Goal: Task Accomplishment & Management: Manage account settings

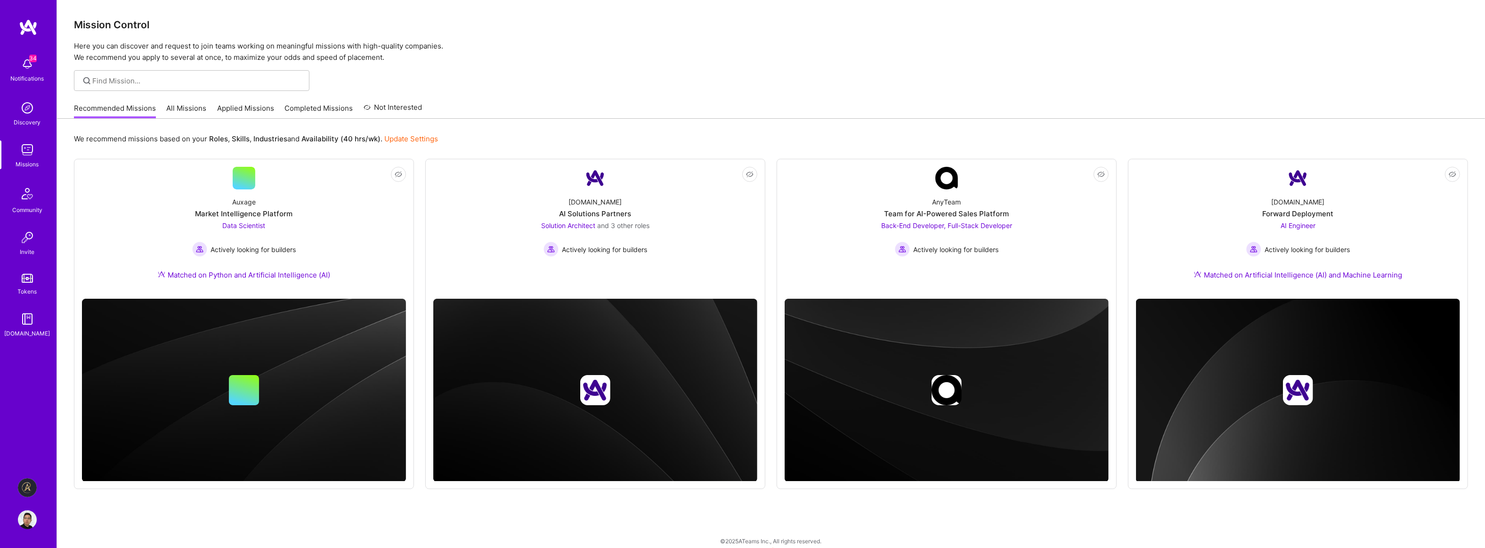
click at [800, 101] on div "Recommended Missions All Missions Applied Missions Completed Missions Not Inter…" at bounding box center [771, 108] width 1394 height 20
click at [31, 488] on img at bounding box center [27, 487] width 19 height 19
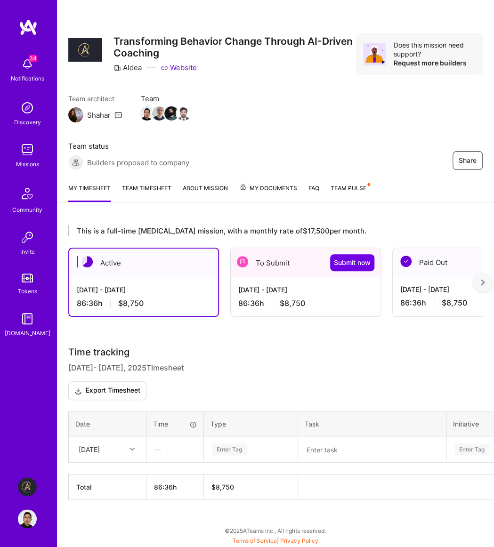
click at [294, 366] on h3 "Time tracking [DATE] - [DATE] Timesheet Export Timesheet" at bounding box center [275, 374] width 415 height 54
click at [353, 264] on span "Submit now" at bounding box center [352, 262] width 37 height 9
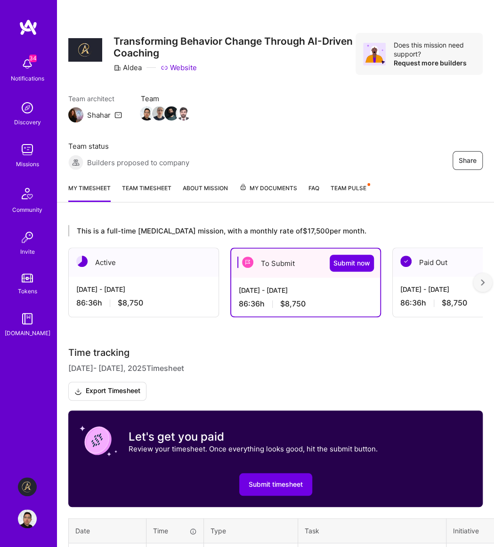
click at [341, 353] on h3 "Time tracking [DATE] - [DATE] Timesheet Export Timesheet" at bounding box center [275, 374] width 415 height 54
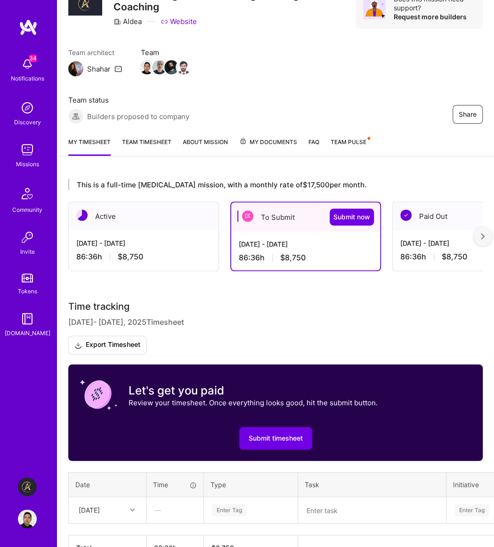
scroll to position [86, 0]
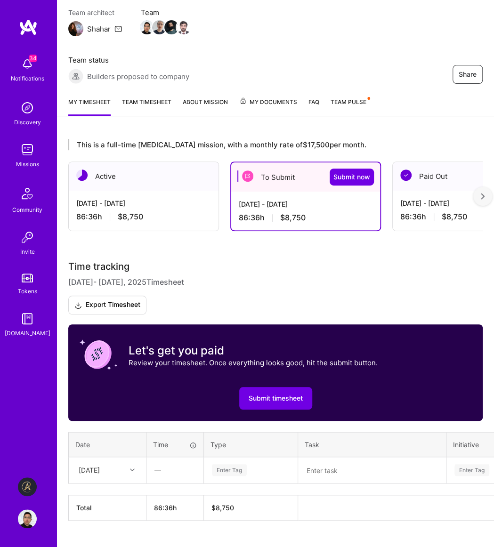
click at [329, 476] on textarea at bounding box center [372, 470] width 146 height 24
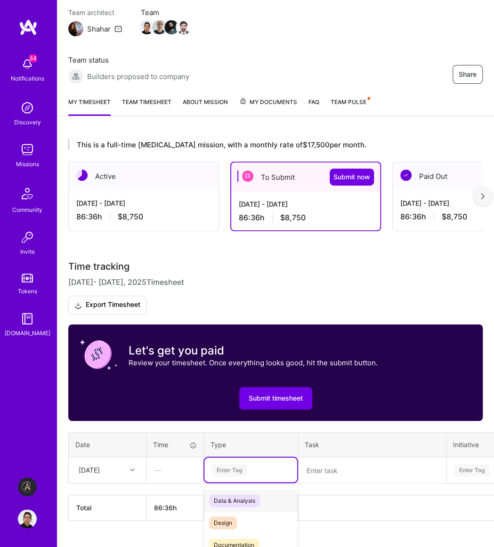
scroll to position [104, 0]
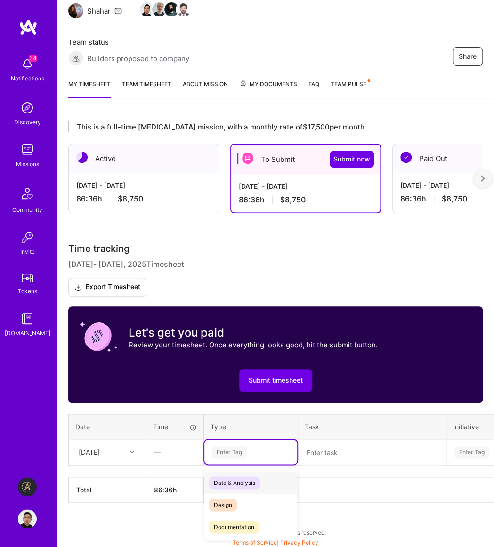
click at [249, 465] on div "option Data & Analysis focused, 0 of 2. 17 results available. Use Up and Down t…" at bounding box center [250, 452] width 93 height 24
click at [250, 488] on div "Engineering" at bounding box center [250, 484] width 93 height 22
click at [345, 448] on textarea at bounding box center [372, 452] width 146 height 25
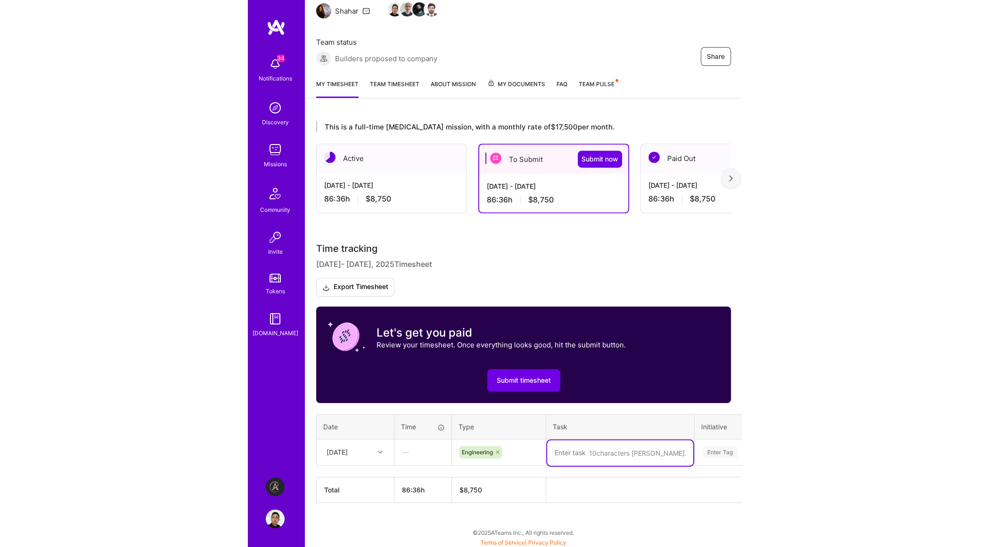
scroll to position [0, 0]
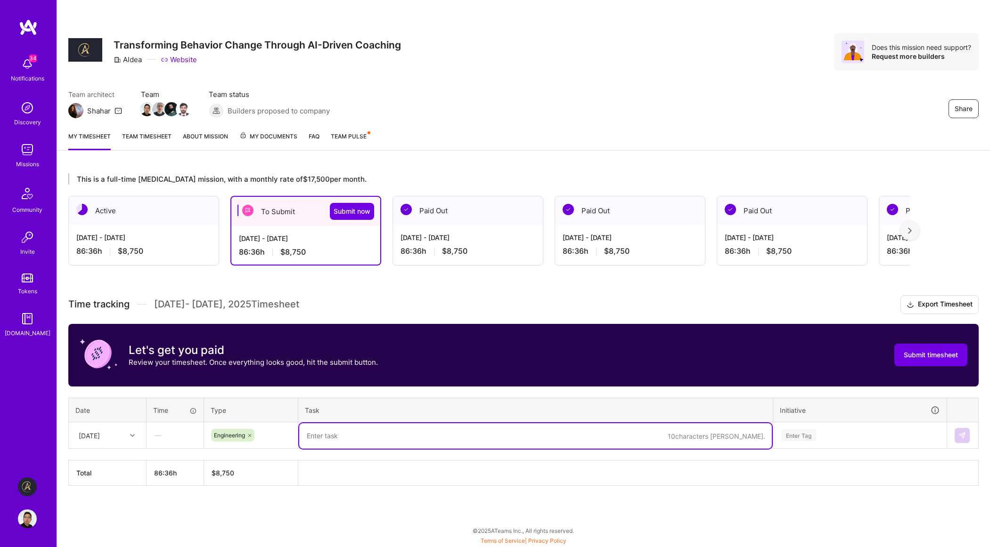
click at [365, 436] on textarea at bounding box center [535, 436] width 473 height 25
click at [447, 438] on textarea "Finetune parakeet with augmented" at bounding box center [535, 436] width 473 height 25
type textarea "Finetune parakeet with augmented Voxpopuli ds"
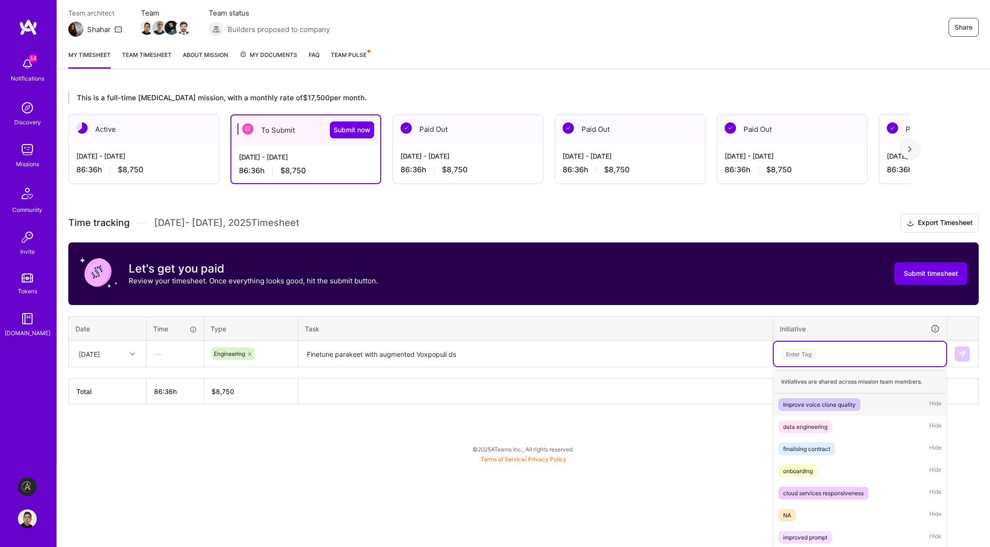
click at [865, 367] on div "option Improve voice clone quality focused, 1 of 10. 10 results available. Use …" at bounding box center [860, 354] width 172 height 24
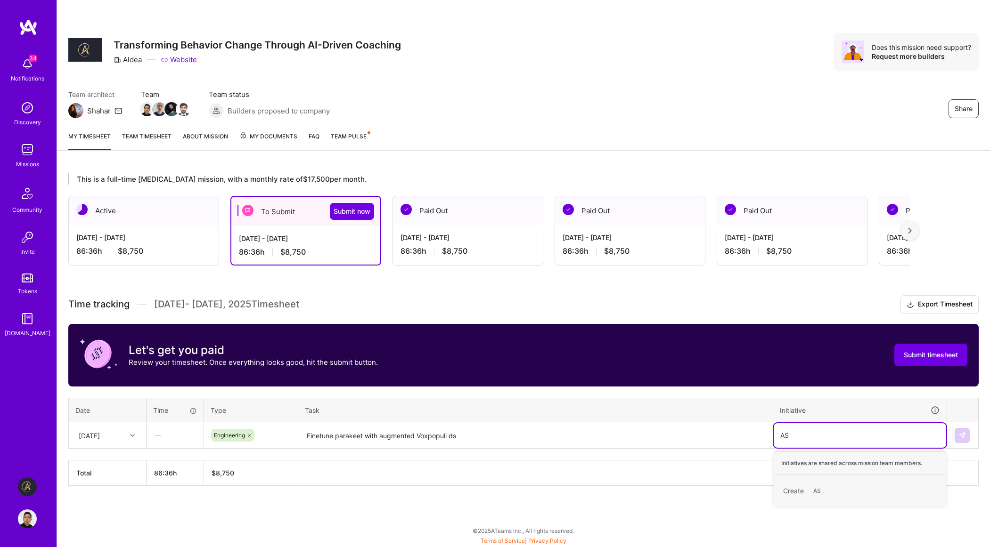
type input "ASR"
click at [823, 488] on span "ASR" at bounding box center [818, 491] width 21 height 13
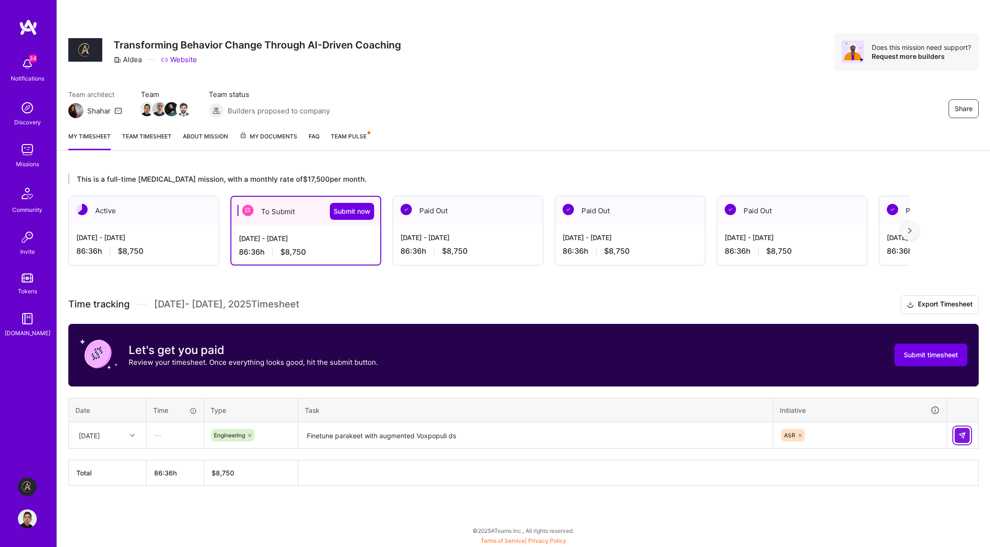
click at [957, 433] on button at bounding box center [961, 435] width 15 height 15
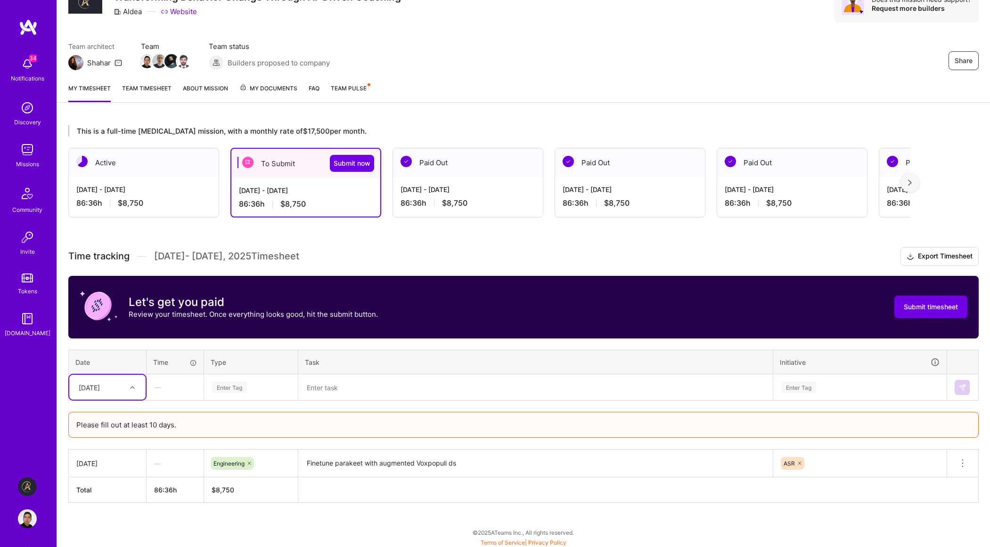
scroll to position [49, 0]
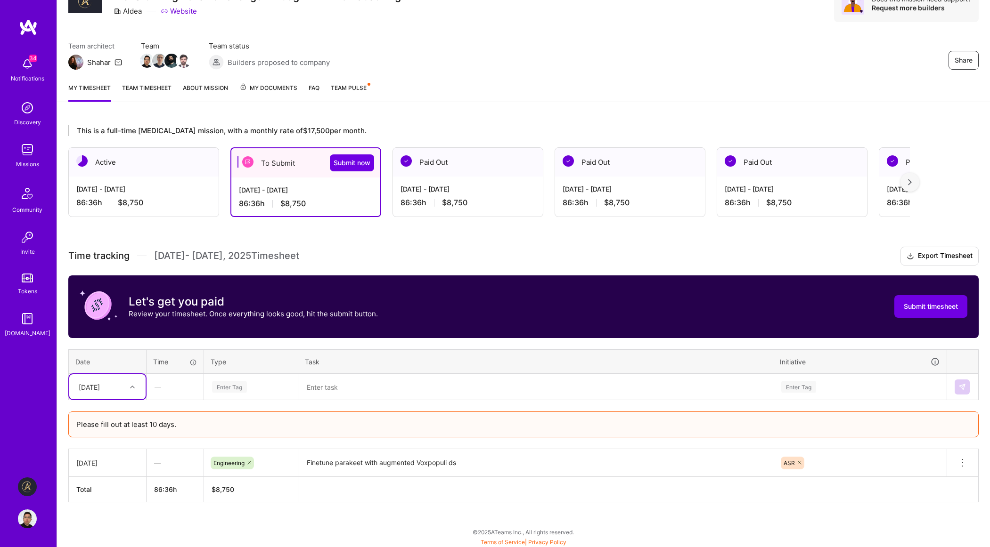
click at [140, 385] on div at bounding box center [133, 387] width 15 height 12
click at [102, 531] on div "[DATE]" at bounding box center [107, 535] width 76 height 17
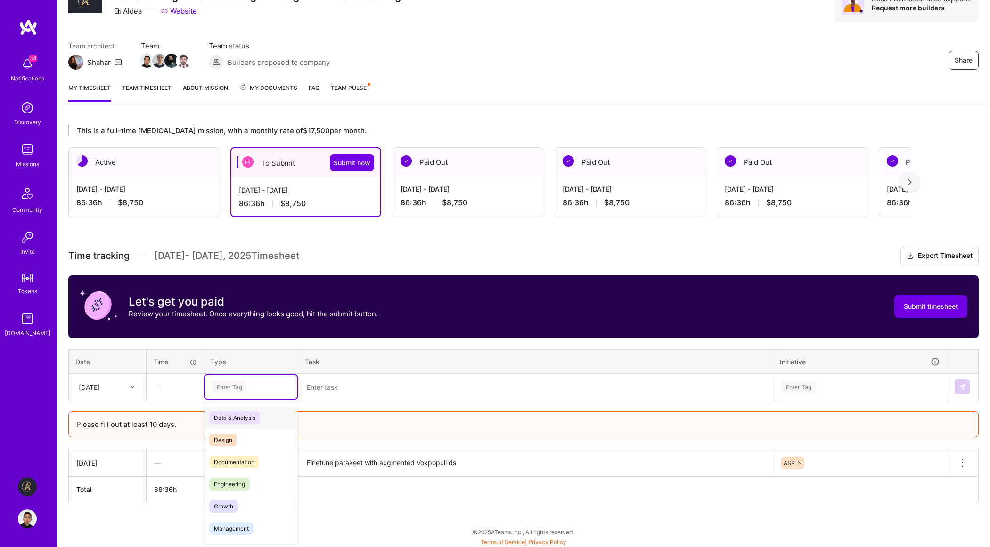
click at [261, 396] on div "Enter Tag" at bounding box center [250, 387] width 93 height 24
click at [245, 489] on span "Engineering" at bounding box center [229, 484] width 41 height 13
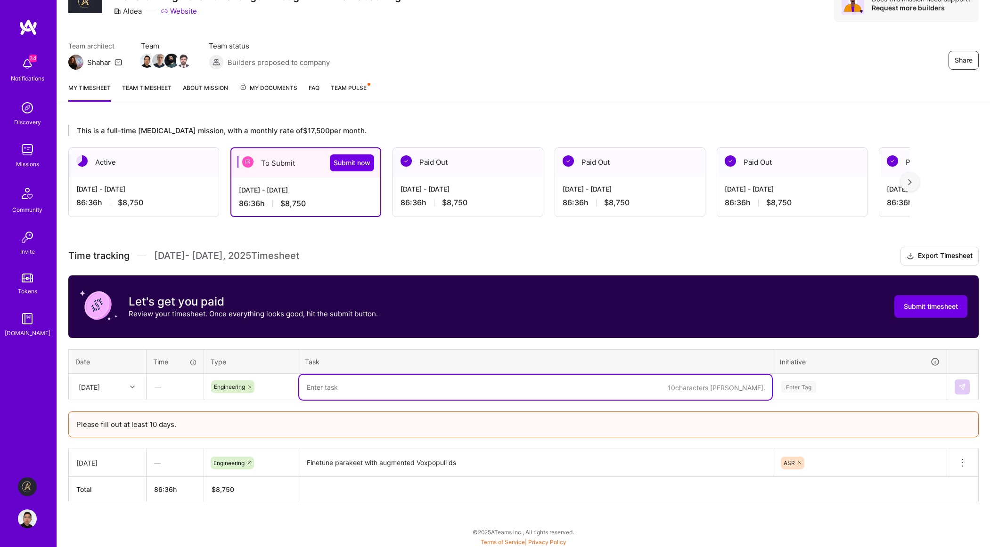
click at [347, 390] on textarea at bounding box center [535, 387] width 473 height 25
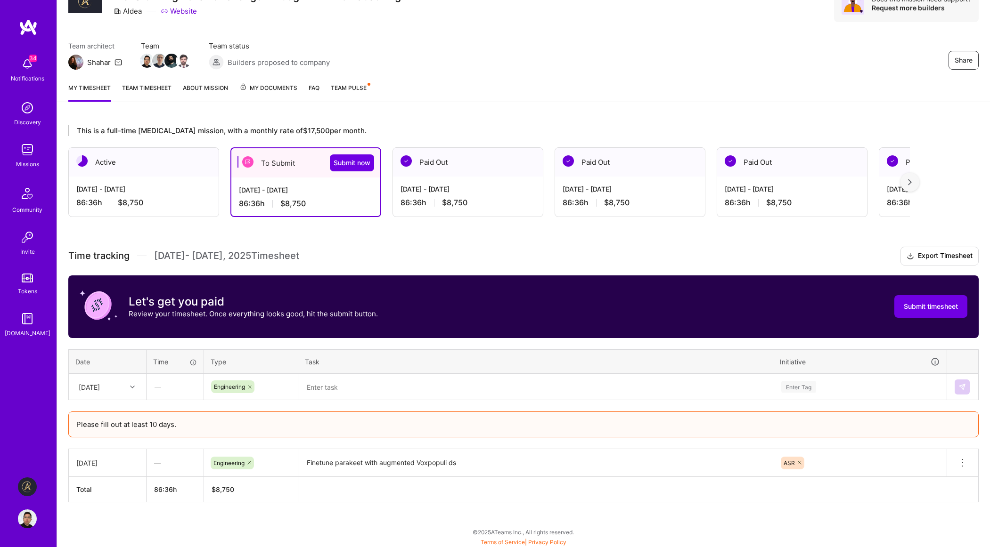
click at [474, 38] on div "Share Transforming Behavior Change Through AI-Driven Coaching Aldea Website Doe…" at bounding box center [523, 13] width 933 height 124
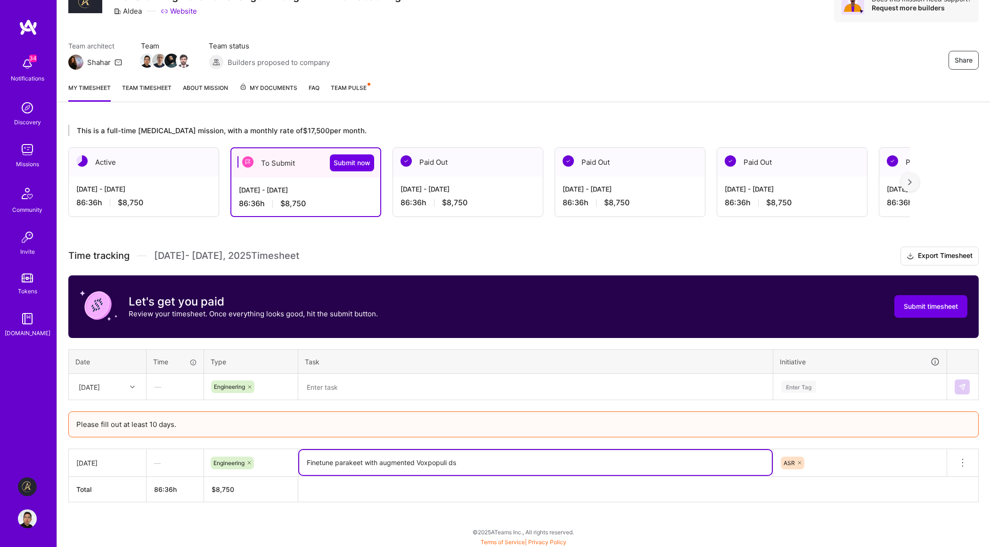
drag, startPoint x: 497, startPoint y: 465, endPoint x: 262, endPoint y: 468, distance: 234.2
click at [299, 468] on textarea "Finetune parakeet with augmented Voxpopuli ds" at bounding box center [535, 462] width 473 height 25
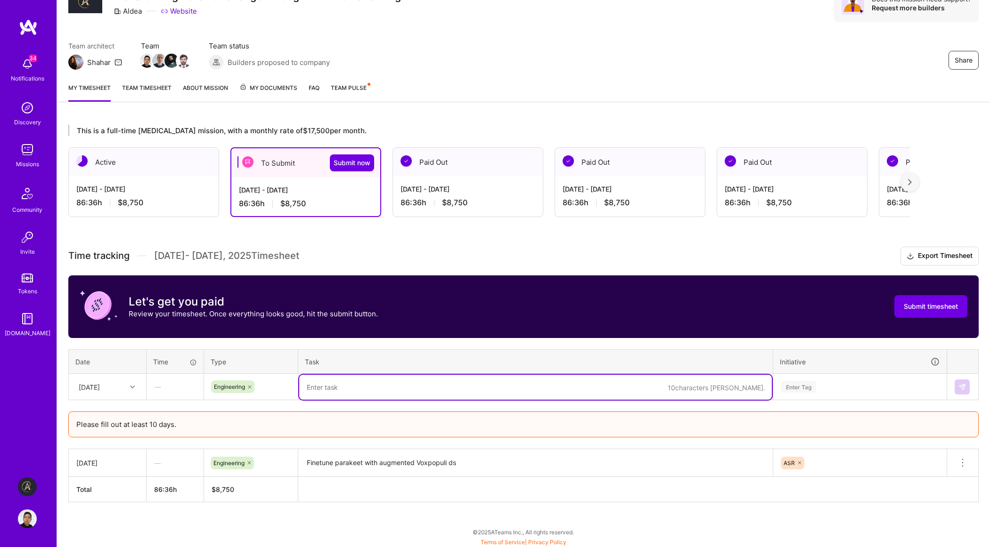
click at [377, 386] on textarea at bounding box center [535, 387] width 473 height 25
paste textarea "Finetune parakeet with augmented Voxpopuli ds"
type textarea "Finetune parakeet with augmented Voxpopuli ds"
click at [468, 462] on textarea "Finetune parakeet with augmented Voxpopuli ds" at bounding box center [535, 463] width 473 height 26
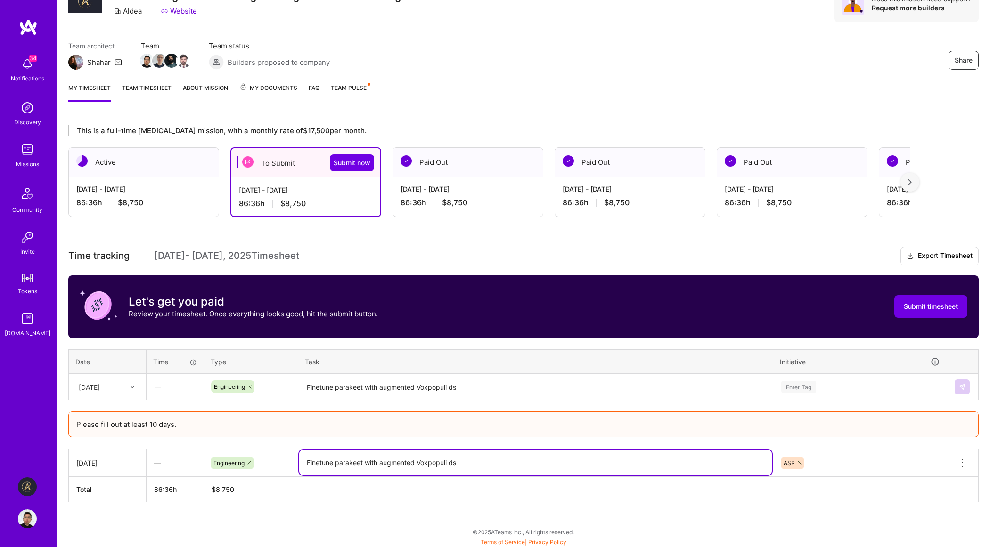
click at [840, 377] on div "Enter Tag" at bounding box center [860, 387] width 172 height 24
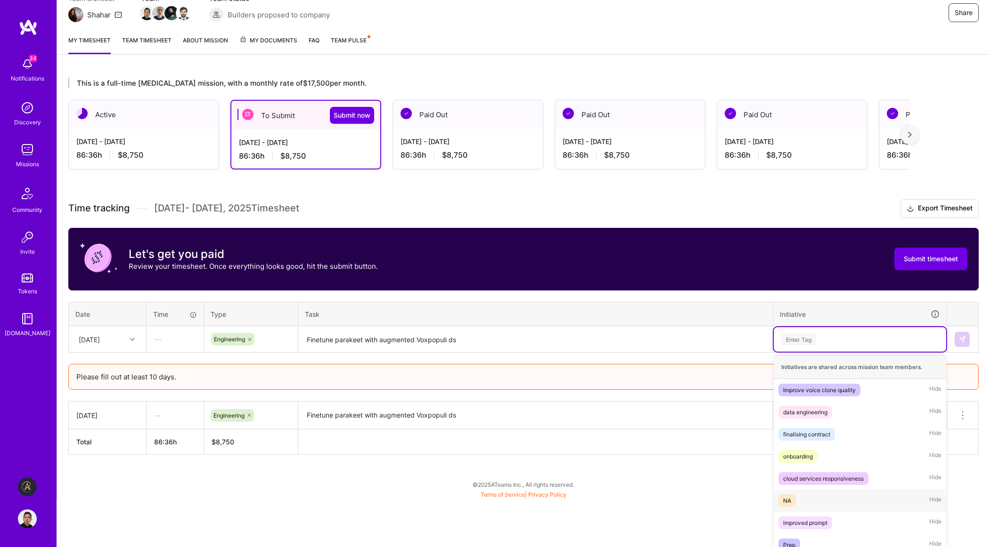
scroll to position [74, 0]
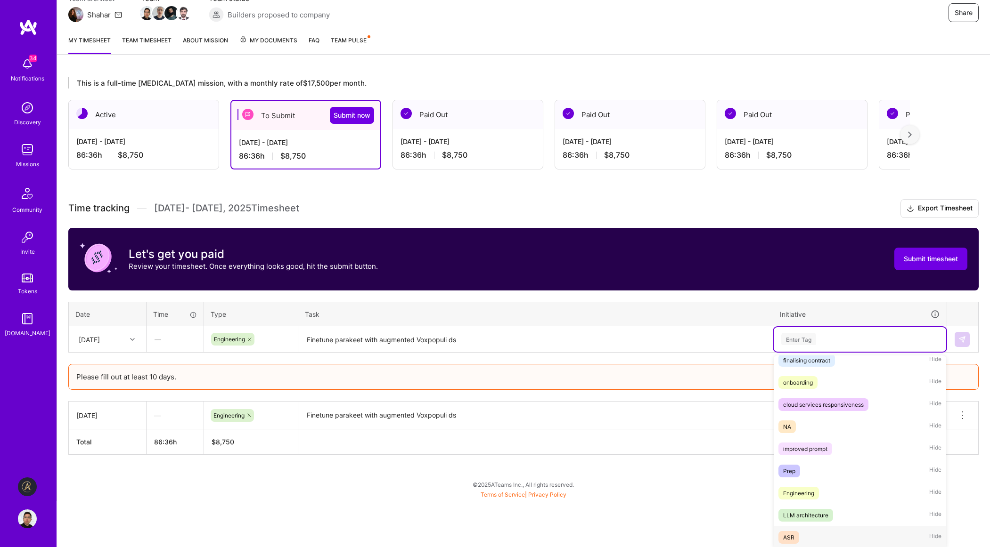
click at [810, 536] on div "ASR Hide" at bounding box center [860, 538] width 172 height 22
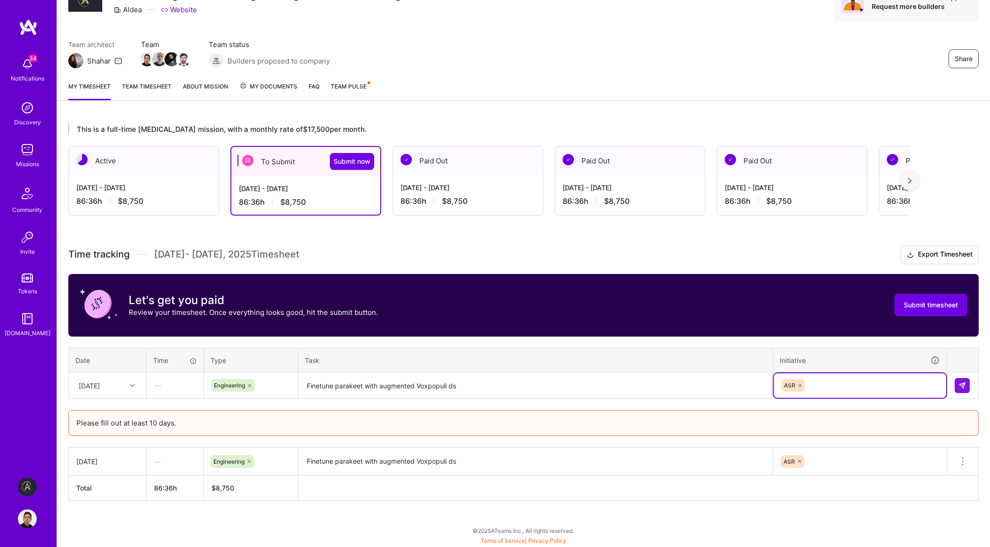
scroll to position [49, 0]
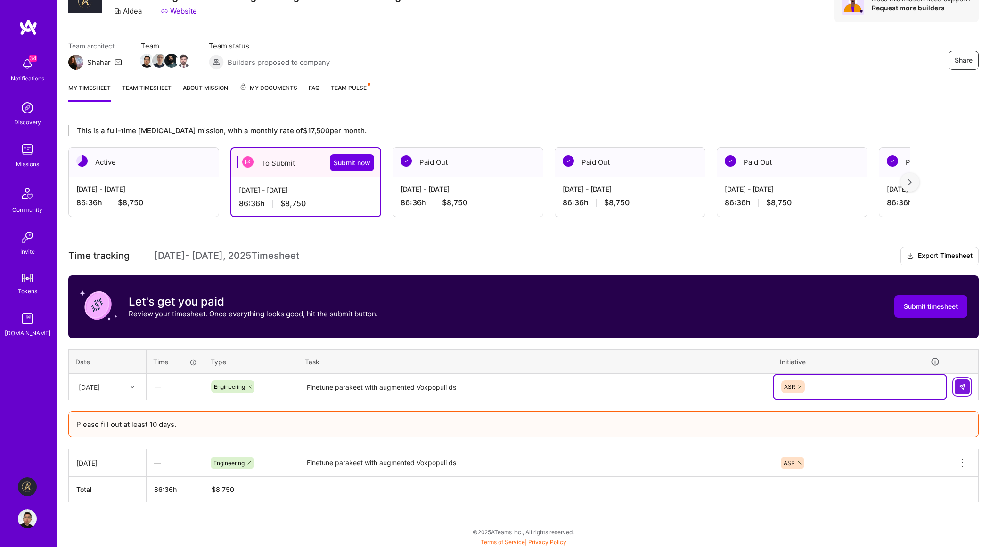
click at [968, 383] on button at bounding box center [961, 387] width 15 height 15
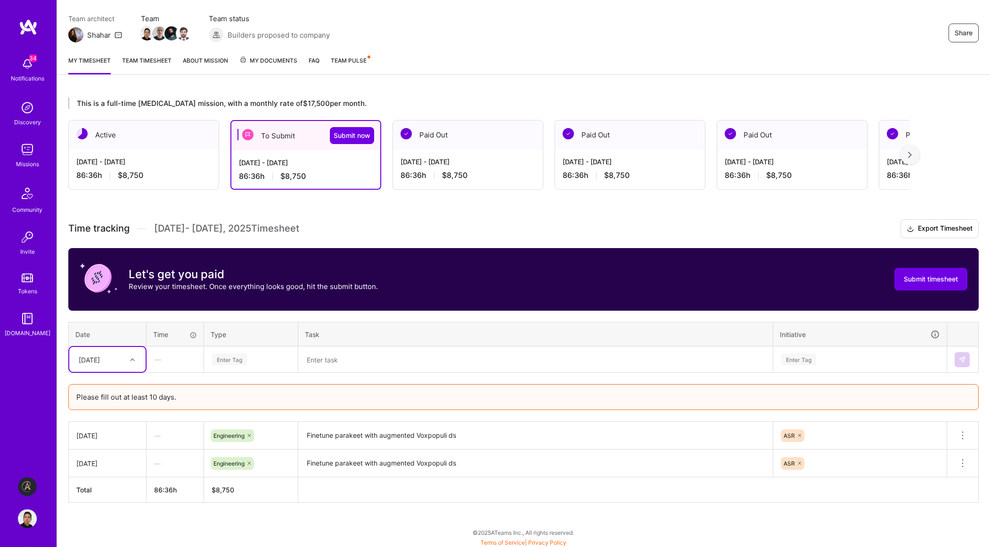
scroll to position [76, 0]
click at [378, 226] on h3 "Time tracking [DATE] - [DATE] Timesheet Export Timesheet" at bounding box center [523, 228] width 910 height 19
drag, startPoint x: 450, startPoint y: 45, endPoint x: 446, endPoint y: 36, distance: 10.1
click at [487, 56] on div "My timesheet Team timesheet About Mission My Documents FAQ Team Pulse" at bounding box center [523, 61] width 933 height 27
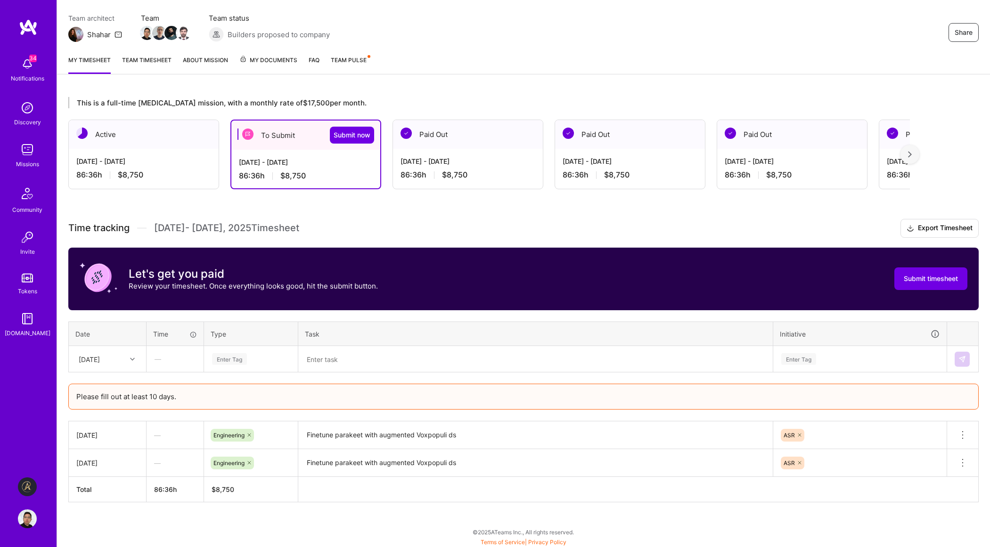
click at [130, 361] on div at bounding box center [133, 359] width 15 height 12
click at [92, 423] on div "[DATE]" at bounding box center [107, 420] width 76 height 17
click at [260, 359] on div "Enter Tag" at bounding box center [251, 359] width 80 height 12
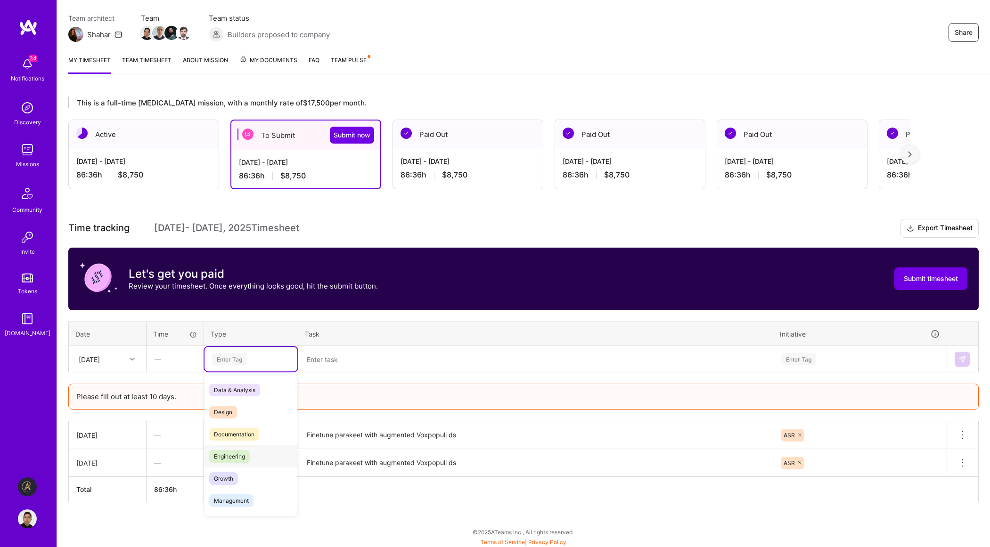
click at [234, 456] on span "Engineering" at bounding box center [229, 456] width 41 height 13
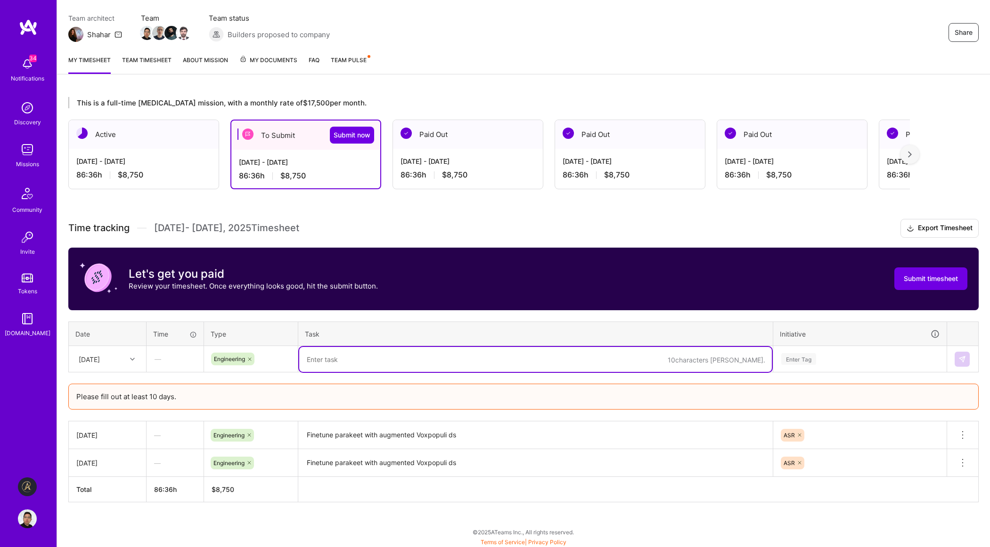
click at [329, 362] on textarea at bounding box center [535, 359] width 473 height 25
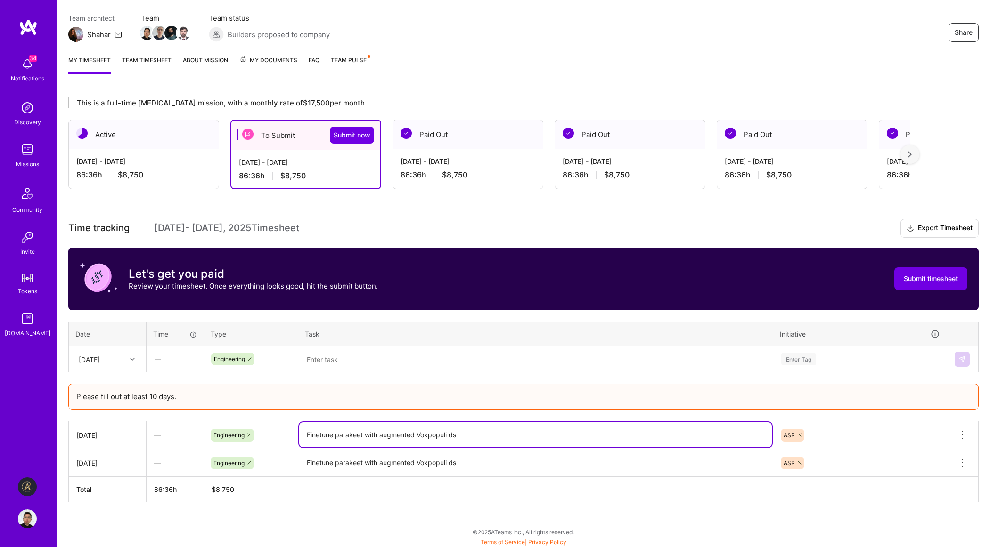
drag, startPoint x: 495, startPoint y: 431, endPoint x: 303, endPoint y: 426, distance: 191.3
click at [302, 428] on textarea "Finetune parakeet with augmented Voxpopuli ds" at bounding box center [535, 435] width 473 height 25
click at [351, 366] on textarea at bounding box center [535, 359] width 473 height 25
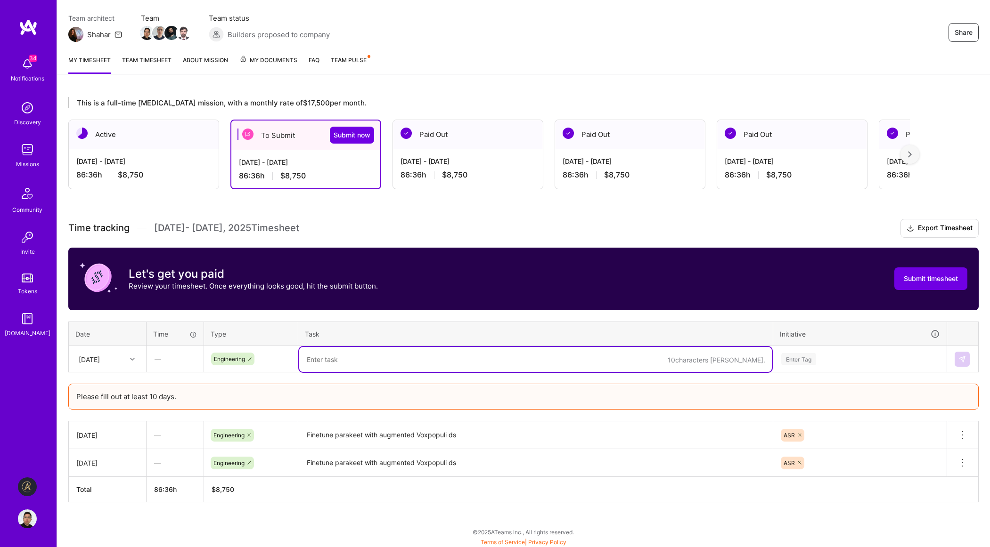
paste textarea "Finetune parakeet with augmented Voxpopuli ds"
type textarea "Finetune parakeet with augmented Voxpopuli ds: fix OOM"
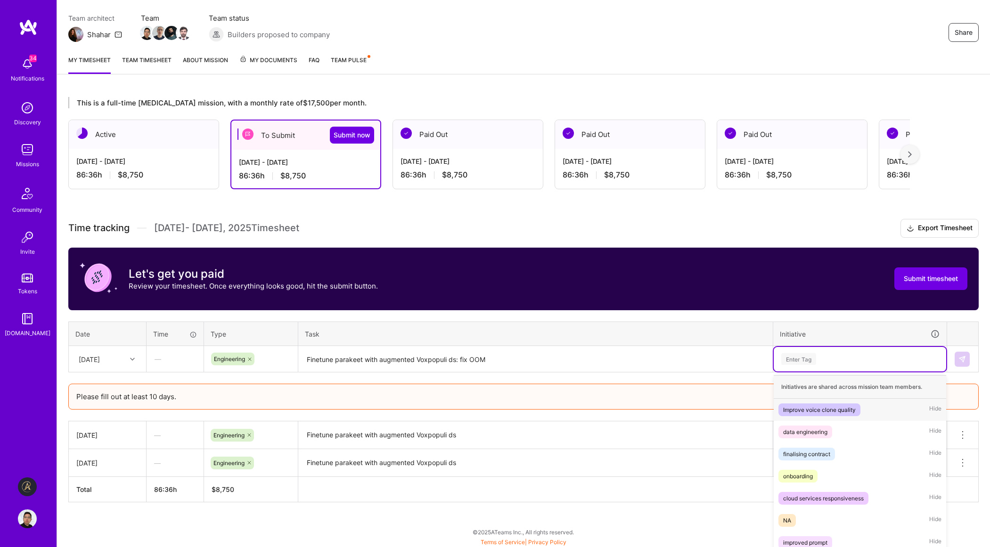
scroll to position [96, 0]
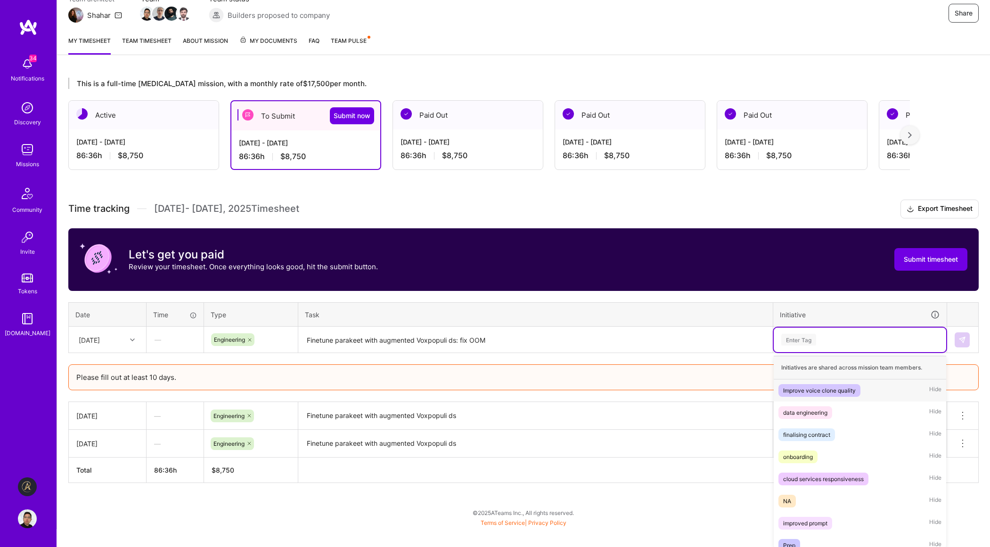
click at [848, 351] on div "Enter Tag" at bounding box center [860, 340] width 172 height 24
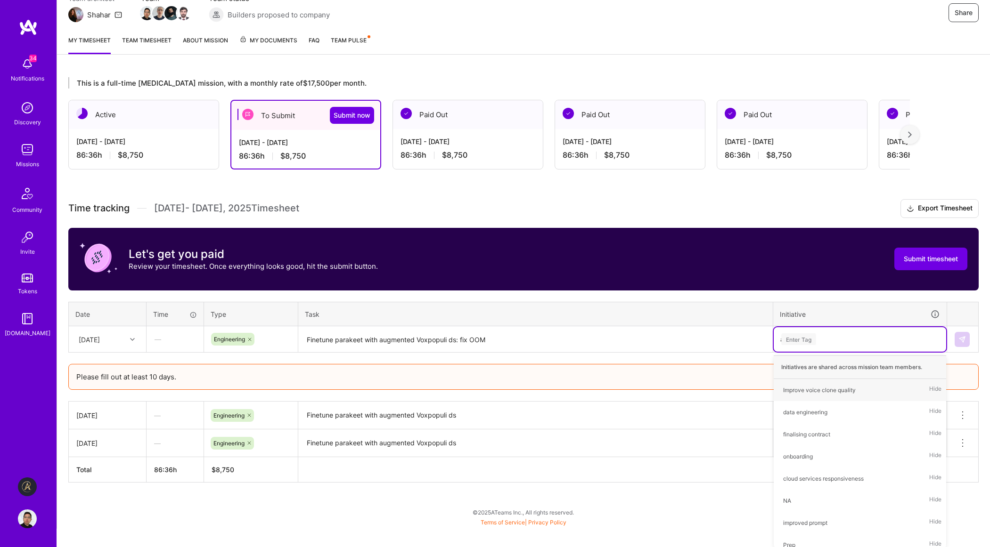
scroll to position [76, 0]
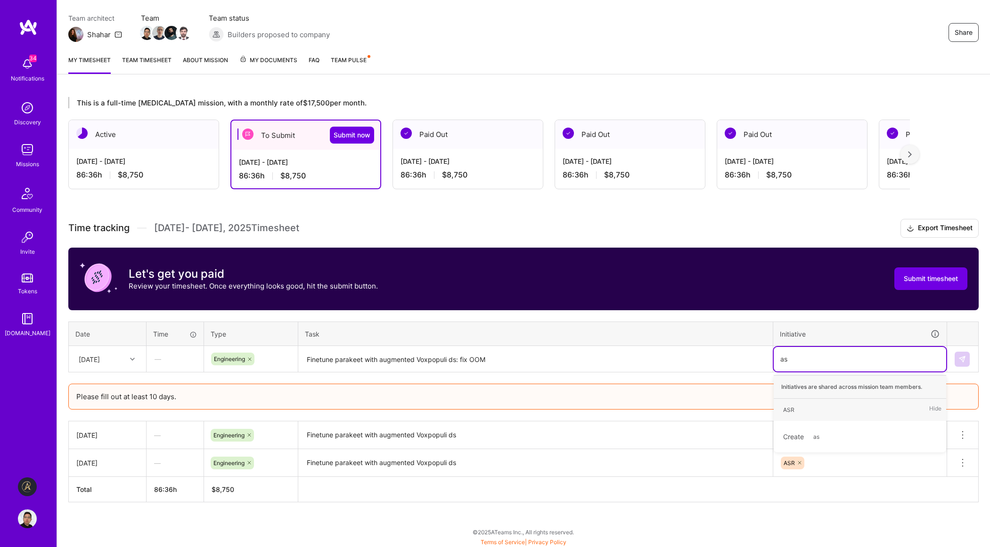
type input "asr"
click at [816, 408] on div "ASR Hide" at bounding box center [860, 410] width 172 height 22
drag, startPoint x: 962, startPoint y: 355, endPoint x: 901, endPoint y: 368, distance: 62.2
click at [962, 356] on img at bounding box center [962, 360] width 8 height 8
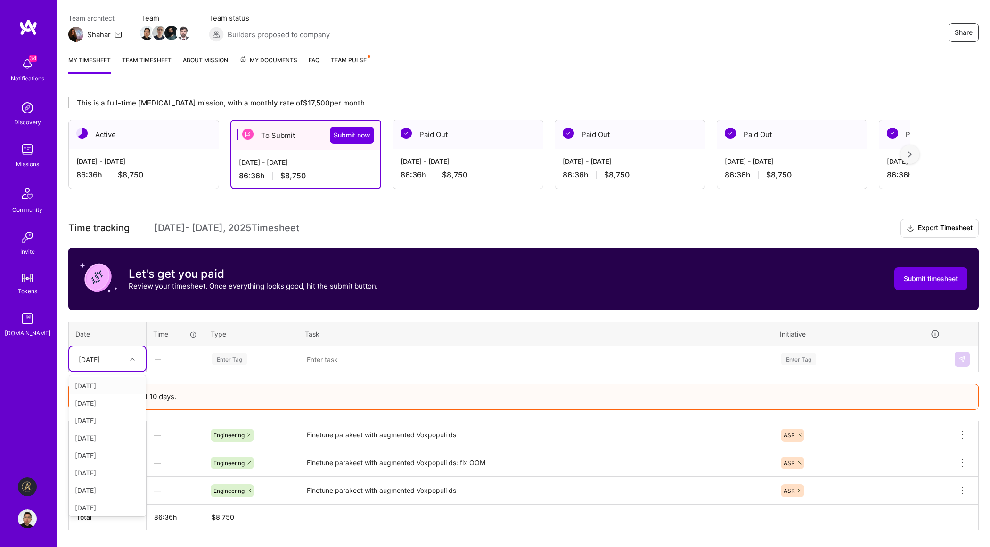
click at [130, 363] on div at bounding box center [133, 359] width 15 height 12
click at [103, 423] on div "[DATE]" at bounding box center [107, 420] width 76 height 17
click at [262, 361] on div "Enter Tag" at bounding box center [251, 359] width 80 height 12
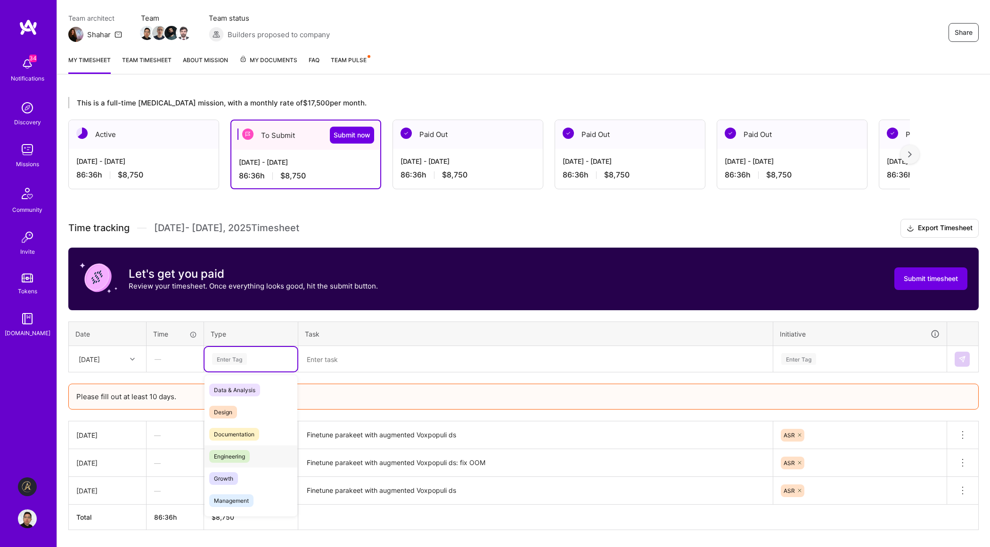
click at [241, 456] on span "Engineering" at bounding box center [229, 456] width 41 height 13
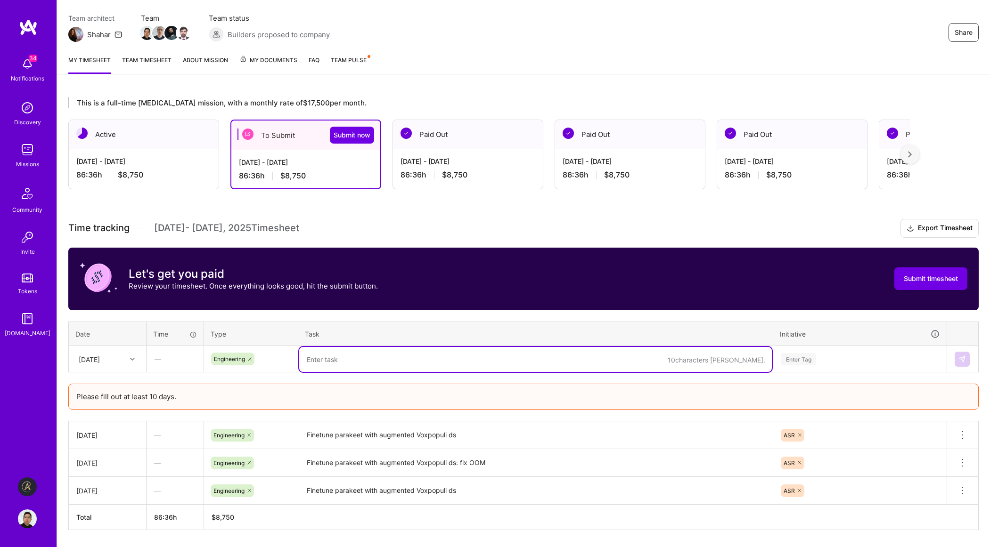
click at [410, 355] on textarea at bounding box center [535, 359] width 473 height 25
paste textarea "Finetune parakeet with augmented Voxpopuli ds"
type textarea "Finetune parakeet with augmented Voxpopuli ds"
click at [115, 355] on div "[DATE]" at bounding box center [100, 359] width 52 height 16
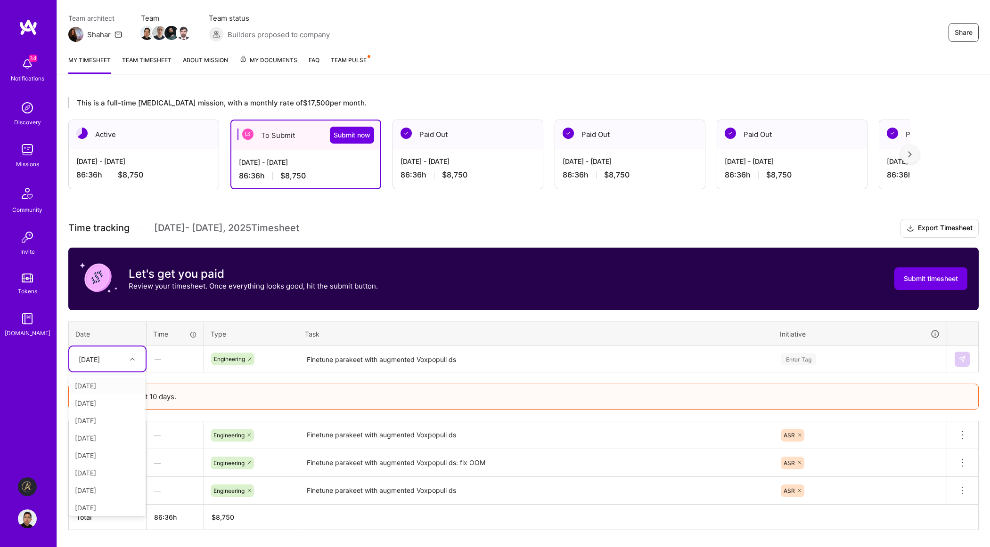
click at [115, 355] on div "[DATE]" at bounding box center [100, 359] width 52 height 16
click at [868, 364] on div "Enter Tag" at bounding box center [860, 359] width 172 height 24
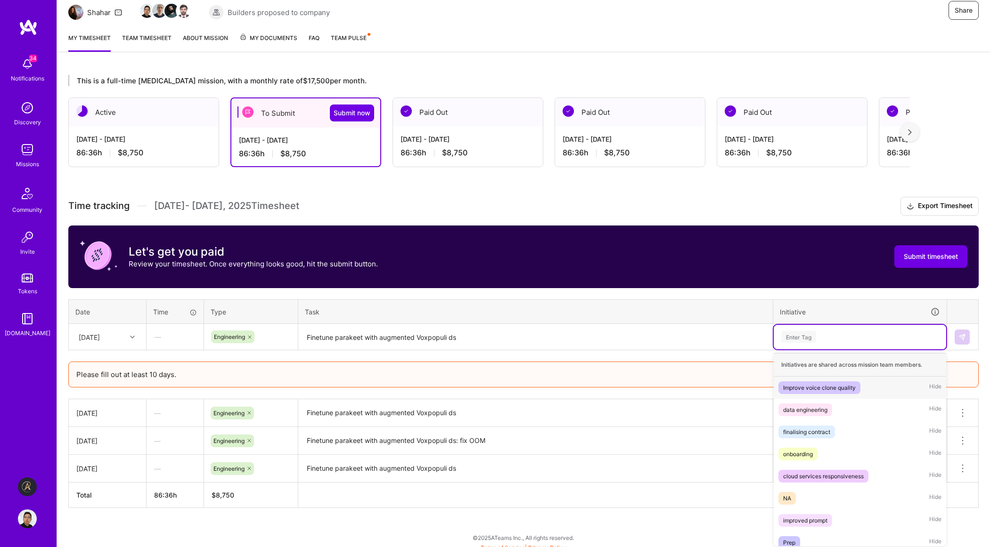
scroll to position [99, 0]
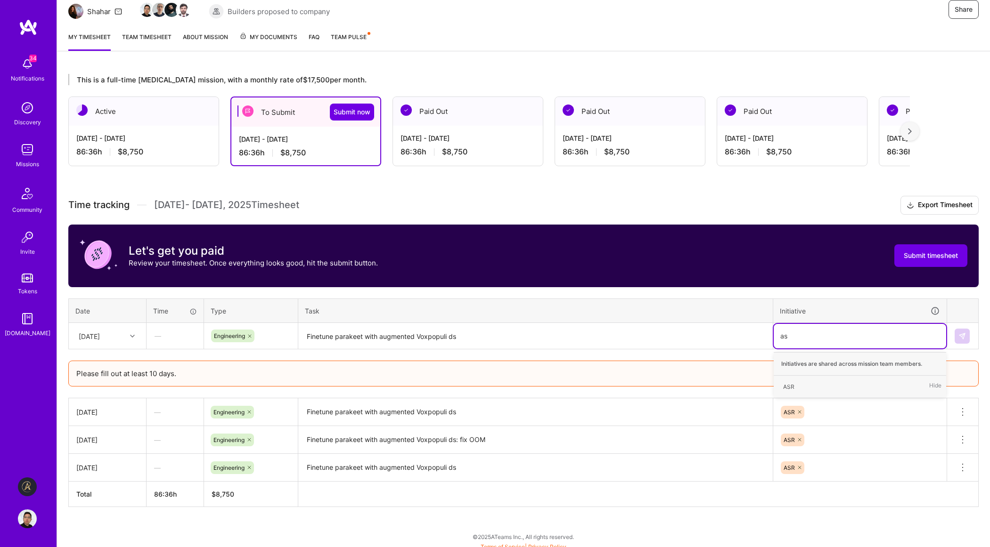
type input "asr"
click at [816, 391] on div "ASR Hide" at bounding box center [860, 387] width 172 height 22
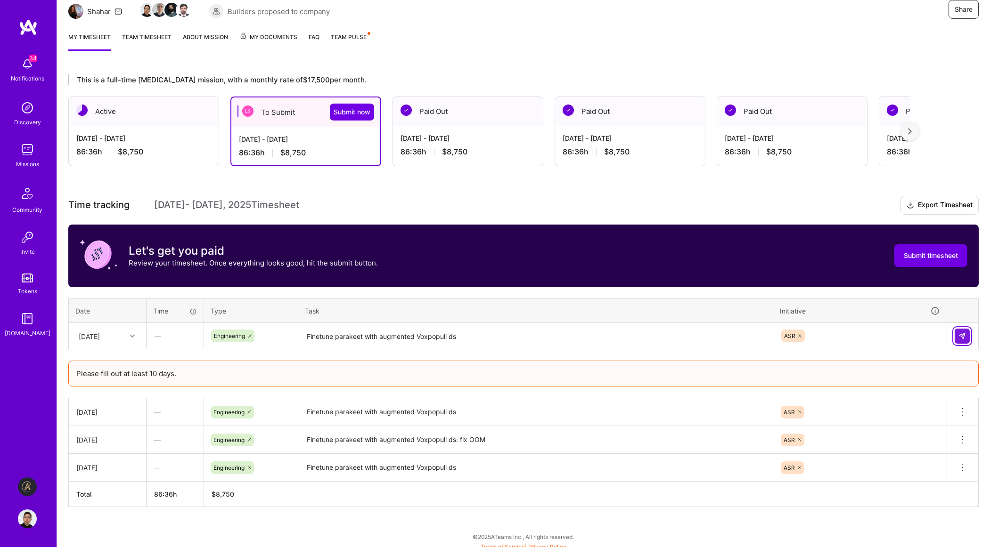
click at [964, 337] on img at bounding box center [962, 337] width 8 height 8
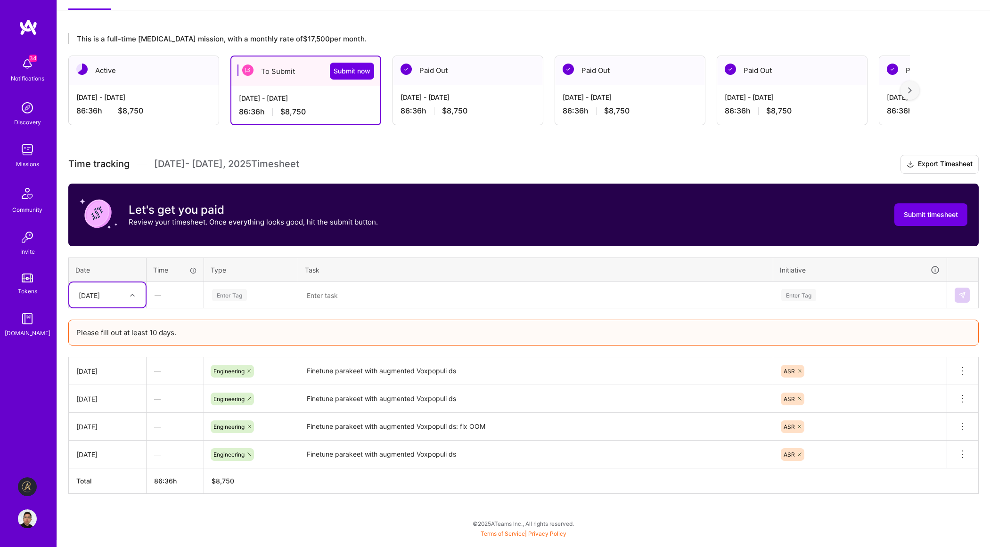
scroll to position [104, 0]
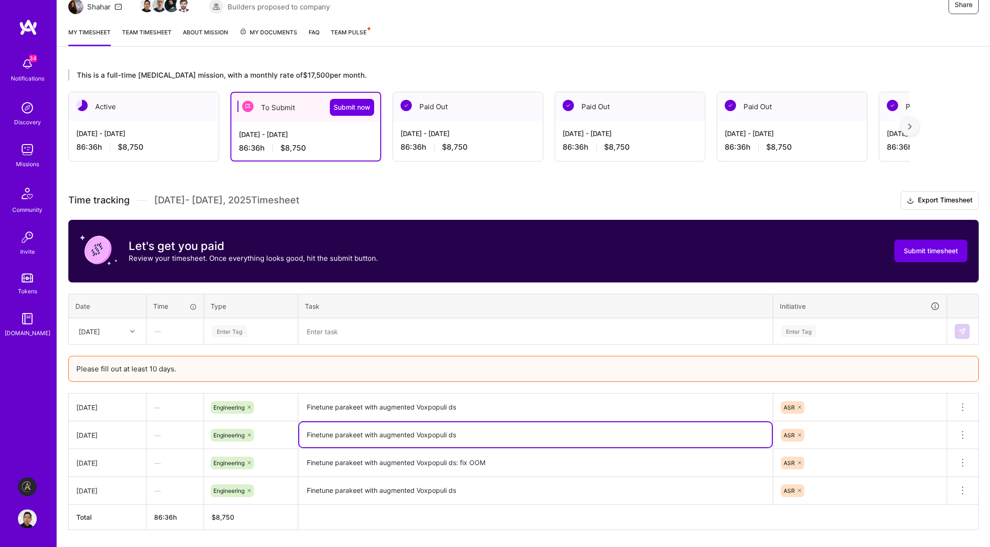
drag, startPoint x: 473, startPoint y: 437, endPoint x: 425, endPoint y: 433, distance: 48.2
click at [425, 433] on textarea "Finetune parakeet with augmented Voxpopuli ds" at bounding box center [535, 435] width 473 height 25
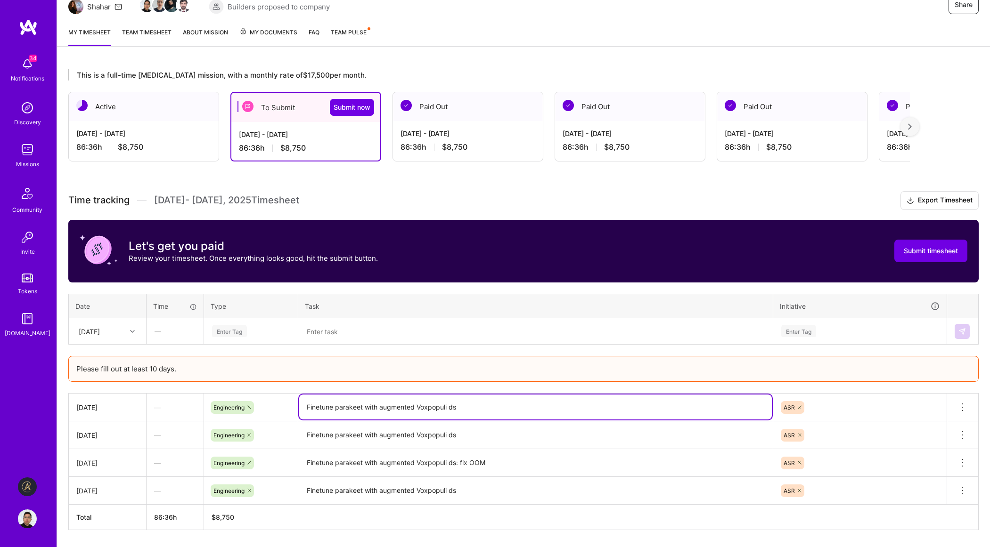
drag, startPoint x: 470, startPoint y: 408, endPoint x: 304, endPoint y: 409, distance: 165.8
click at [304, 409] on textarea "Finetune parakeet with augmented Voxpopuli ds" at bounding box center [535, 407] width 473 height 25
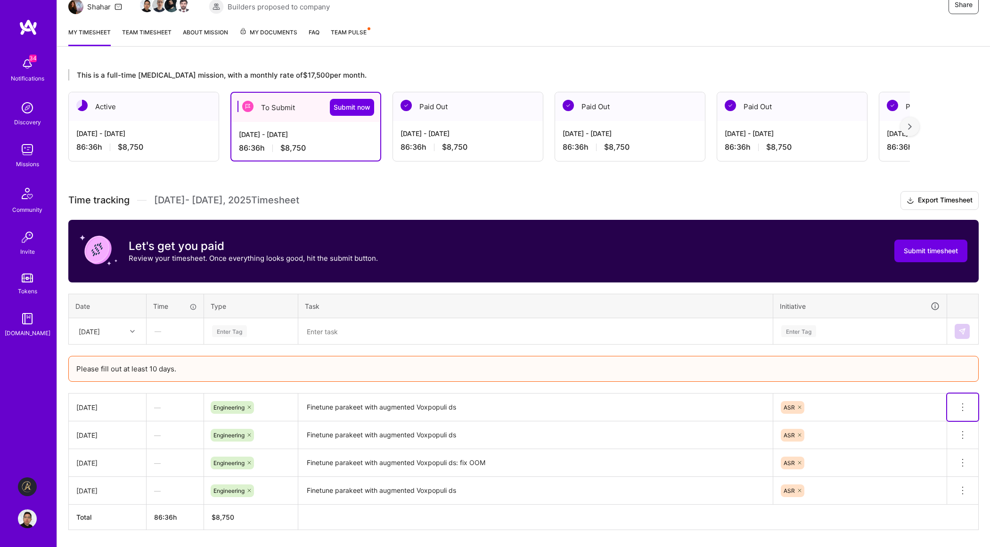
click at [963, 409] on icon at bounding box center [962, 407] width 11 height 11
click at [946, 424] on button "Delete row" at bounding box center [939, 423] width 49 height 23
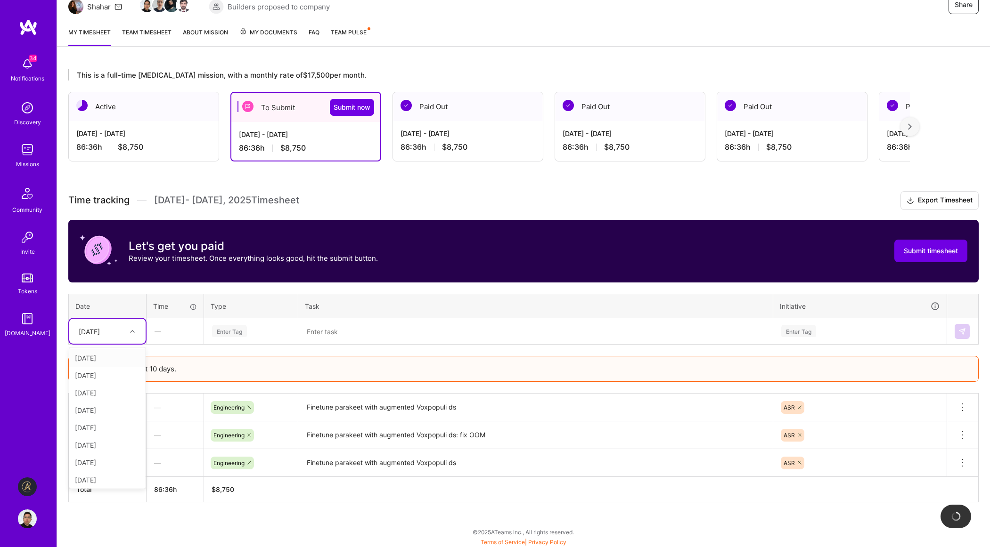
click at [118, 328] on div "[DATE]" at bounding box center [100, 332] width 52 height 16
click at [106, 379] on div "[DATE]" at bounding box center [107, 375] width 76 height 17
click at [259, 329] on div "Enter Tag" at bounding box center [251, 332] width 80 height 12
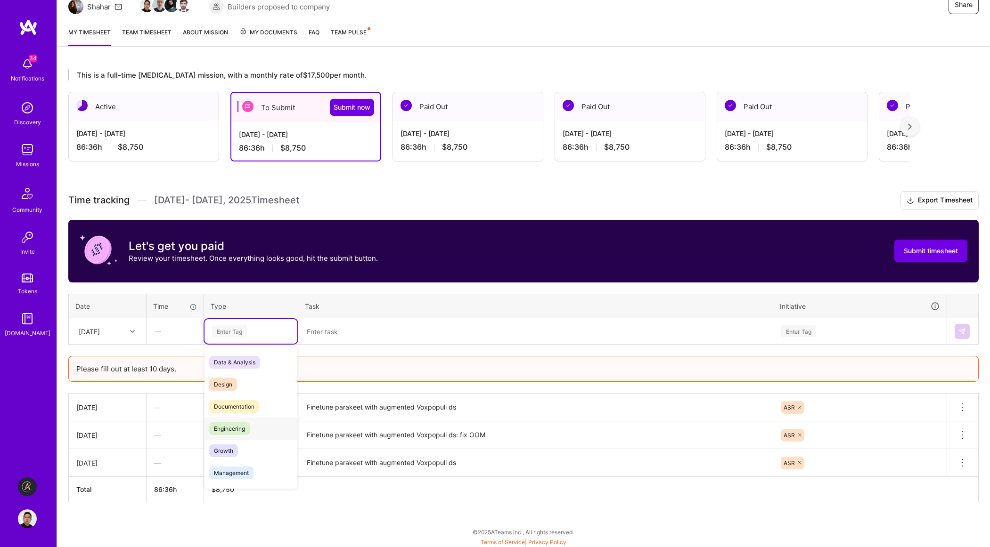
click at [241, 428] on span "Engineering" at bounding box center [229, 429] width 41 height 13
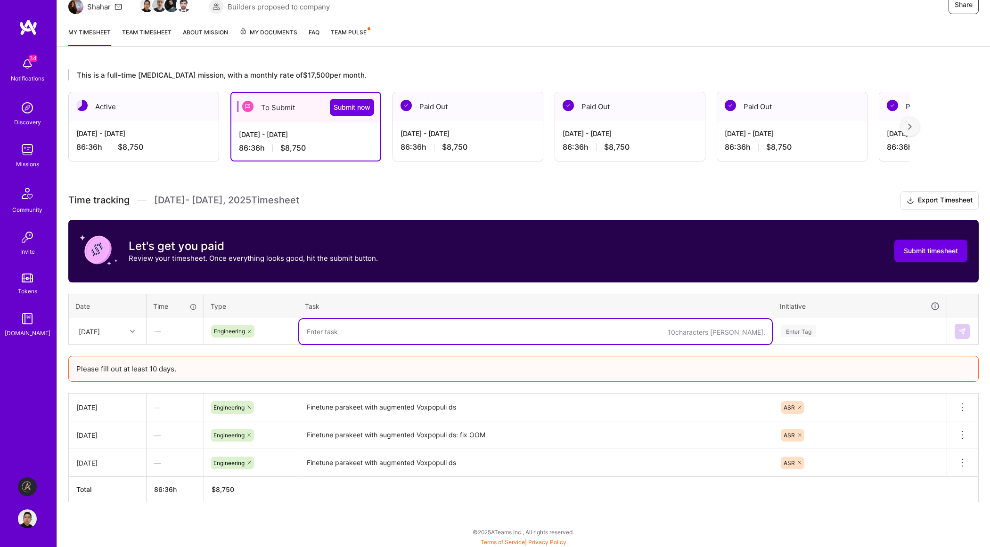
click at [366, 334] on textarea at bounding box center [535, 331] width 473 height 25
paste textarea "Finetune parakeet with augmented Voxpopuli ds"
type textarea "Finetune parakeet with augmented Voxpopuli ds"
click at [857, 335] on div "Enter Tag" at bounding box center [859, 332] width 159 height 12
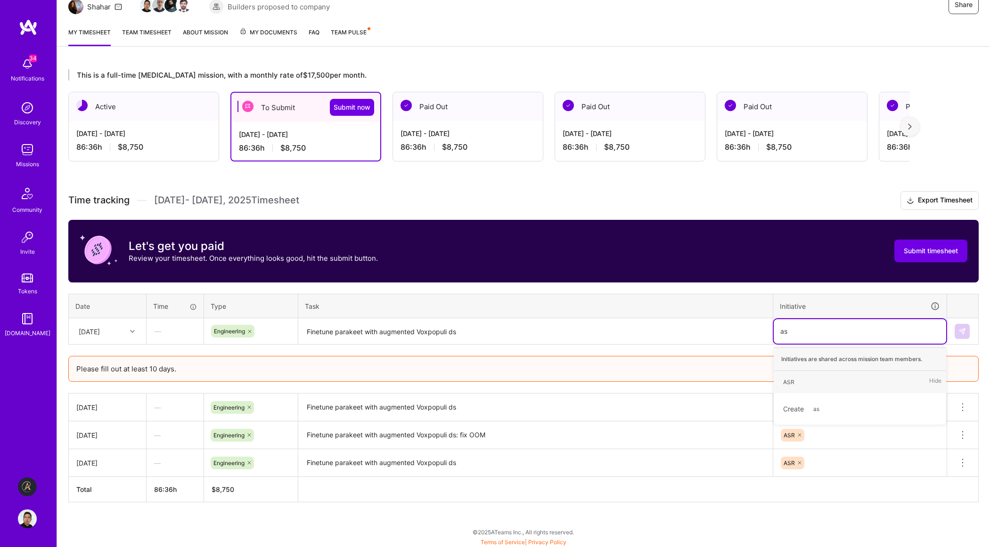
type input "asr"
click at [794, 383] on div "ASR" at bounding box center [788, 382] width 11 height 10
click at [958, 333] on img at bounding box center [962, 332] width 8 height 8
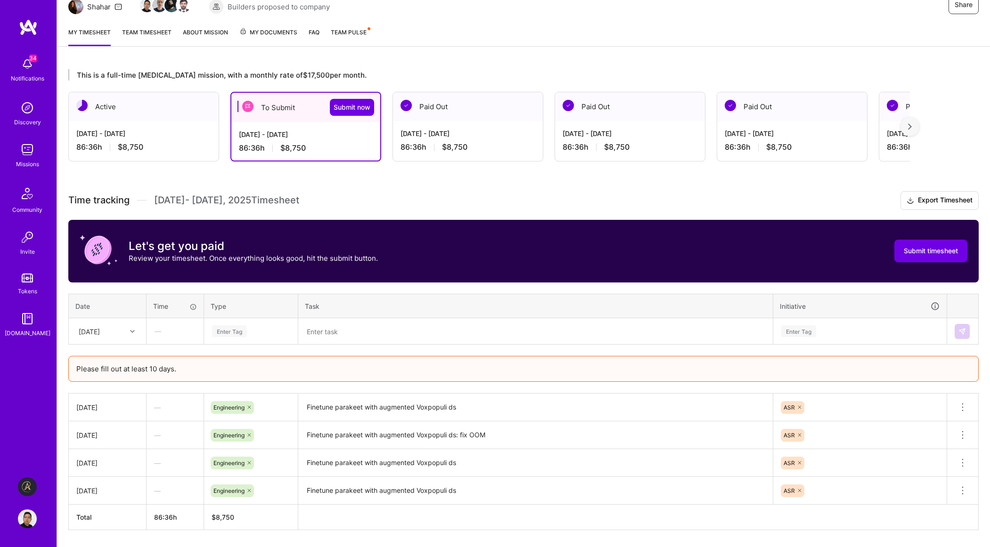
click at [130, 333] on div at bounding box center [133, 332] width 15 height 12
click at [408, 334] on textarea at bounding box center [535, 331] width 473 height 25
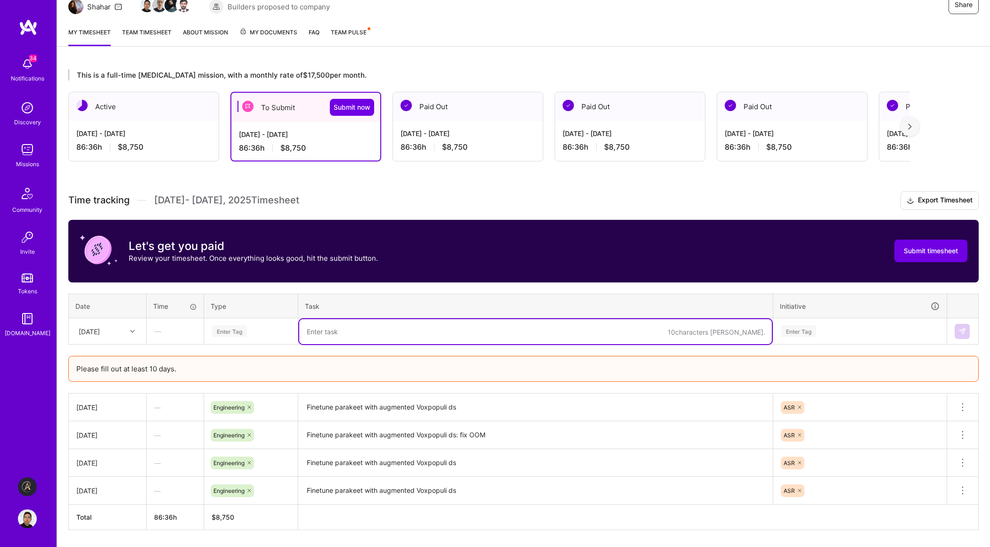
click at [112, 325] on div "[DATE]" at bounding box center [100, 332] width 52 height 16
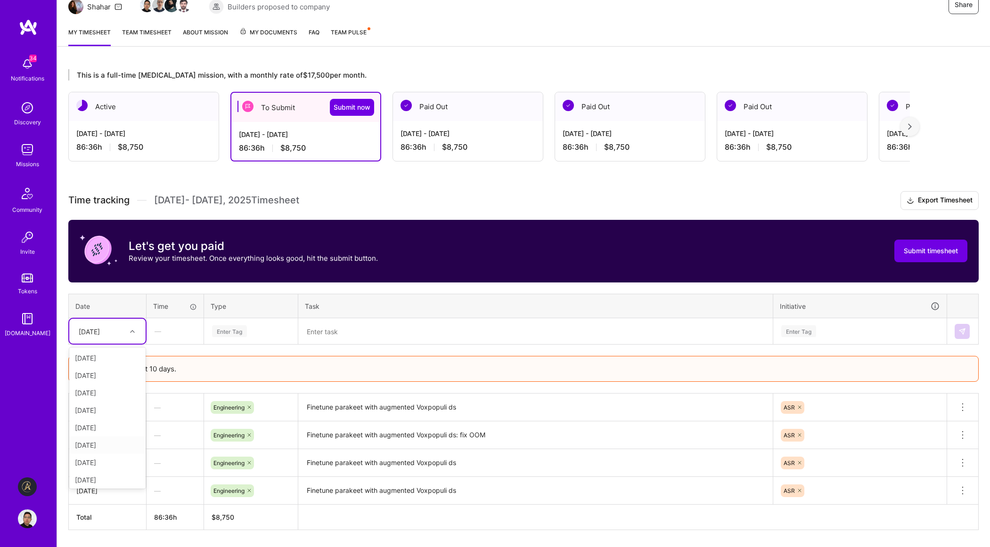
click at [100, 447] on div "[DATE]" at bounding box center [107, 445] width 76 height 17
click at [224, 334] on div "Enter Tag" at bounding box center [229, 331] width 35 height 15
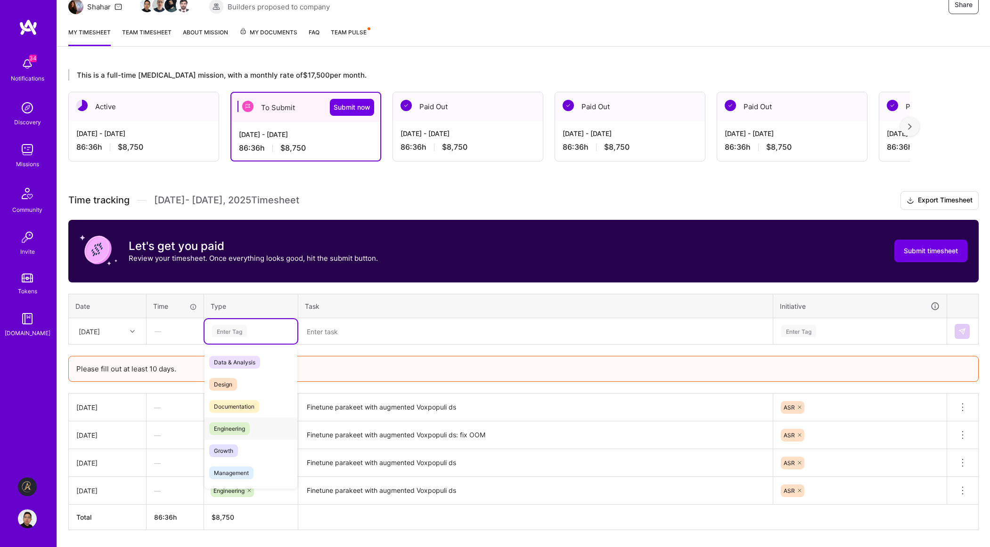
click at [227, 435] on div "Engineering" at bounding box center [250, 429] width 93 height 22
click at [337, 324] on textarea at bounding box center [535, 331] width 473 height 25
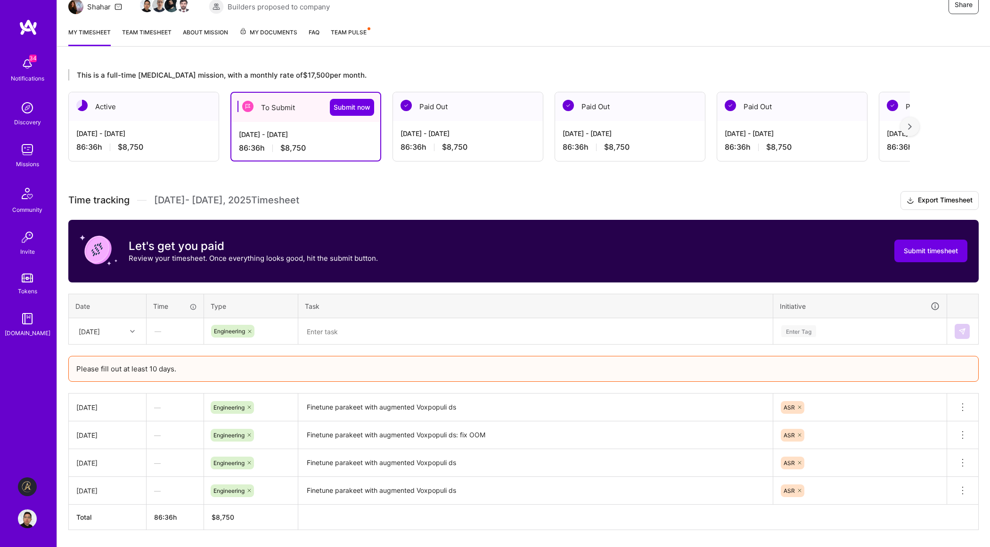
click at [556, 24] on div "My timesheet Team timesheet About Mission My Documents FAQ Team Pulse" at bounding box center [523, 33] width 933 height 27
click at [496, 47] on div "Share Transforming Behavior Change Through AI-Driven Coaching Aldea Website Doe…" at bounding box center [523, 236] width 933 height 681
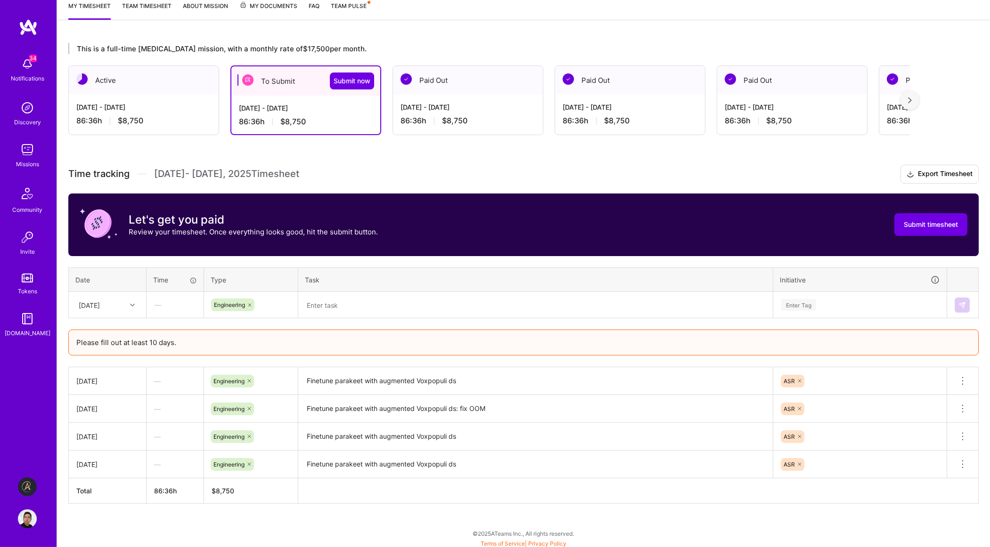
scroll to position [132, 0]
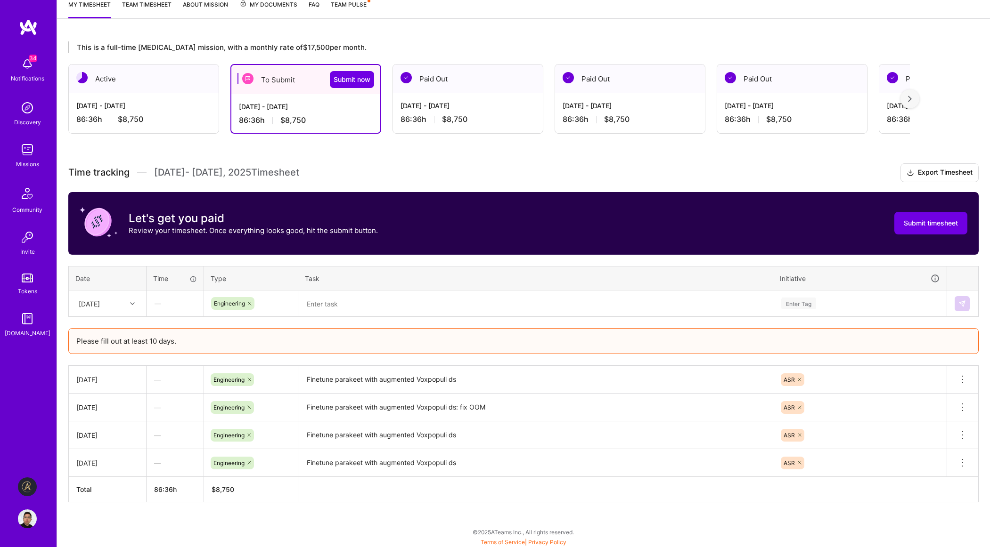
click at [464, 347] on div "Please fill out at least 10 days." at bounding box center [523, 341] width 910 height 26
click at [320, 302] on textarea at bounding box center [535, 304] width 473 height 25
click at [363, 299] on textarea at bounding box center [535, 304] width 473 height 25
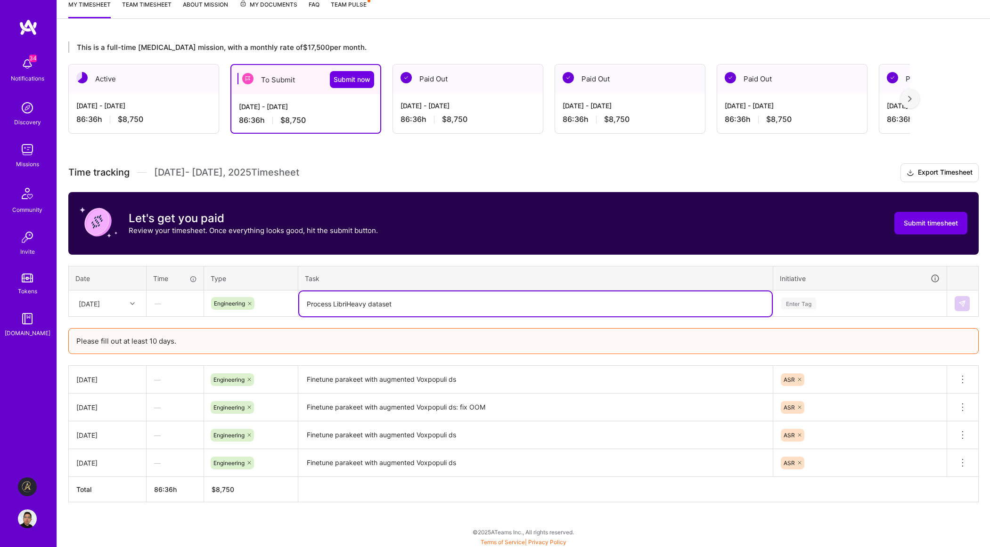
type textarea "Process LibriHeavy dataset"
click at [802, 305] on div "Enter Tag" at bounding box center [798, 303] width 35 height 15
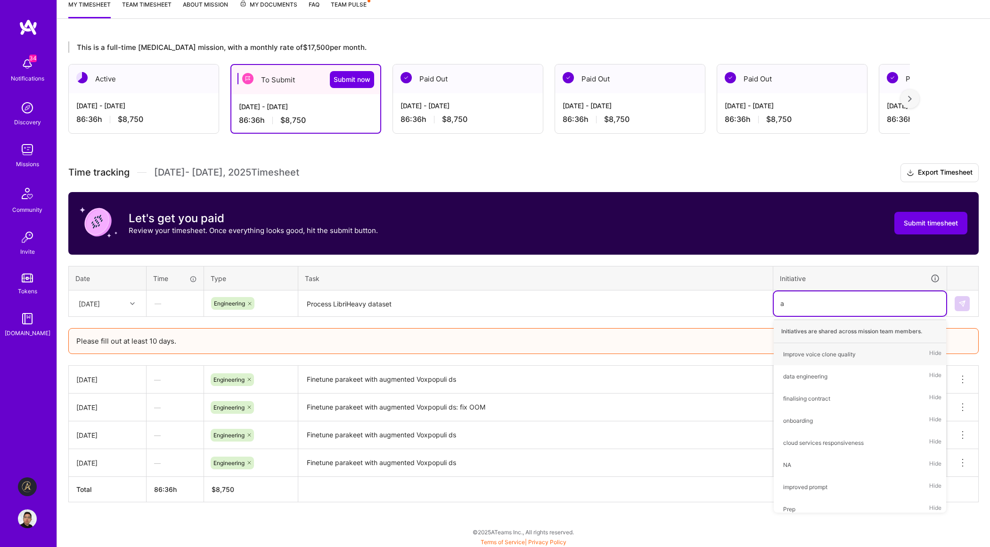
type input "as"
click at [836, 361] on div "ASR Hide" at bounding box center [860, 354] width 172 height 22
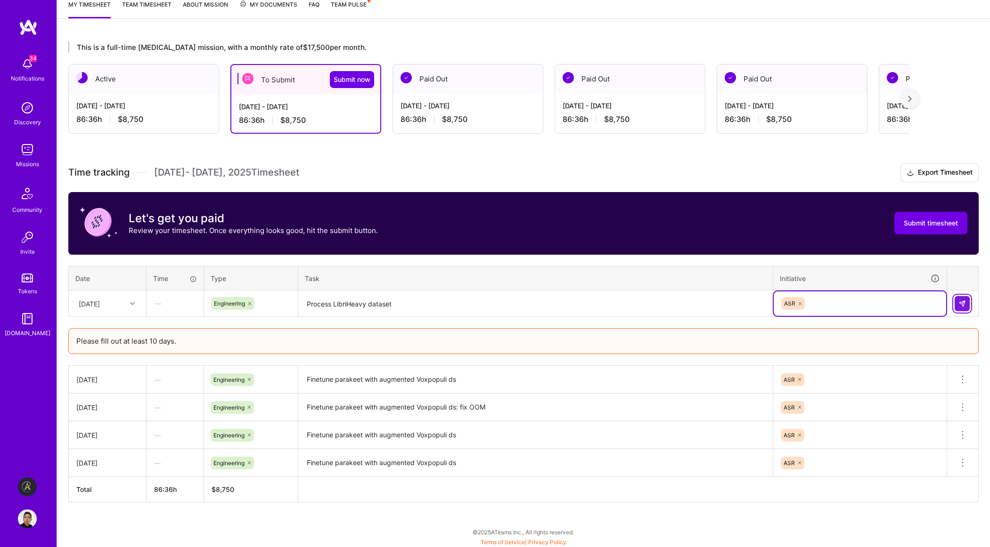
click at [962, 307] on button at bounding box center [961, 303] width 15 height 15
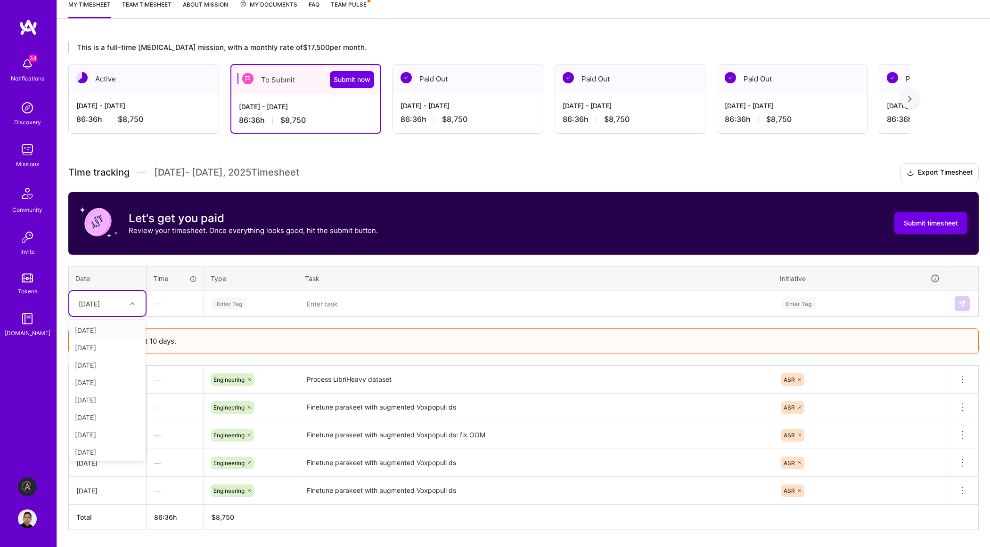
click at [121, 308] on div "[DATE]" at bounding box center [100, 304] width 52 height 16
click at [97, 435] on div "[DATE]" at bounding box center [107, 434] width 76 height 17
click at [245, 307] on div "Enter Tag" at bounding box center [229, 303] width 35 height 15
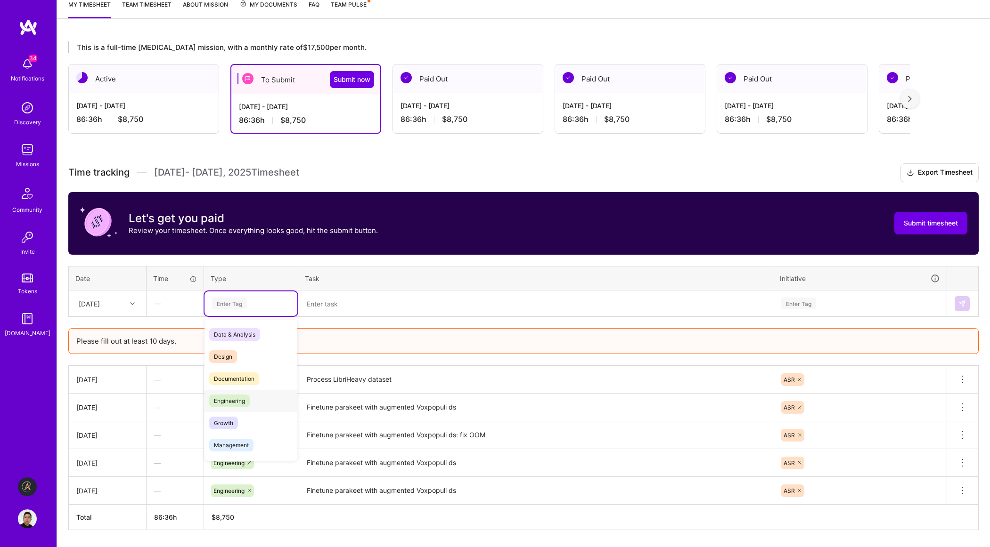
click at [248, 403] on span "Engineering" at bounding box center [229, 401] width 41 height 13
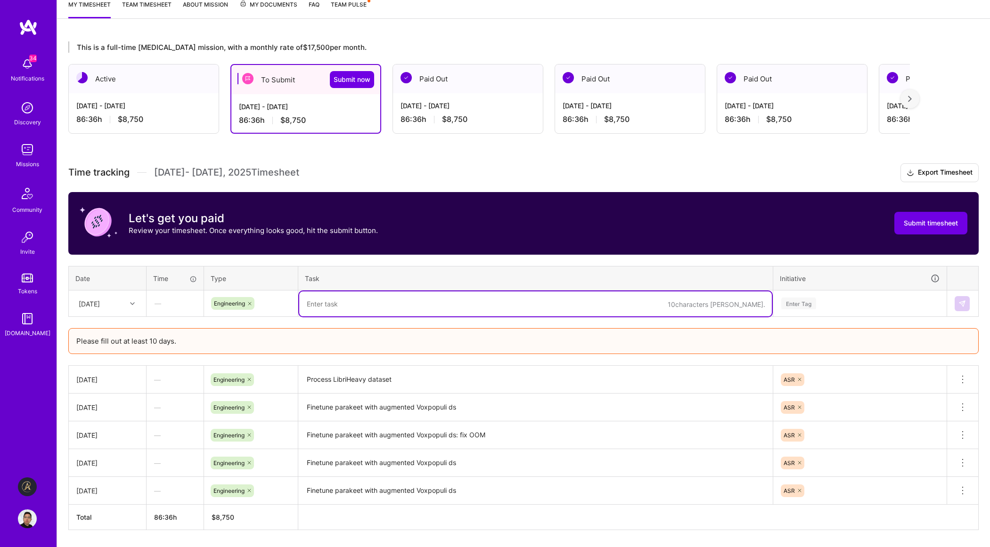
click at [357, 309] on textarea at bounding box center [535, 304] width 473 height 25
paste textarea "Process LibriHeavy dataset"
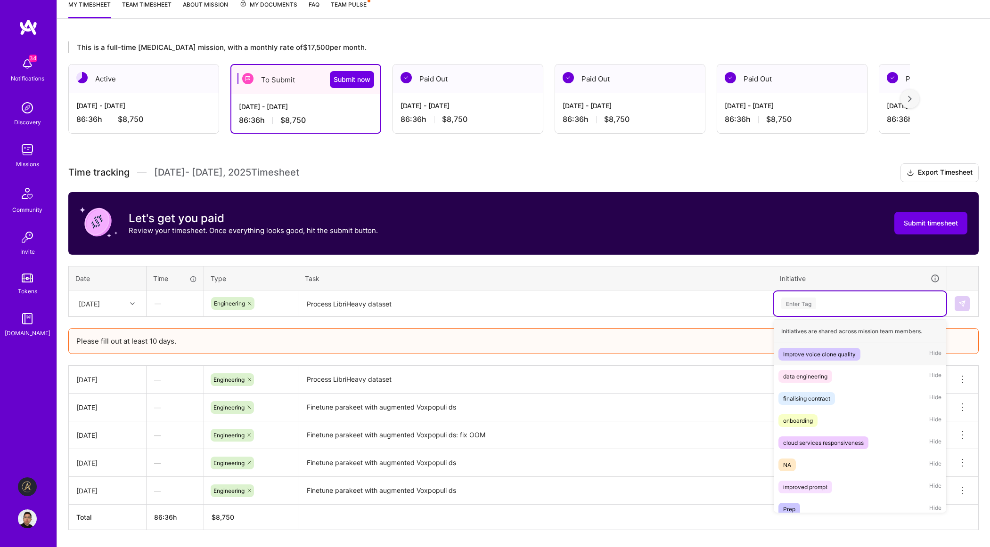
click at [840, 307] on div "Enter Tag" at bounding box center [859, 304] width 159 height 12
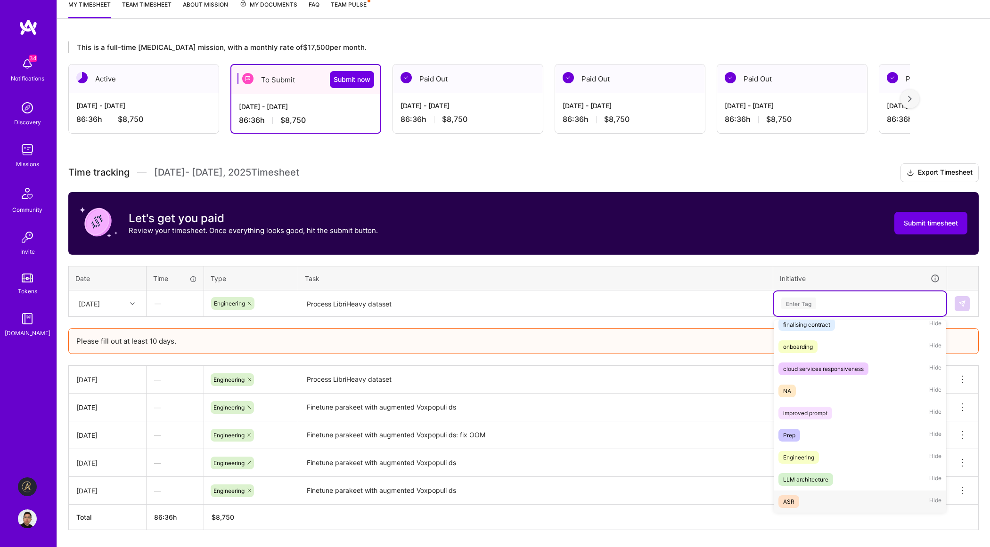
click at [803, 497] on div "ASR Hide" at bounding box center [860, 502] width 172 height 22
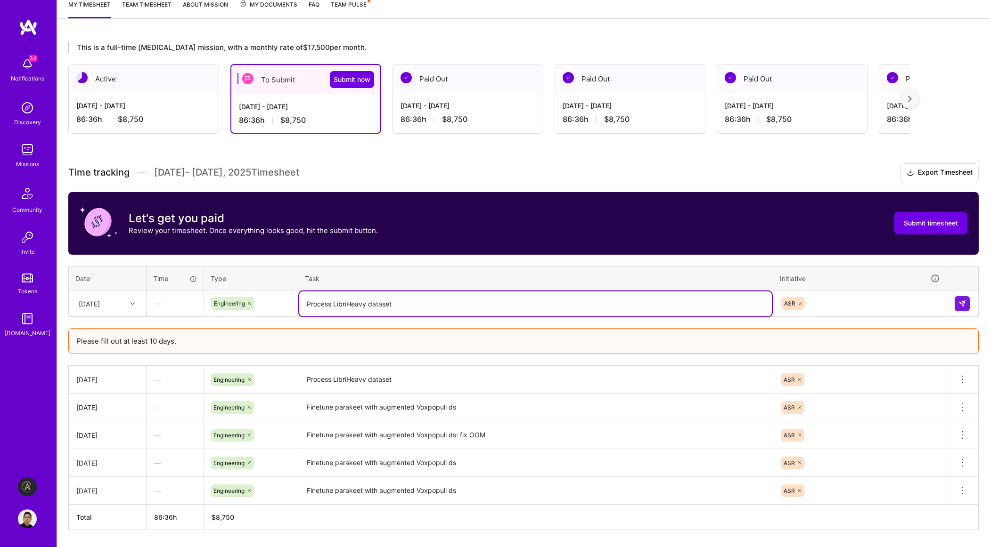
click at [434, 303] on textarea "Process LibriHeavy dataset" at bounding box center [535, 304] width 473 height 25
type textarea "Process LibriHeavy dataset, start finetuning parakeet tdt with processed data"
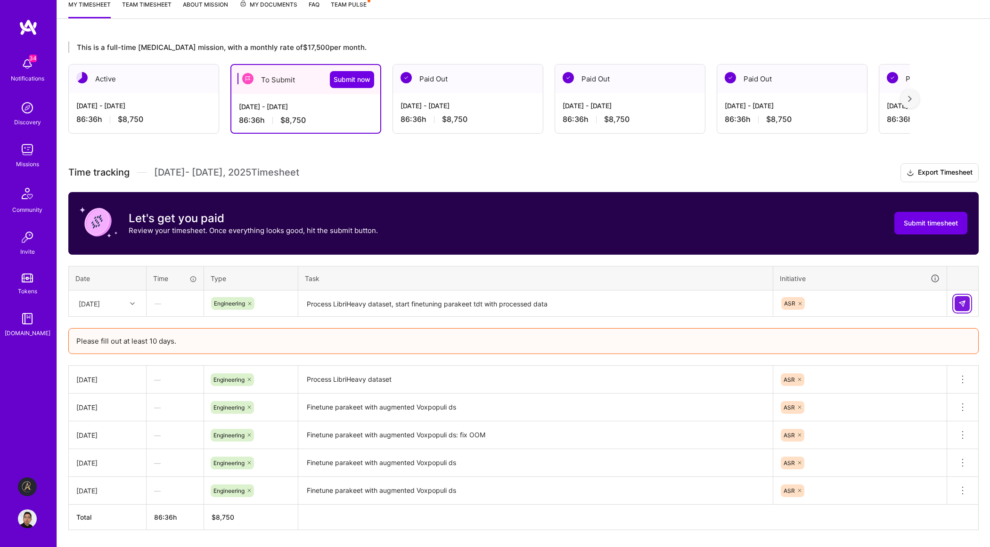
click at [962, 298] on button at bounding box center [961, 303] width 15 height 15
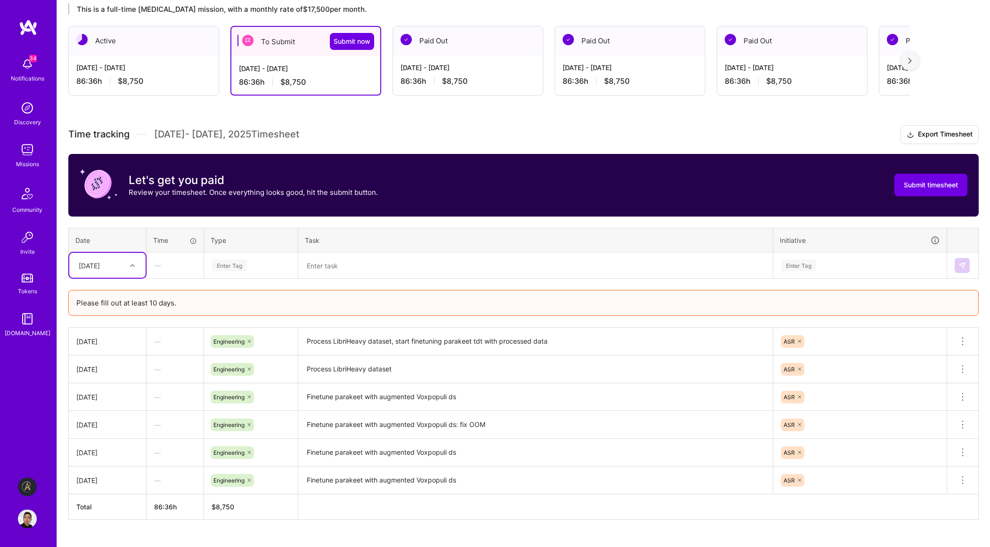
scroll to position [187, 0]
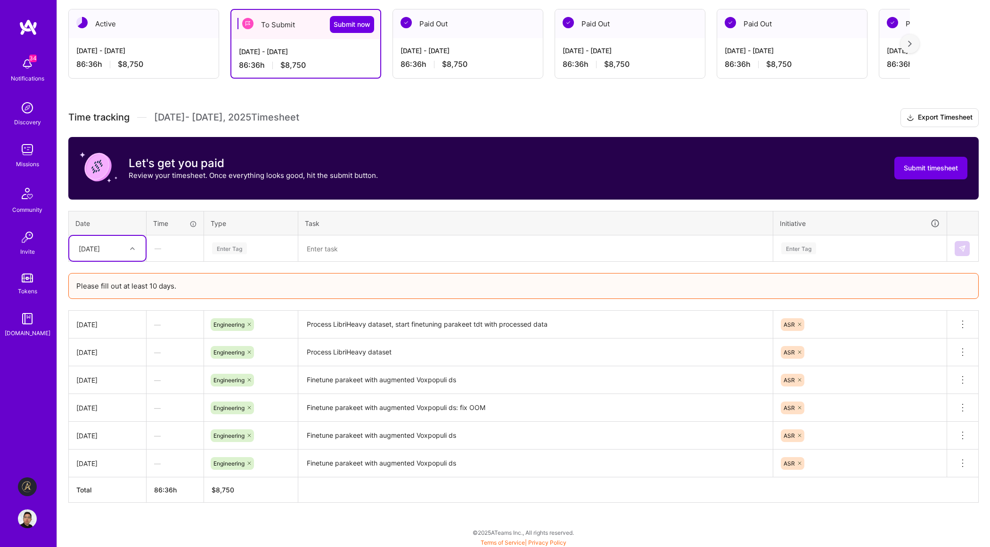
click at [100, 248] on div "[DATE]" at bounding box center [89, 249] width 21 height 10
click at [100, 294] on div "[DATE]" at bounding box center [107, 292] width 76 height 17
click at [249, 249] on div "Enter Tag" at bounding box center [251, 249] width 80 height 12
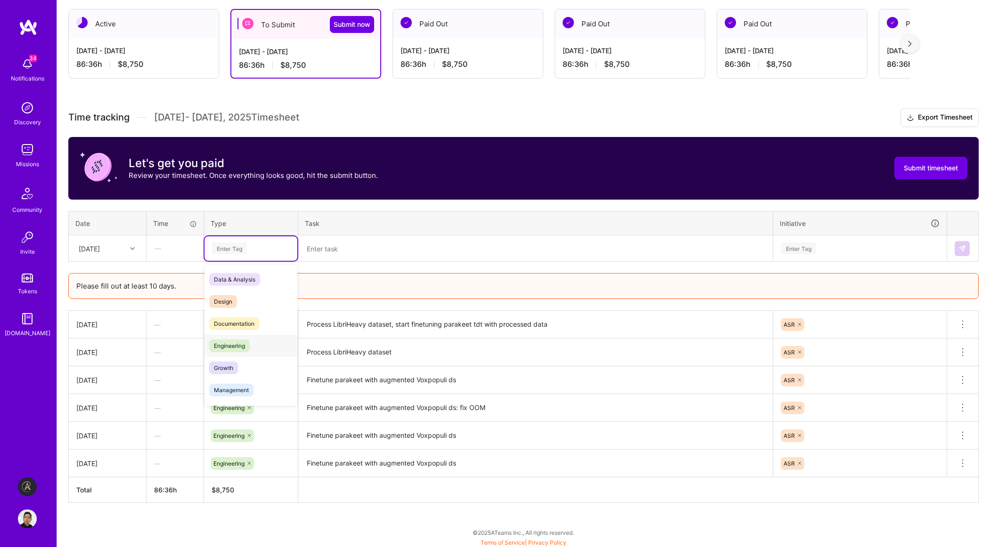
click at [235, 341] on span "Engineering" at bounding box center [229, 346] width 41 height 13
click at [355, 249] on textarea at bounding box center [535, 248] width 473 height 25
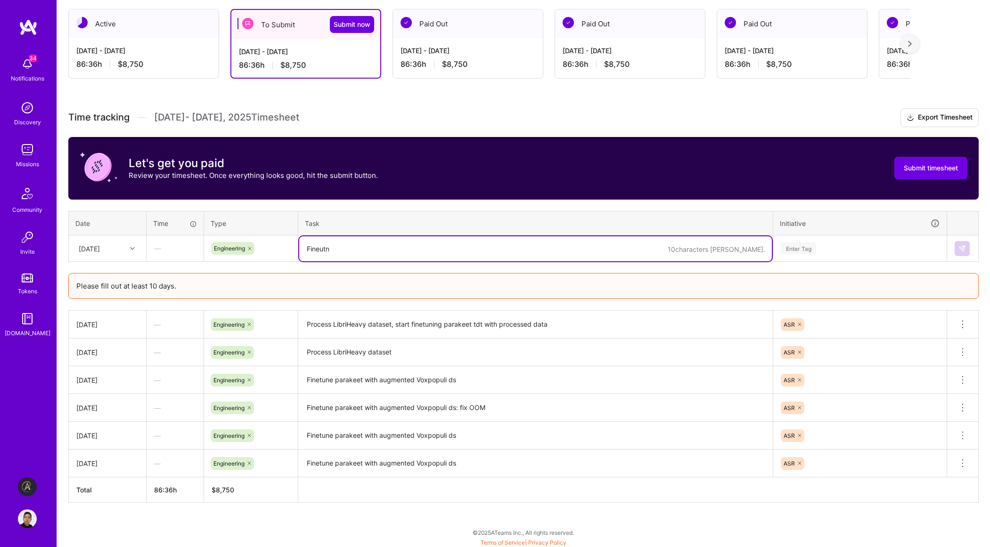
type textarea "Fineutne"
type textarea "Finetune parakeet tdt with LibriHeavy"
click at [843, 239] on div "Enter Tag" at bounding box center [860, 248] width 172 height 24
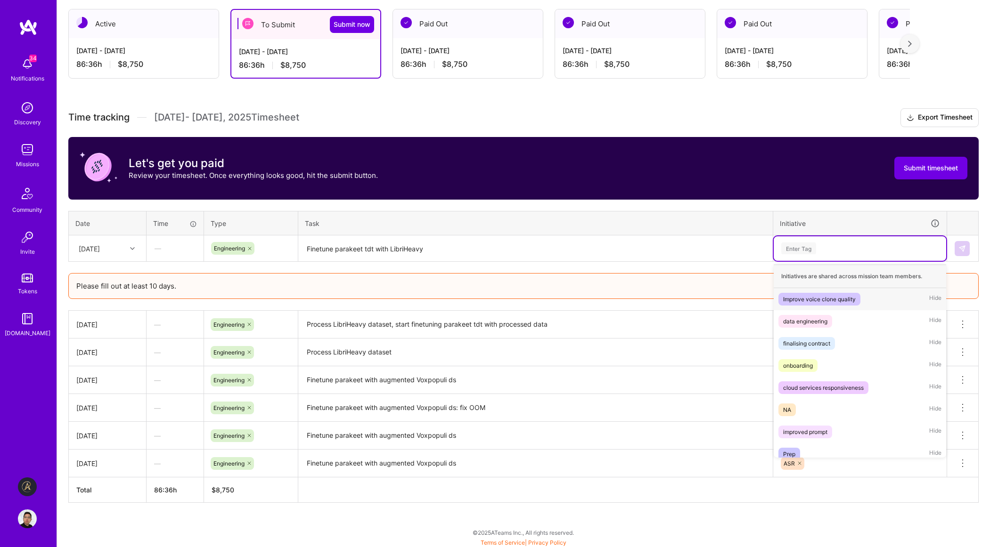
drag, startPoint x: 801, startPoint y: 416, endPoint x: 819, endPoint y: 269, distance: 147.7
click at [821, 278] on div "Initiatives are shared across mission team members. Improve voice clone quality…" at bounding box center [860, 361] width 172 height 193
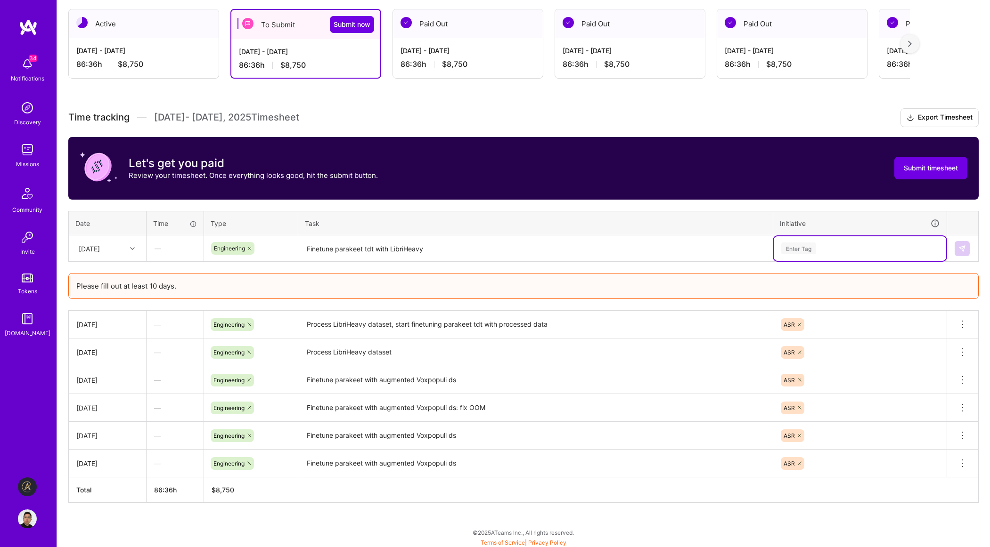
click at [822, 251] on div "Enter Tag" at bounding box center [859, 249] width 159 height 12
type input "asr"
click at [827, 305] on div "ASR Hide" at bounding box center [860, 299] width 172 height 22
click at [962, 246] on img at bounding box center [962, 249] width 8 height 8
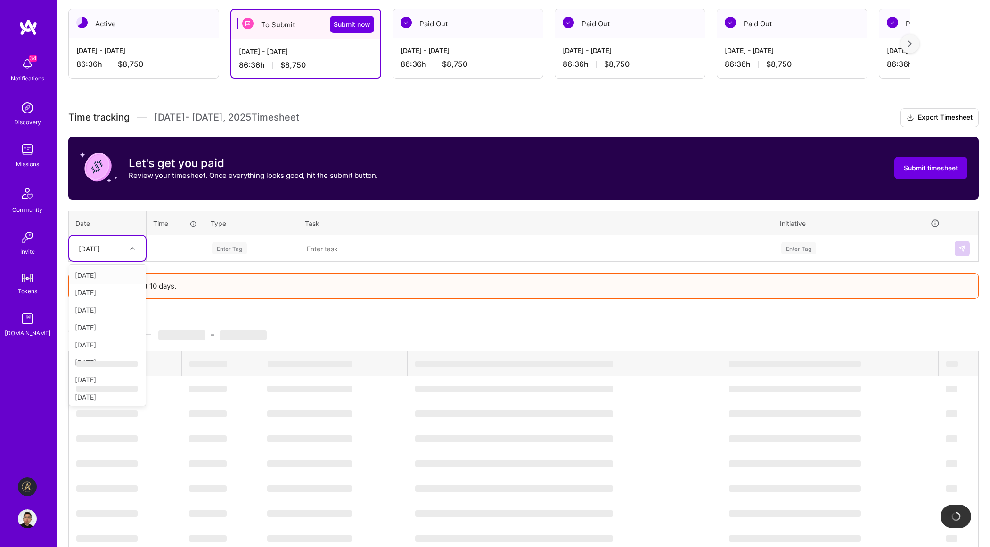
click at [118, 251] on div "[DATE]" at bounding box center [100, 249] width 52 height 16
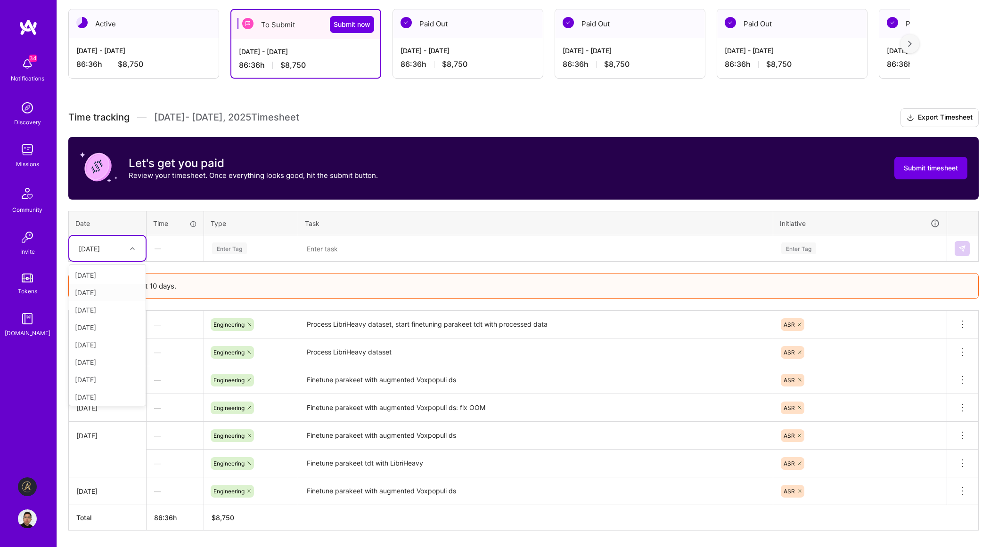
click at [95, 292] on div "[DATE]" at bounding box center [107, 292] width 76 height 17
click at [100, 251] on div "[DATE]" at bounding box center [89, 249] width 21 height 10
click at [100, 361] on div "[DATE]" at bounding box center [107, 360] width 76 height 17
click at [85, 251] on div "[DATE]" at bounding box center [89, 249] width 21 height 10
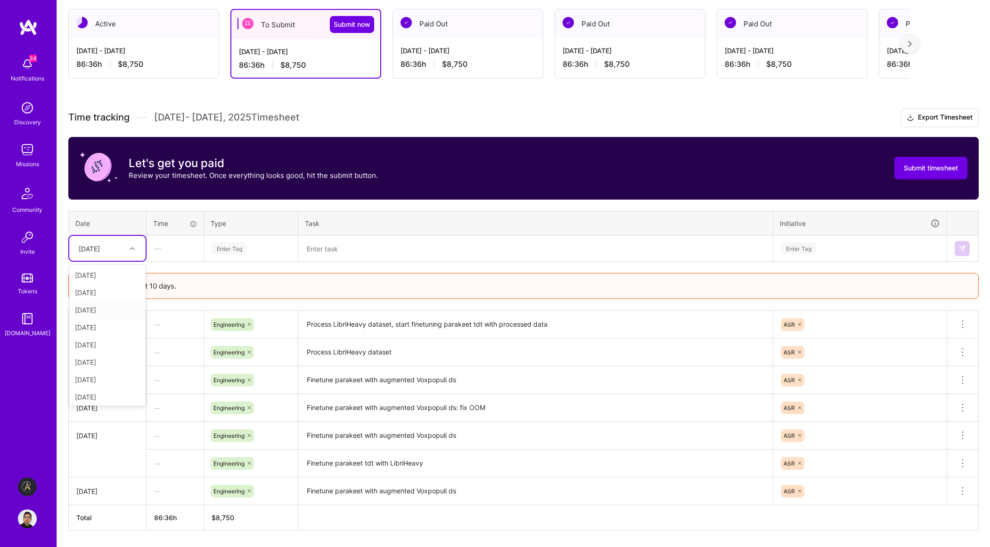
click at [97, 308] on div "[DATE]" at bounding box center [107, 310] width 76 height 17
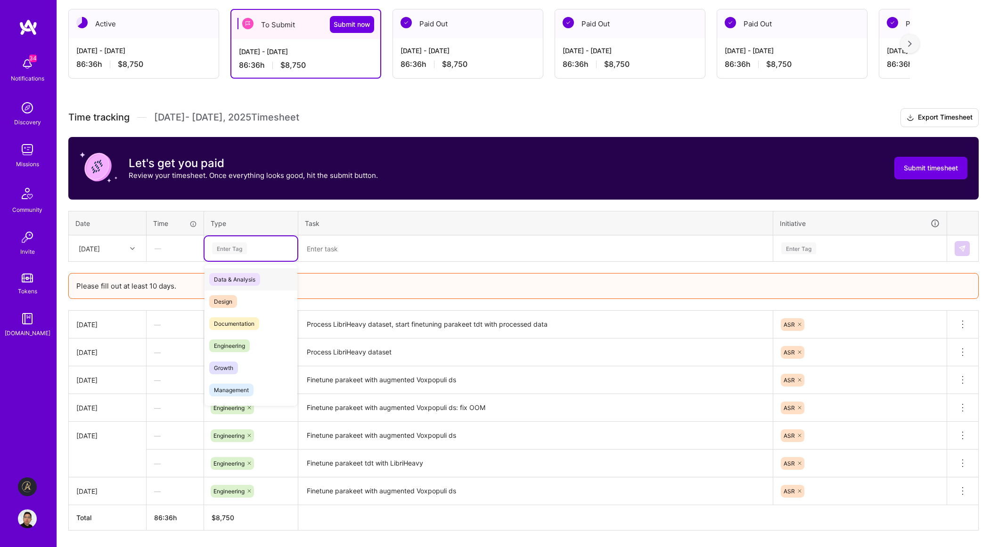
click at [228, 254] on div "Enter Tag" at bounding box center [250, 248] width 93 height 24
click at [237, 340] on span "Engineering" at bounding box center [229, 346] width 41 height 13
click at [385, 249] on textarea at bounding box center [535, 248] width 473 height 25
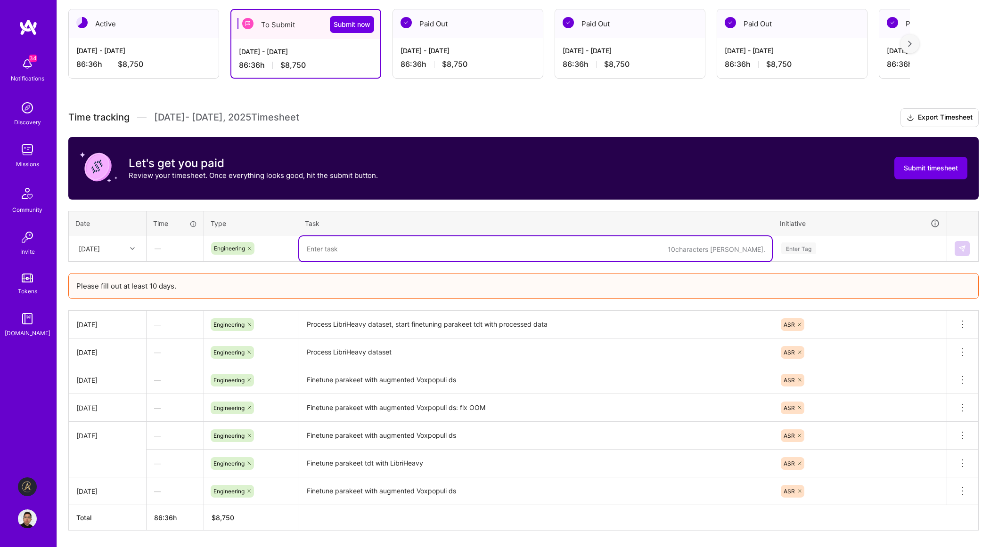
paste textarea "Process LibriHeavy dataset"
click at [409, 249] on textarea "Process LibriHeavy dataset" at bounding box center [535, 248] width 473 height 25
type textarea "start finetunine parakeet ctc with processed data"
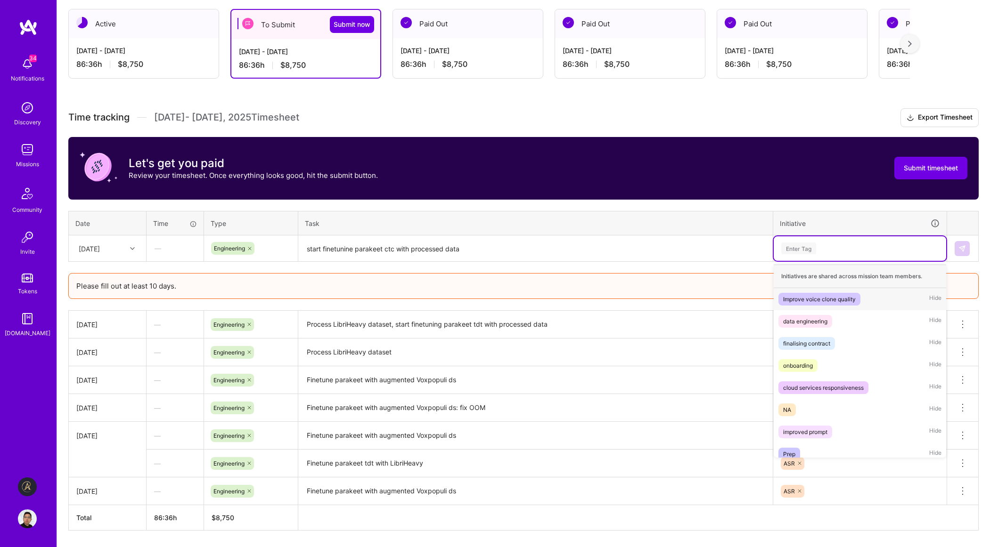
click at [839, 247] on div "Enter Tag" at bounding box center [859, 249] width 159 height 12
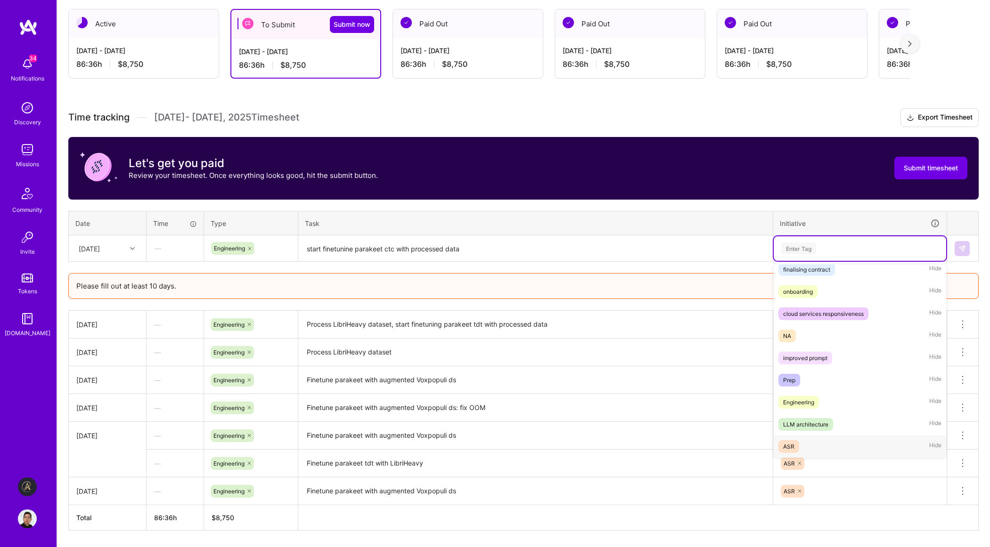
click at [803, 443] on div "ASR Hide" at bounding box center [860, 447] width 172 height 22
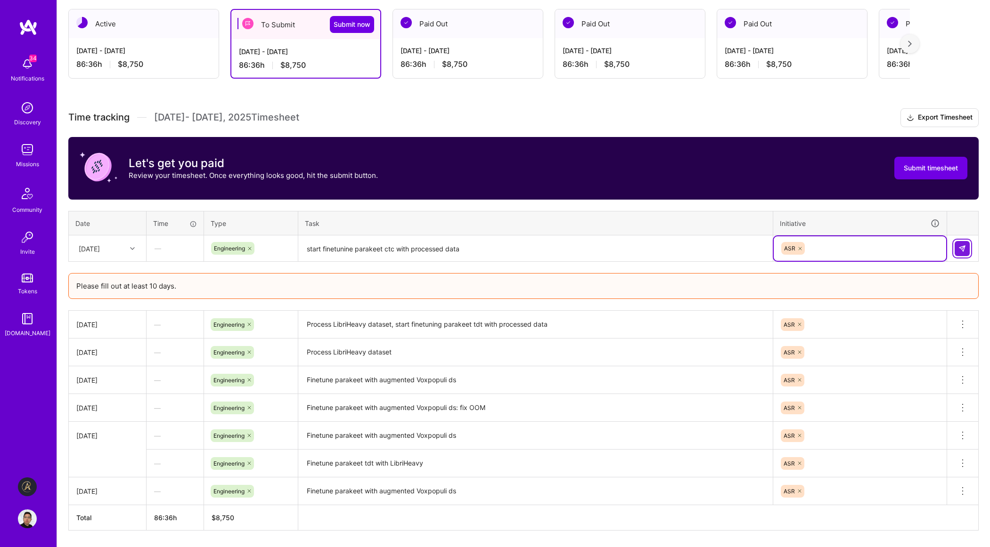
click at [958, 253] on button at bounding box center [961, 248] width 15 height 15
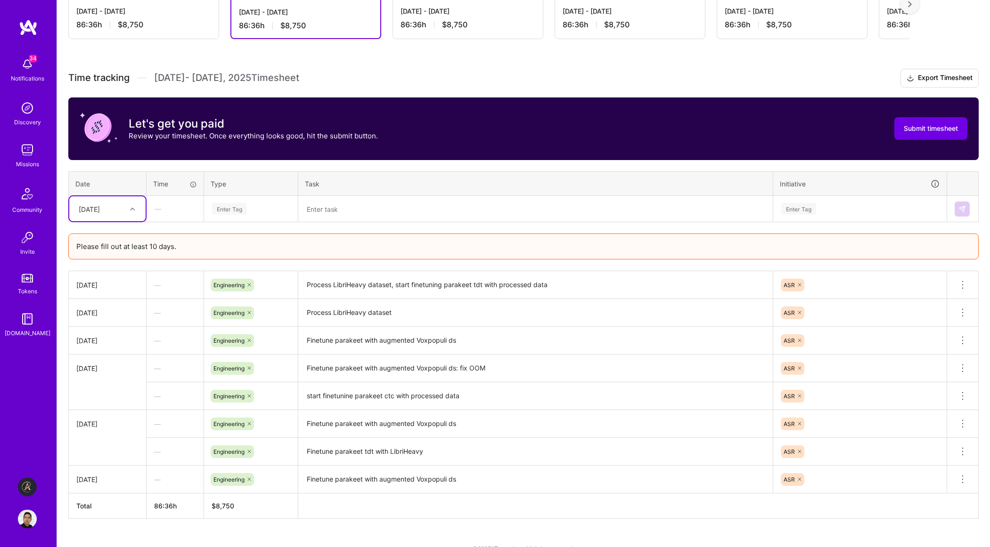
scroll to position [243, 0]
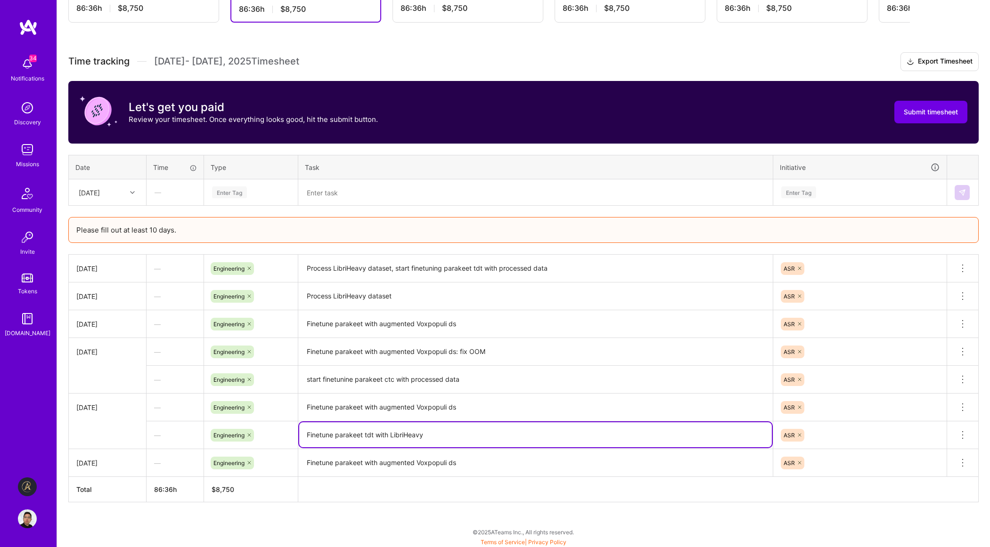
drag, startPoint x: 434, startPoint y: 435, endPoint x: 301, endPoint y: 424, distance: 133.3
click at [301, 424] on textarea "Finetune parakeet tdt with LibriHeavy" at bounding box center [535, 435] width 473 height 25
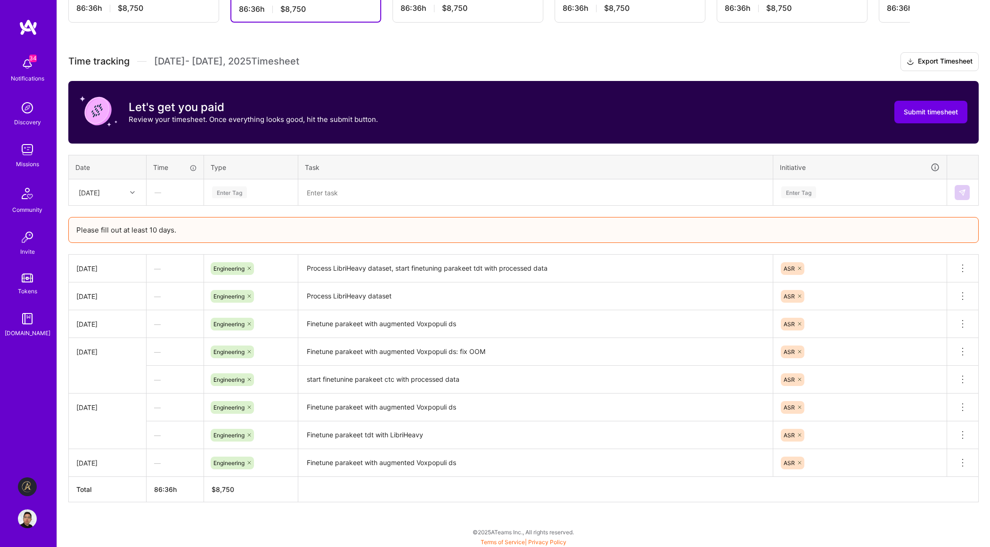
drag, startPoint x: 783, startPoint y: 521, endPoint x: 849, endPoint y: 515, distance: 66.7
click at [962, 433] on icon at bounding box center [962, 435] width 11 height 11
click at [941, 450] on button "Delete row" at bounding box center [939, 451] width 49 height 23
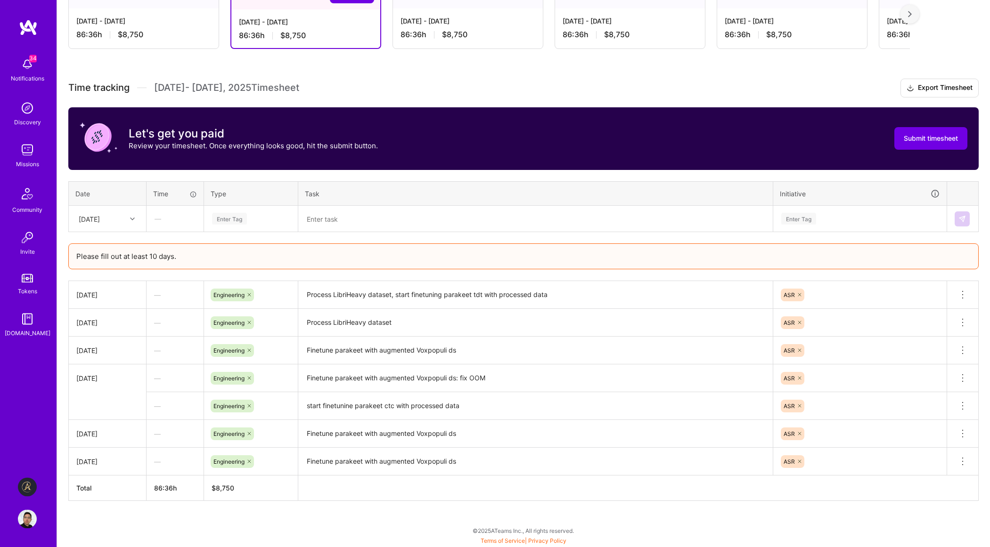
scroll to position [215, 0]
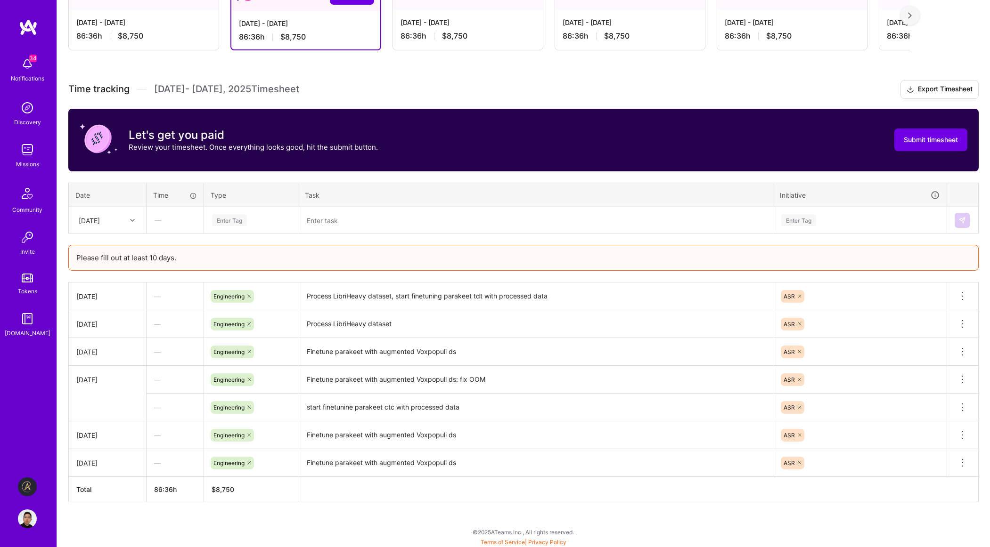
click at [100, 223] on div "[DATE]" at bounding box center [89, 220] width 21 height 10
click at [103, 367] on div "[DATE]" at bounding box center [107, 368] width 76 height 17
click at [239, 214] on div "Enter Tag" at bounding box center [229, 220] width 35 height 15
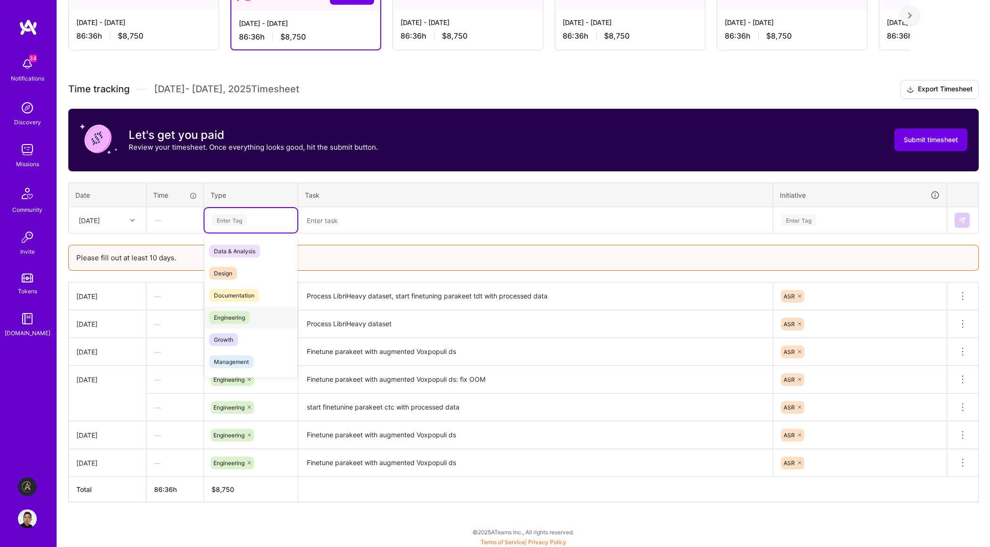
click at [246, 311] on span "Engineering" at bounding box center [229, 317] width 41 height 13
click at [342, 219] on textarea at bounding box center [535, 220] width 473 height 25
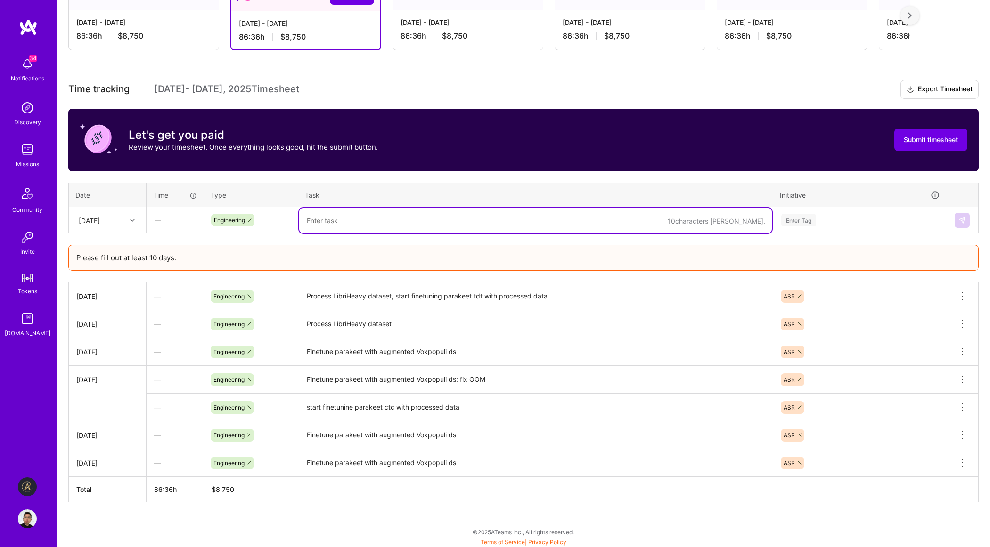
paste textarea "Finetune parakeet tdt with LibriHeavy"
type textarea "Finetune parakeet tdt with LibriHeavy"
click at [922, 216] on div "Enter Tag" at bounding box center [859, 220] width 159 height 12
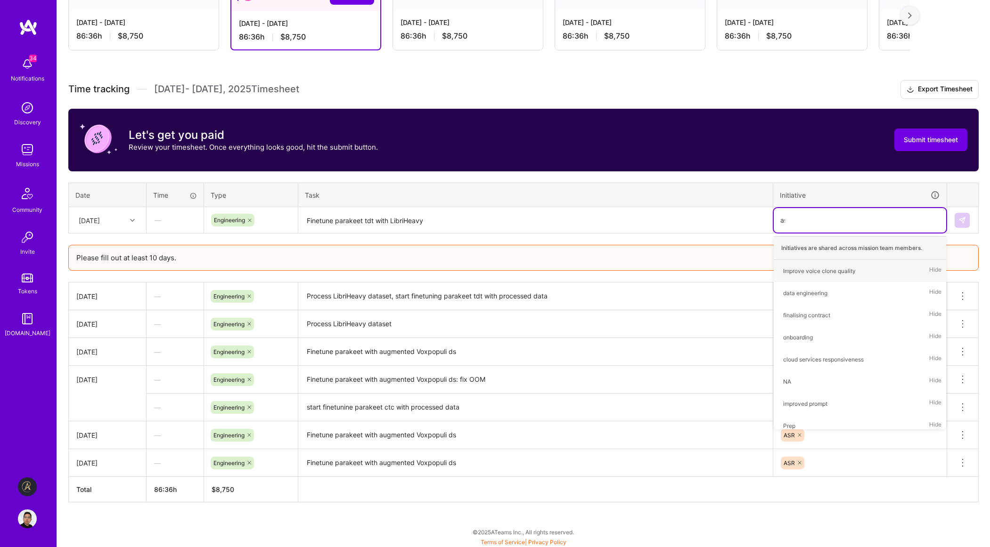
type input "asr"
click at [830, 269] on div "ASR Hide" at bounding box center [860, 271] width 172 height 22
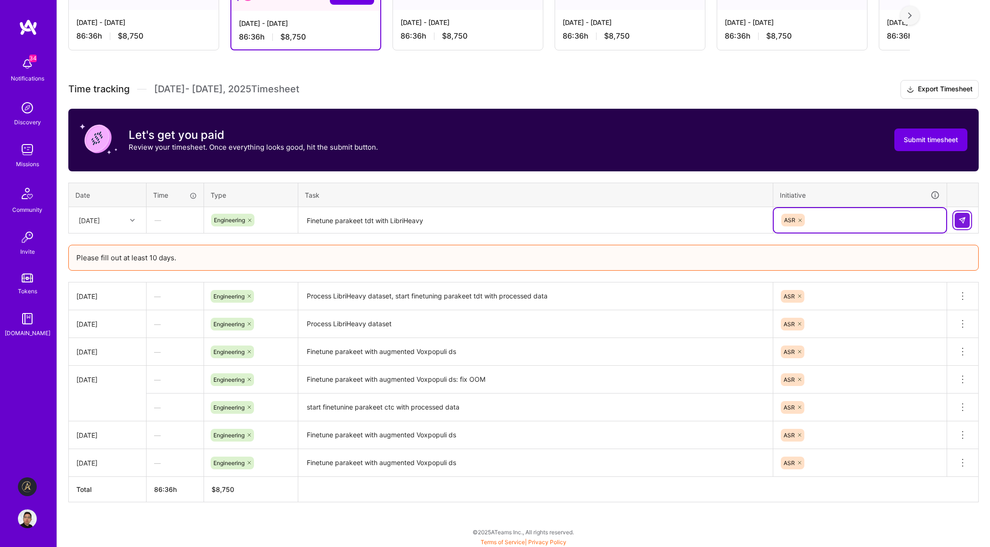
click at [956, 222] on button at bounding box center [961, 220] width 15 height 15
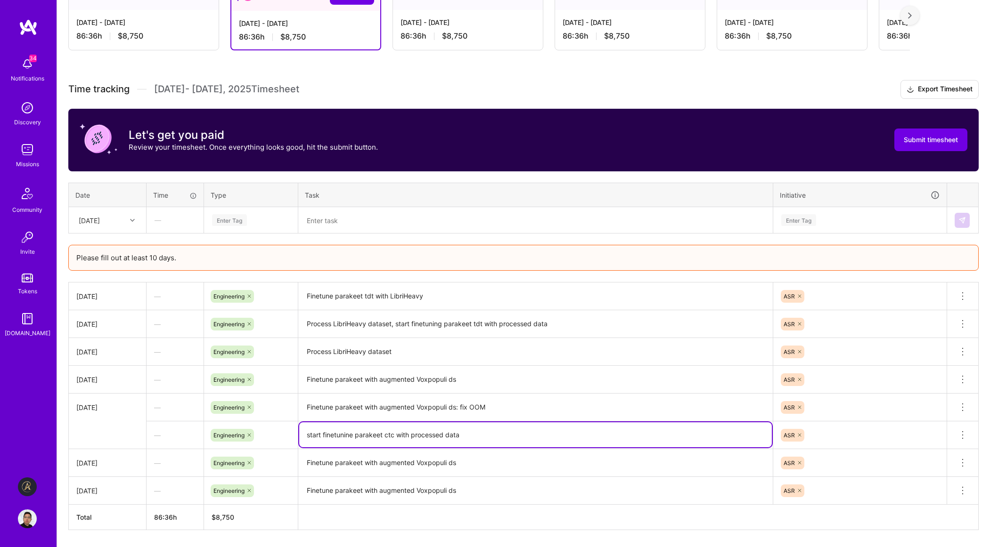
drag, startPoint x: 489, startPoint y: 441, endPoint x: 298, endPoint y: 431, distance: 190.6
click at [299, 431] on textarea "start finetunine parakeet ctc with processed data" at bounding box center [535, 435] width 473 height 25
click at [964, 437] on icon at bounding box center [962, 435] width 11 height 11
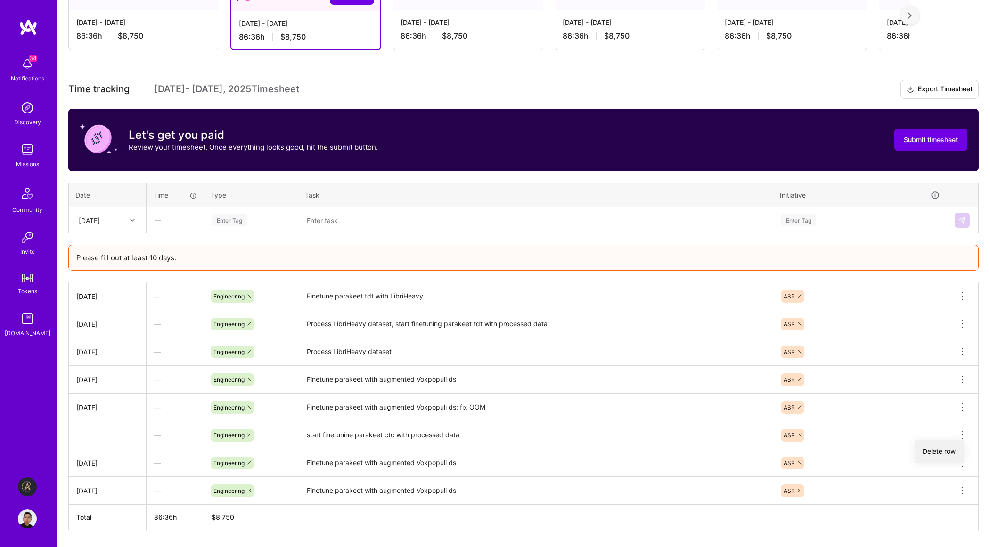
click at [955, 453] on button "Delete row" at bounding box center [939, 451] width 49 height 23
click at [100, 217] on div "[DATE]" at bounding box center [89, 220] width 21 height 10
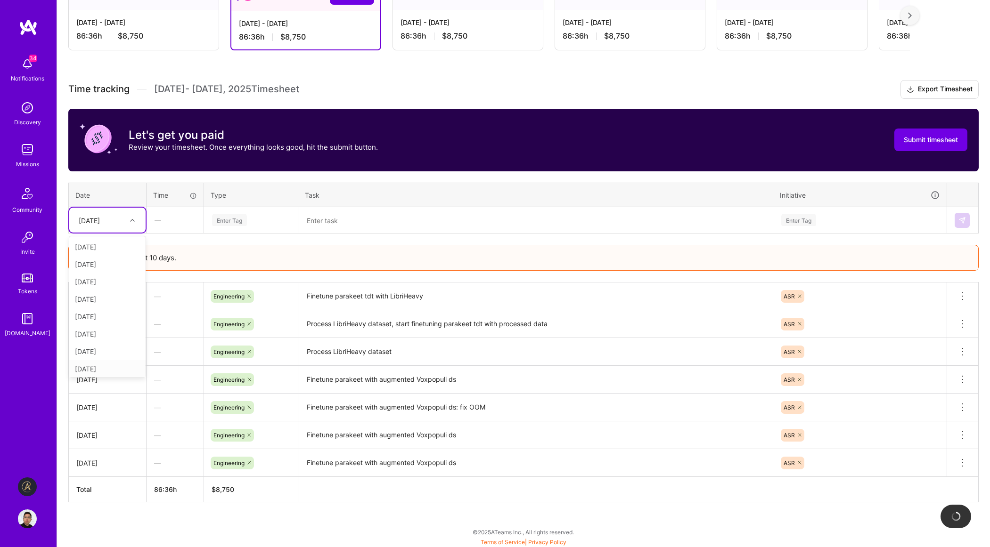
scroll to position [106, 0]
click at [92, 283] on div "[DATE]" at bounding box center [107, 279] width 76 height 17
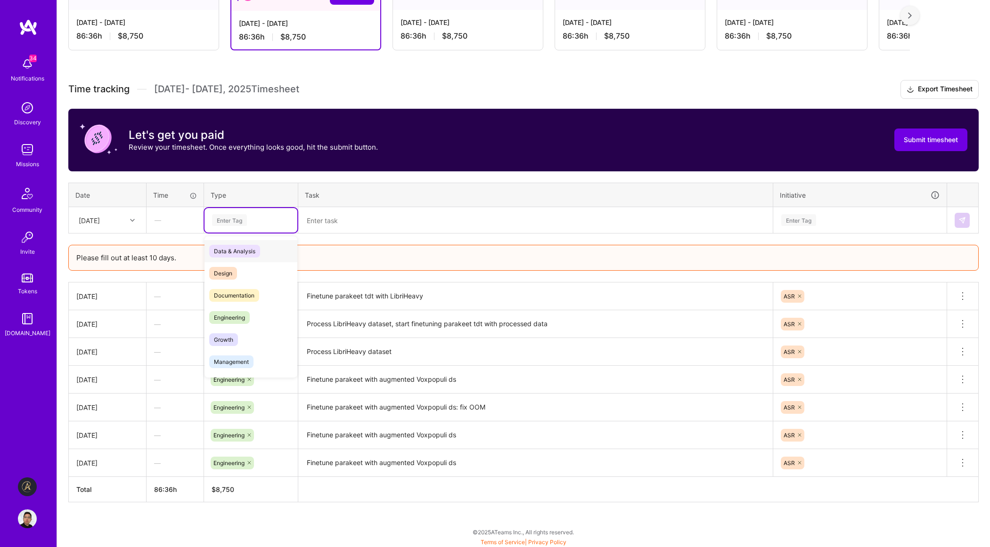
click at [274, 218] on div "Enter Tag" at bounding box center [251, 220] width 80 height 12
click at [228, 313] on span "Engineering" at bounding box center [229, 317] width 41 height 13
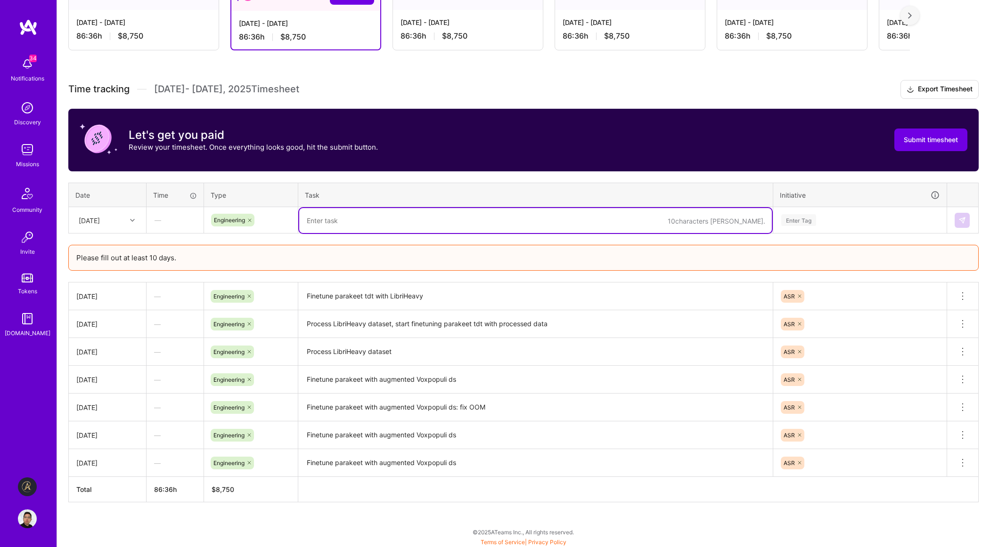
click at [393, 215] on textarea at bounding box center [535, 220] width 473 height 25
paste textarea "start finetunine parakeet ctc with processed data"
type textarea "start finetunine parakeet ctc with processed data"
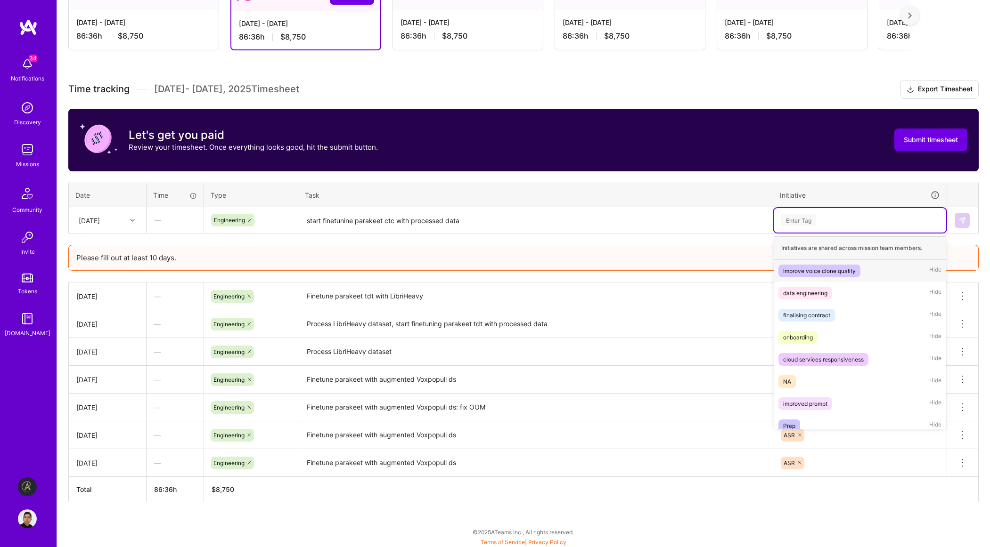
click at [816, 226] on div "Enter Tag" at bounding box center [860, 220] width 172 height 24
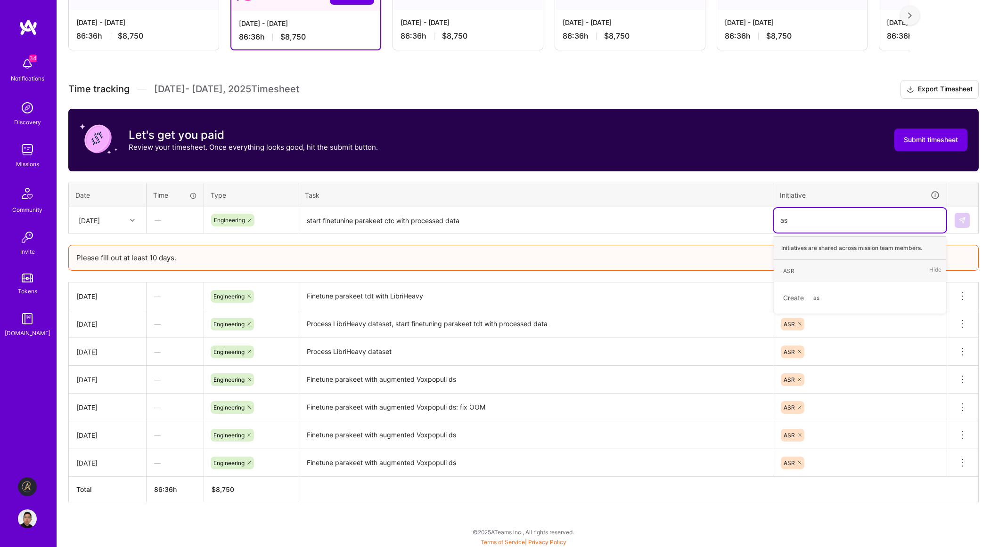
type input "asr"
click at [819, 269] on div "ASR Hide" at bounding box center [860, 271] width 172 height 22
click at [960, 225] on button at bounding box center [961, 220] width 15 height 15
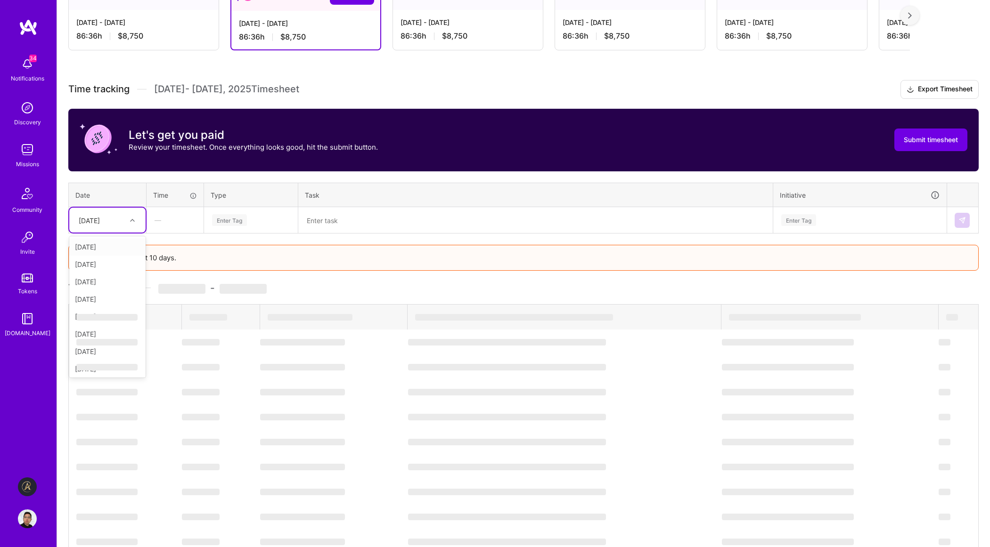
click at [125, 228] on div "[DATE]" at bounding box center [107, 220] width 76 height 25
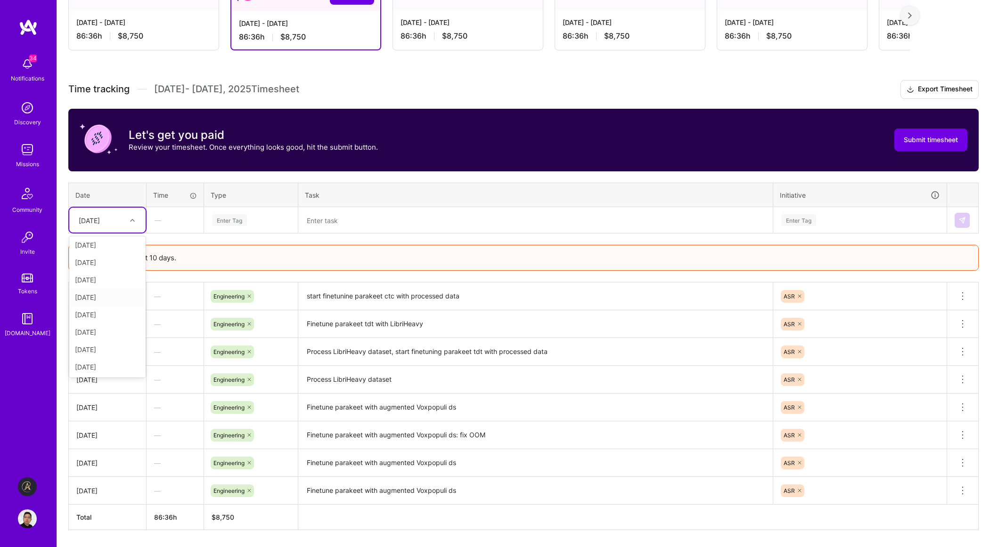
click at [101, 296] on div "[DATE]" at bounding box center [107, 297] width 76 height 17
click at [278, 222] on div "Enter Tag" at bounding box center [251, 220] width 80 height 12
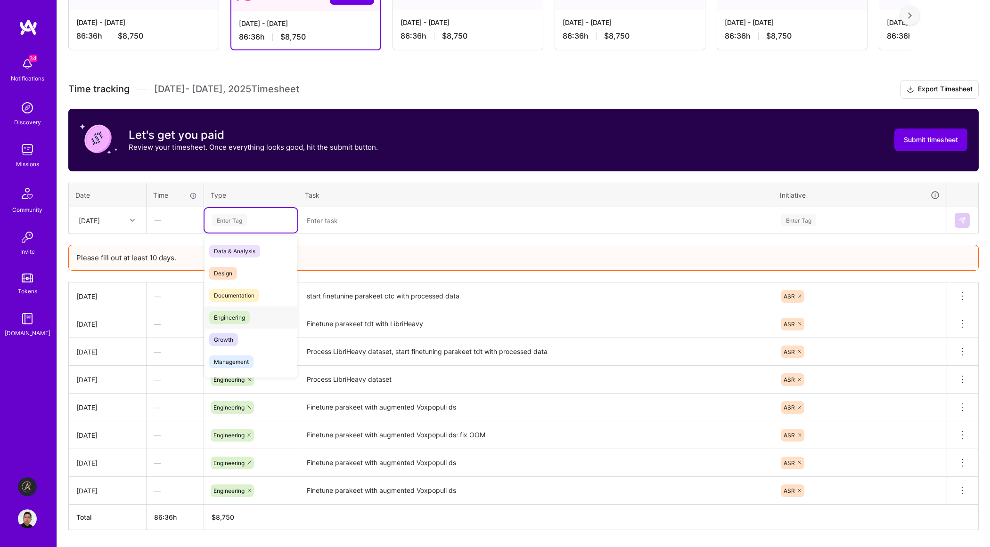
click at [239, 319] on span "Engineering" at bounding box center [229, 317] width 41 height 13
click at [378, 219] on textarea at bounding box center [535, 220] width 473 height 25
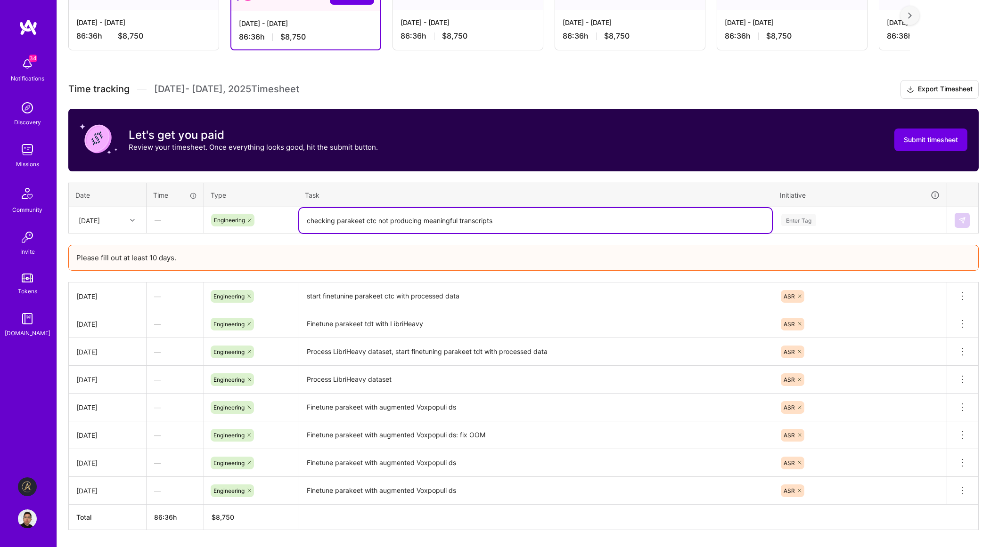
type textarea "checking parakeet ctc not producing meaningful transcripts"
click at [811, 218] on div "Enter Tag" at bounding box center [798, 220] width 35 height 15
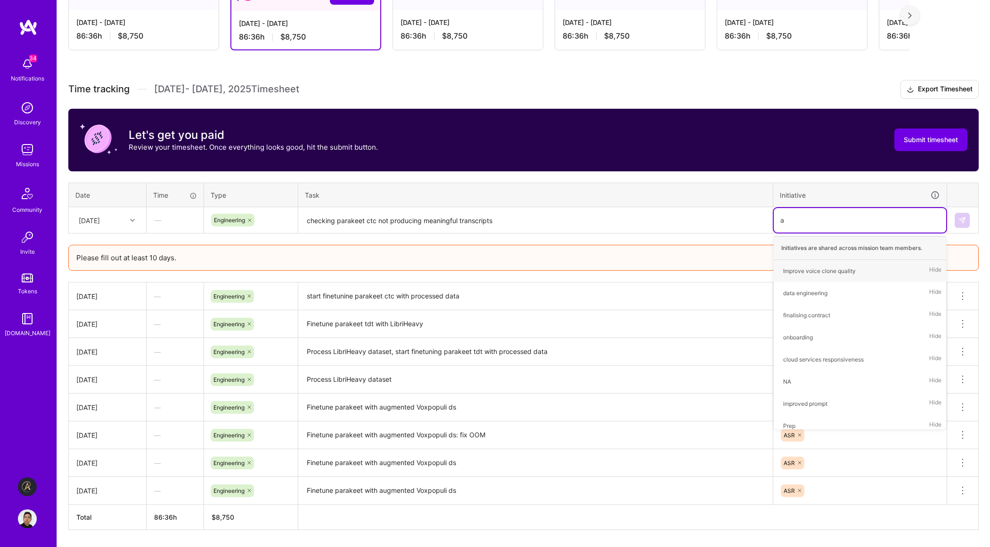
type input "as"
click at [813, 272] on div "ASR Hide" at bounding box center [860, 271] width 172 height 22
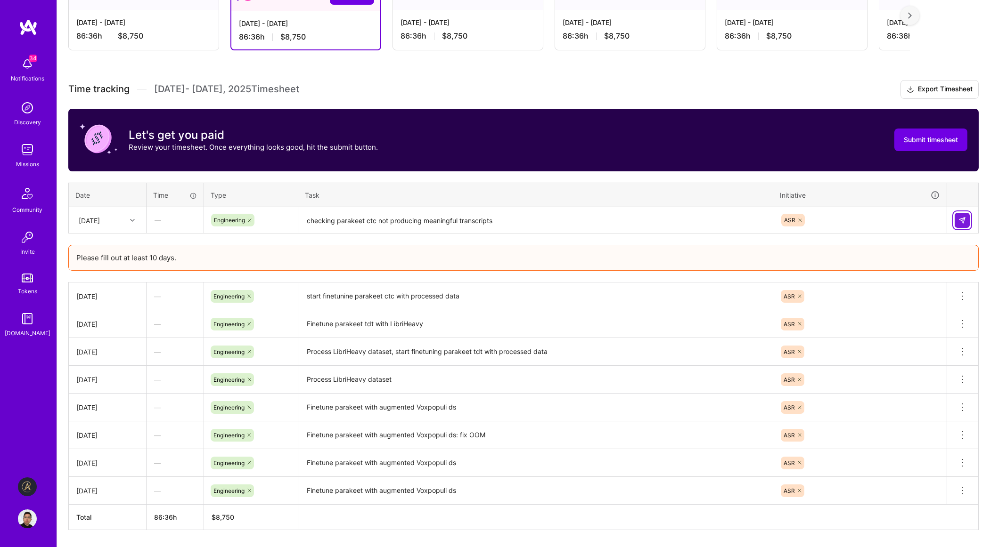
click at [962, 219] on img at bounding box center [962, 221] width 8 height 8
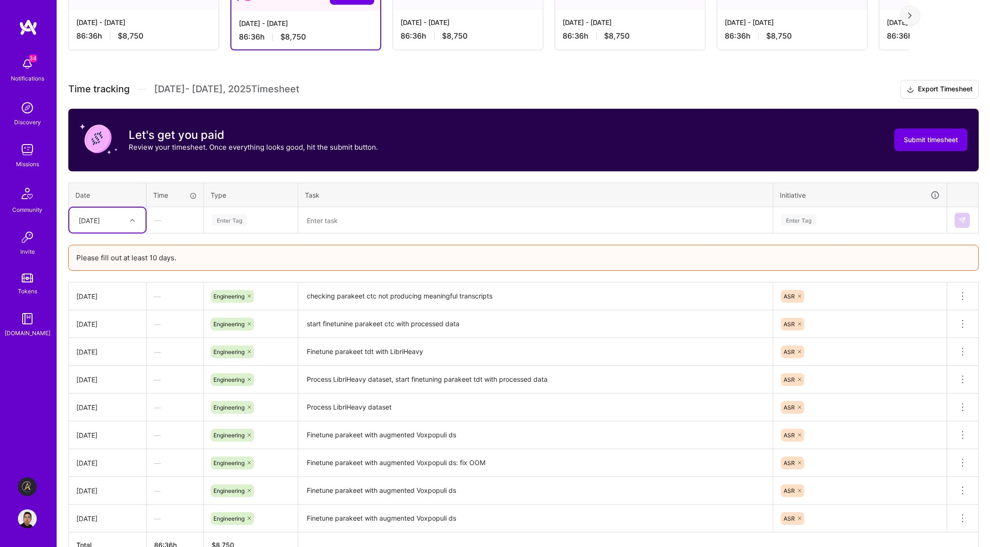
scroll to position [270, 0]
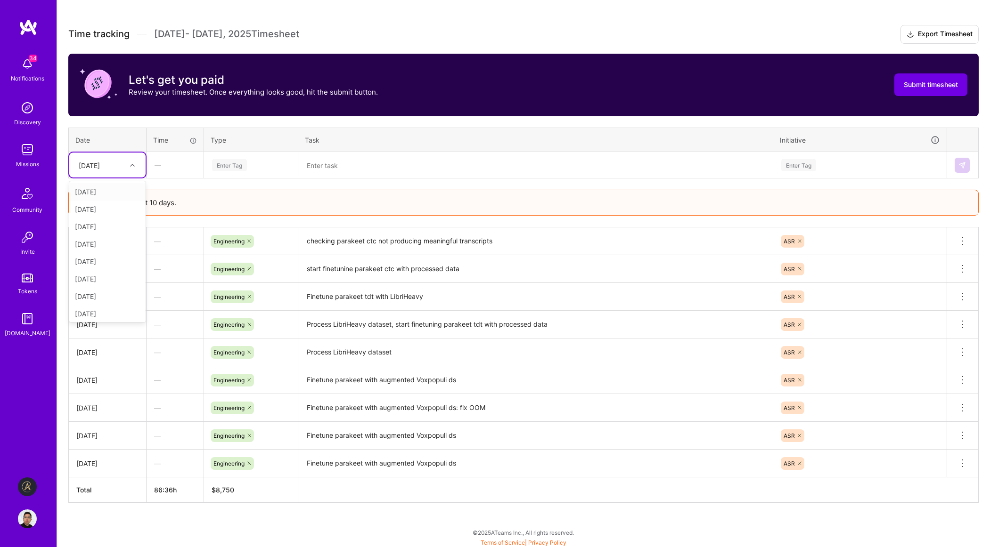
click at [129, 162] on div at bounding box center [133, 165] width 15 height 12
click at [107, 294] on div "[DATE]" at bounding box center [107, 294] width 76 height 17
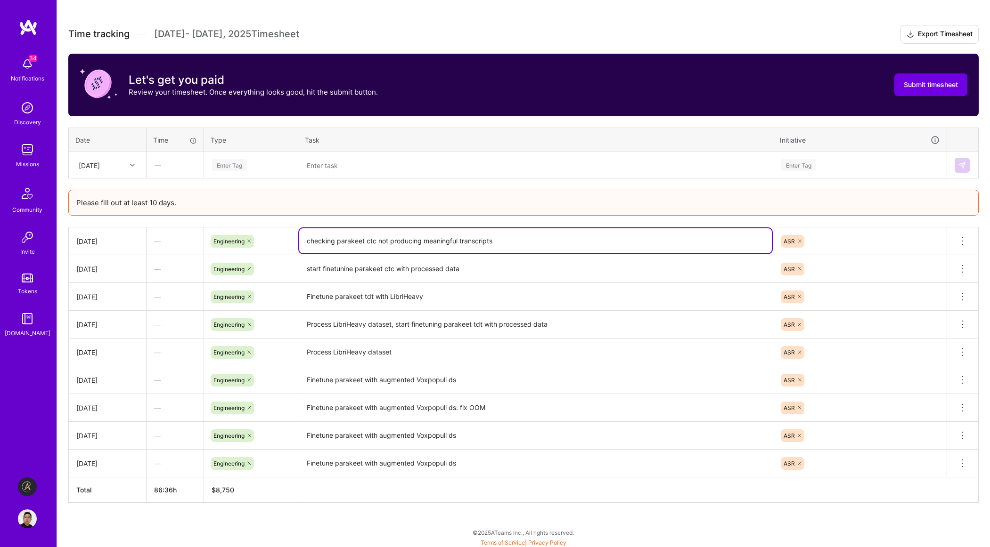
drag, startPoint x: 529, startPoint y: 248, endPoint x: 281, endPoint y: 241, distance: 247.9
click at [299, 241] on textarea "checking parakeet ctc not producing meaningful transcripts" at bounding box center [535, 240] width 473 height 25
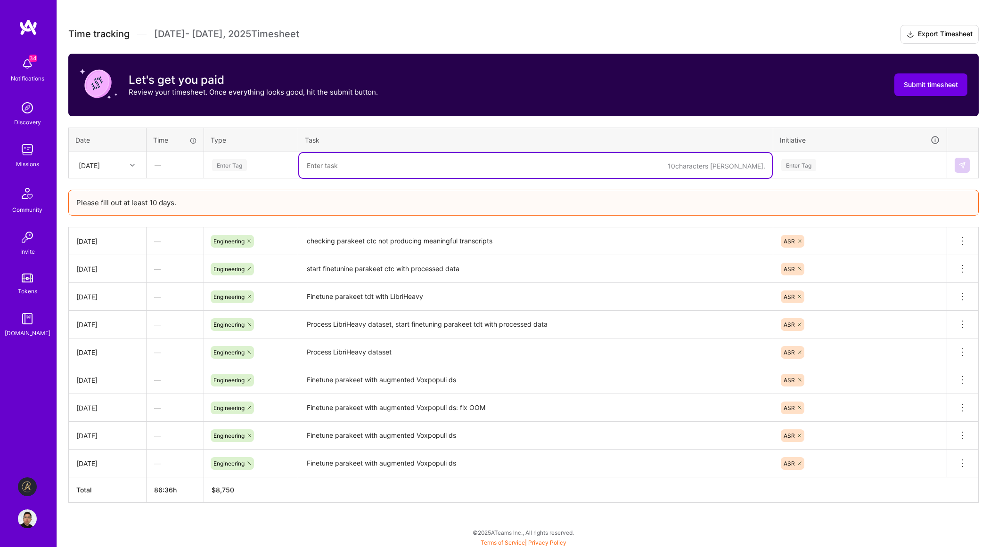
click at [359, 169] on textarea at bounding box center [535, 165] width 473 height 25
paste textarea "checking parakeet ctc not producing meaningful transcripts"
type textarea "checking parakeet ctc not producing meaningful transcripts"
click at [256, 160] on div "Enter Tag" at bounding box center [251, 165] width 80 height 12
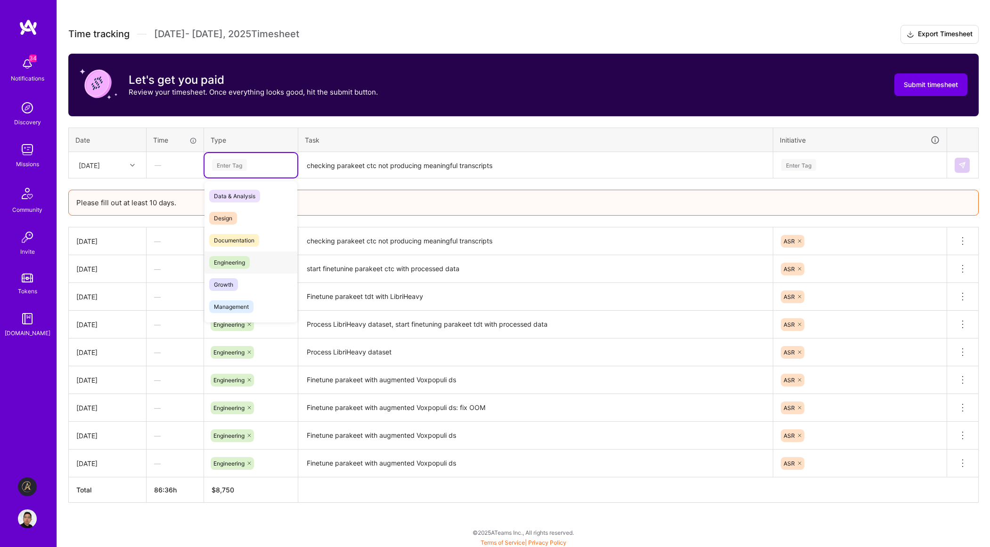
click at [230, 261] on span "Engineering" at bounding box center [229, 262] width 41 height 13
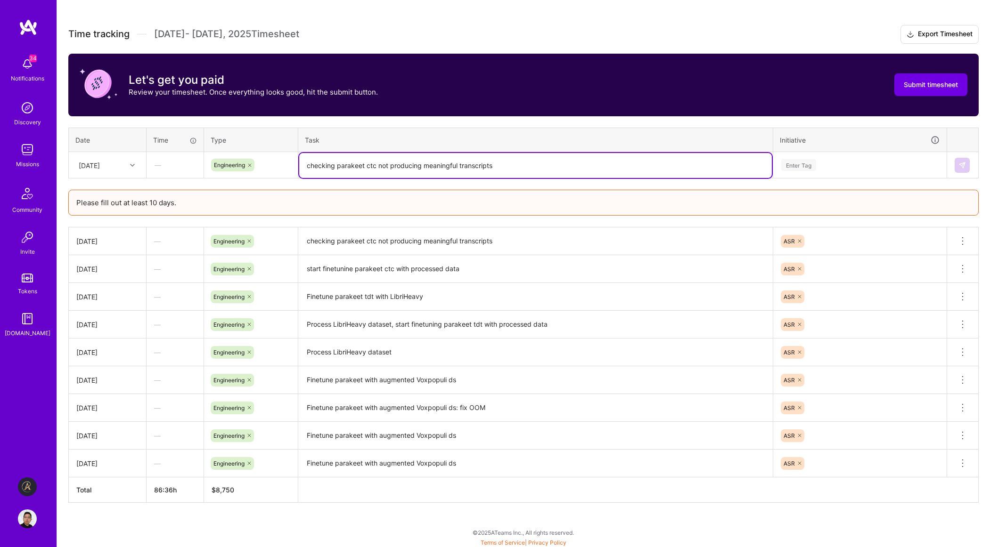
drag, startPoint x: 512, startPoint y: 169, endPoint x: 263, endPoint y: 160, distance: 249.4
click at [299, 160] on textarea "checking parakeet ctc not producing meaningful transcripts" at bounding box center [535, 165] width 473 height 25
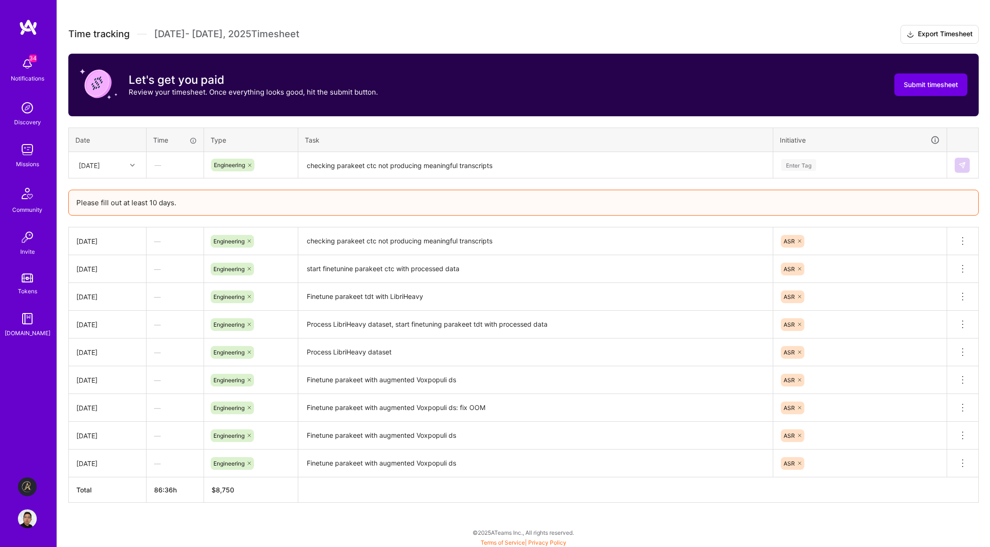
click at [883, 166] on div "Enter Tag" at bounding box center [859, 165] width 159 height 12
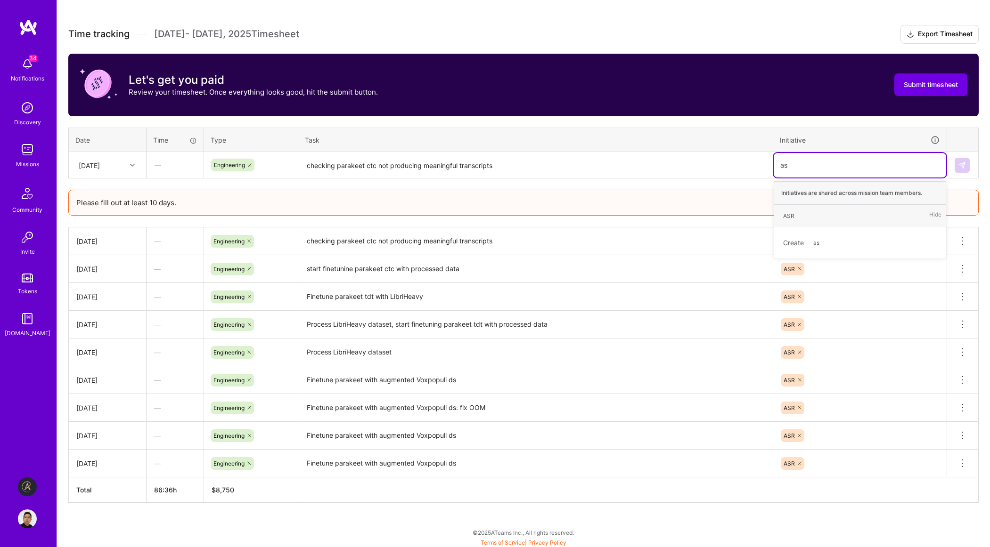
type input "asr"
click at [877, 213] on div "ASR Hide" at bounding box center [860, 216] width 172 height 22
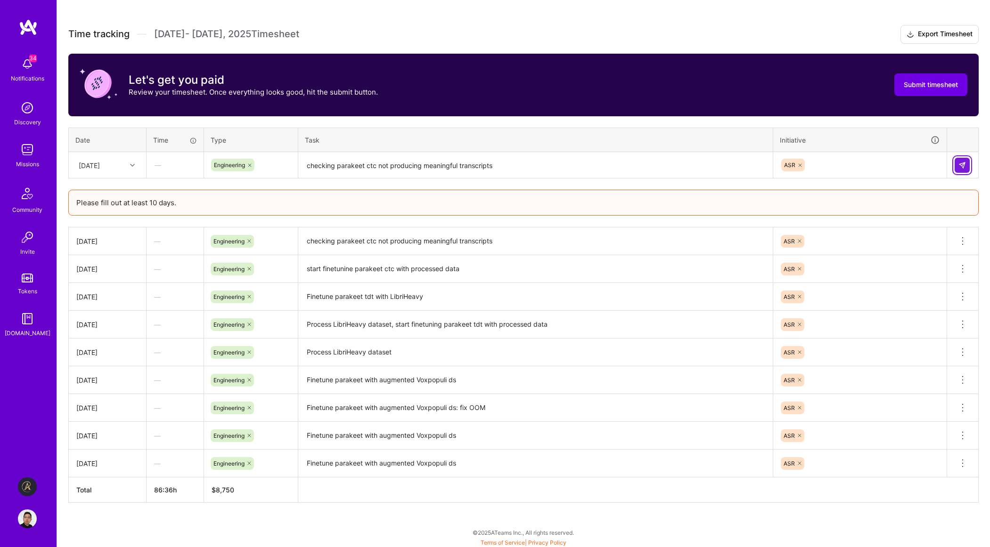
click at [967, 164] on button at bounding box center [961, 165] width 15 height 15
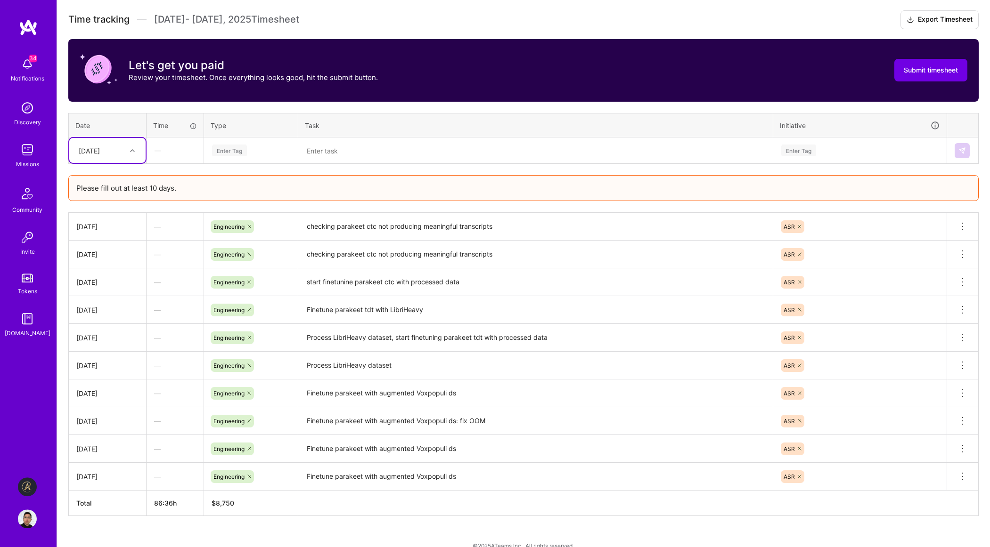
scroll to position [298, 0]
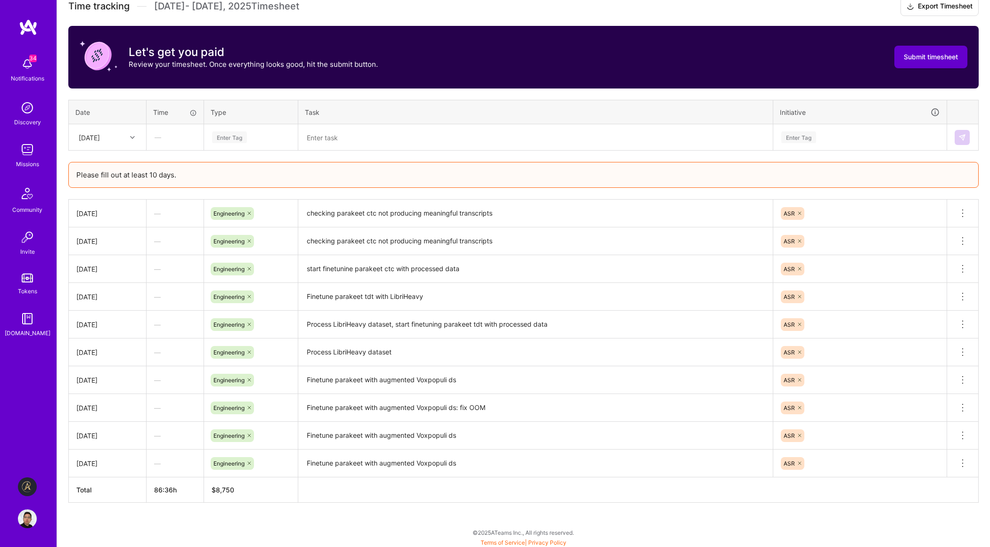
click at [932, 66] on button "Submit timesheet" at bounding box center [930, 57] width 73 height 23
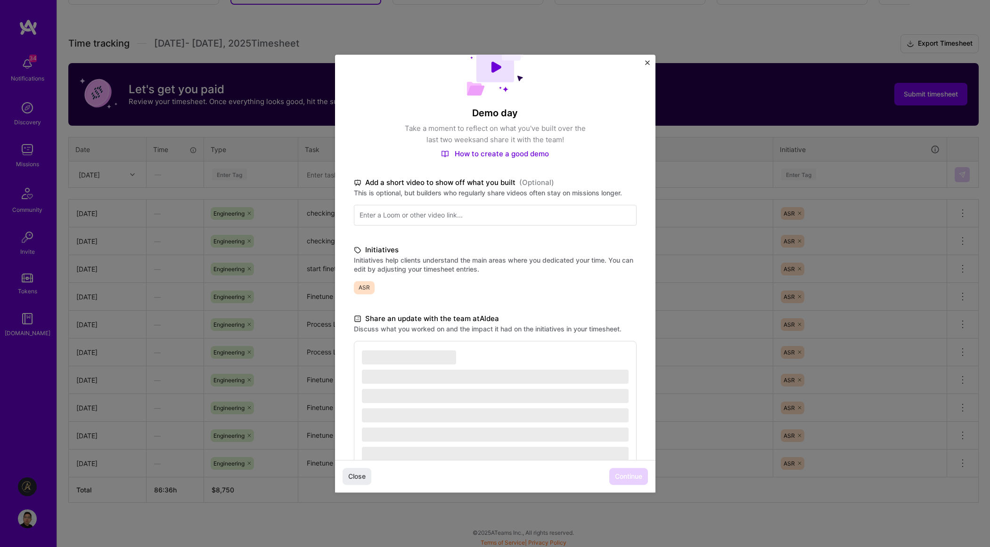
scroll to position [63, 0]
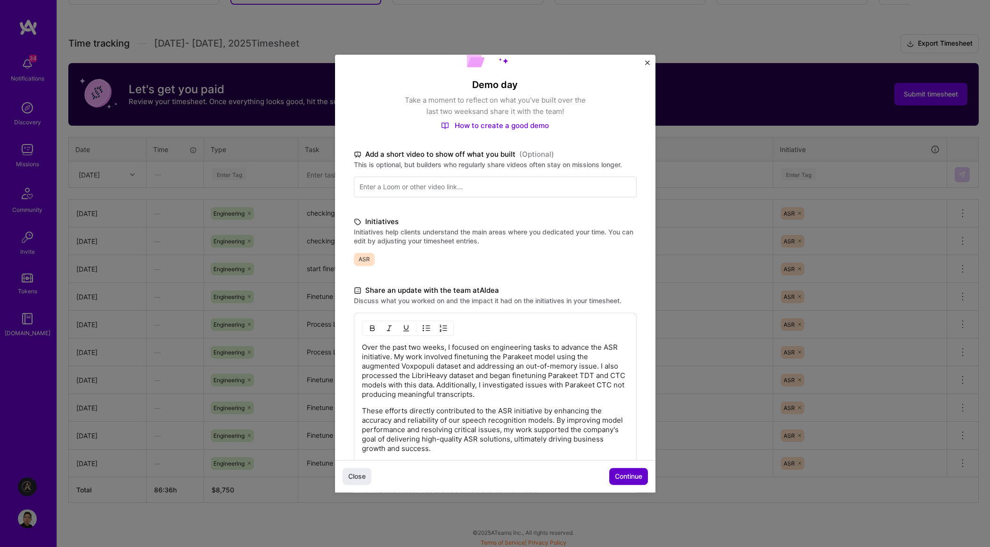
click at [628, 473] on span "Continue" at bounding box center [628, 476] width 27 height 9
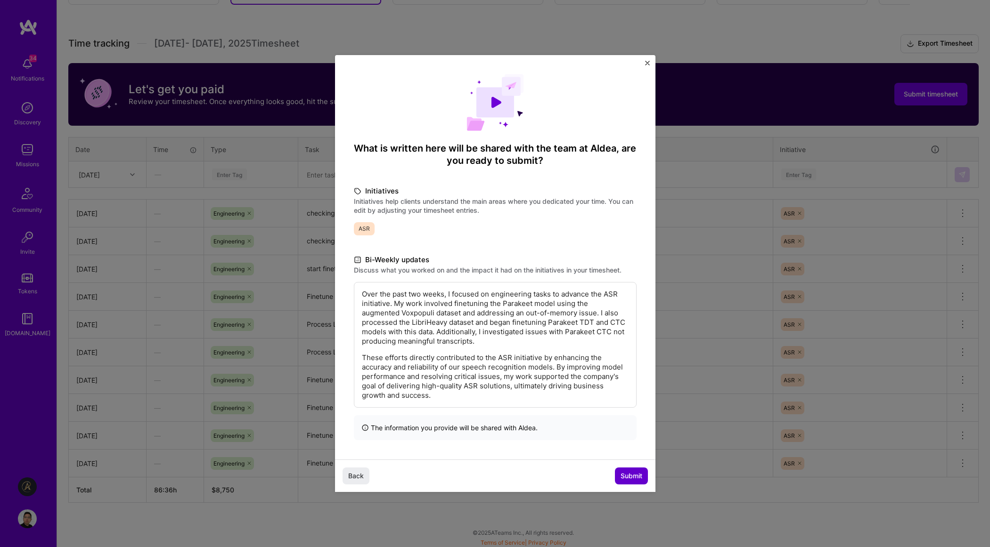
scroll to position [0, 0]
click at [628, 479] on span "Submit" at bounding box center [631, 476] width 22 height 9
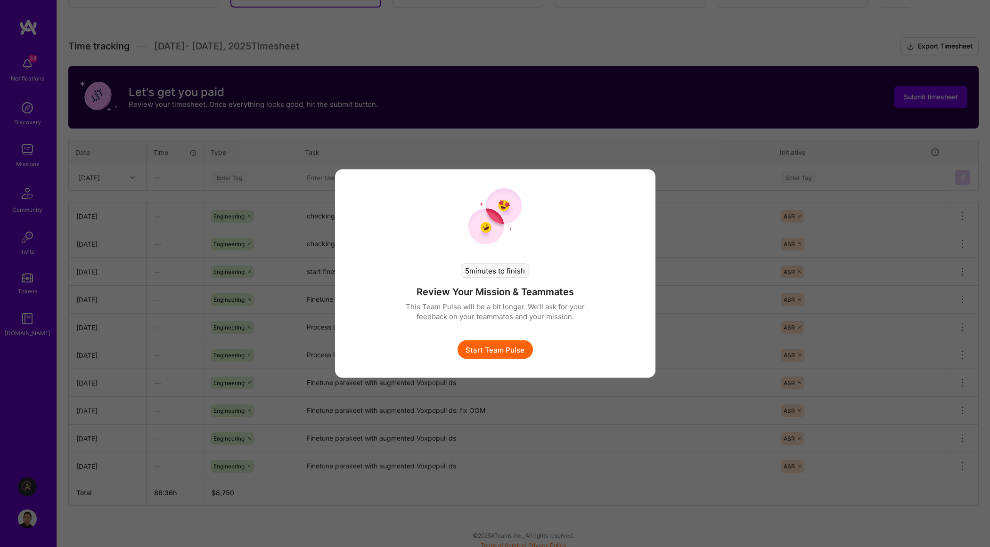
scroll to position [257, 0]
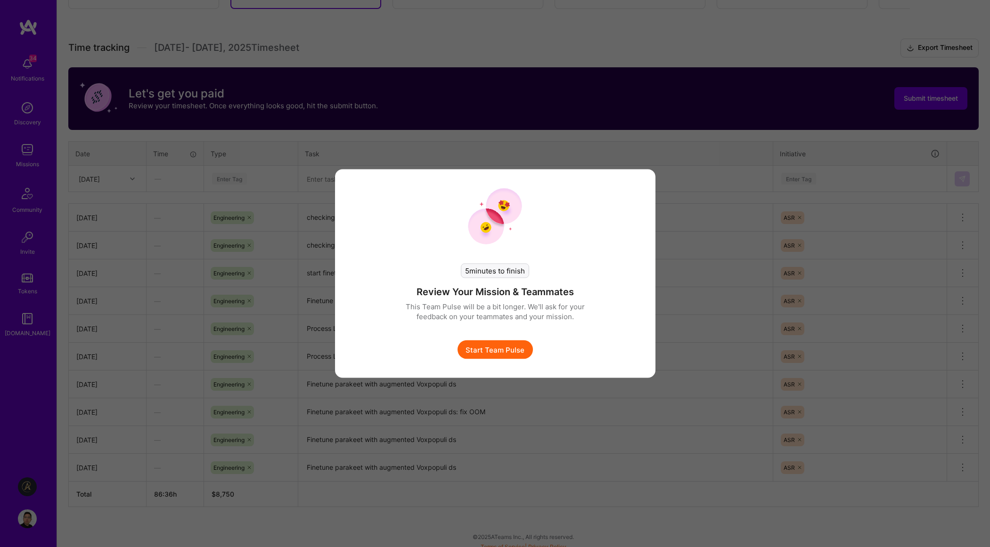
click at [515, 346] on button "Start Team Pulse" at bounding box center [494, 350] width 75 height 19
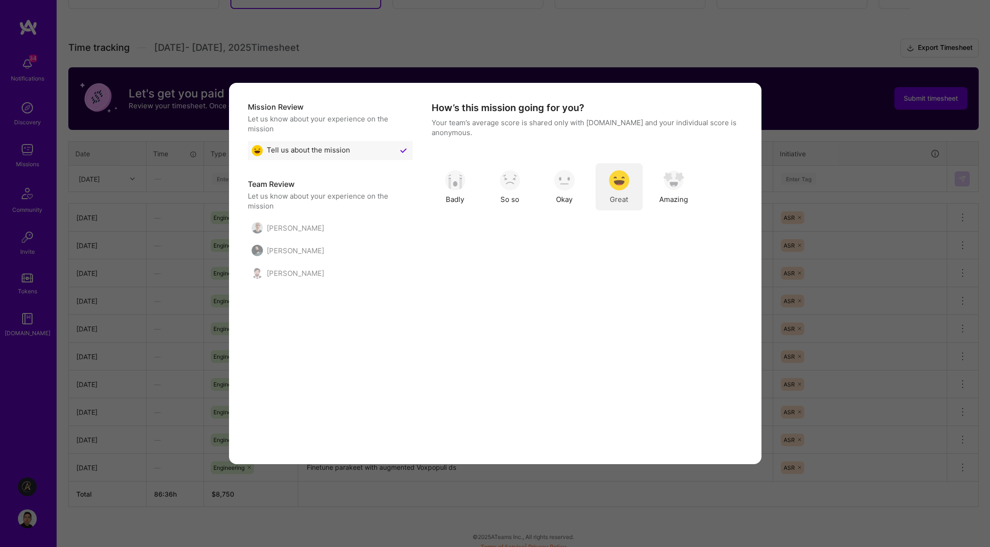
click at [620, 172] on img "modal" at bounding box center [619, 180] width 21 height 21
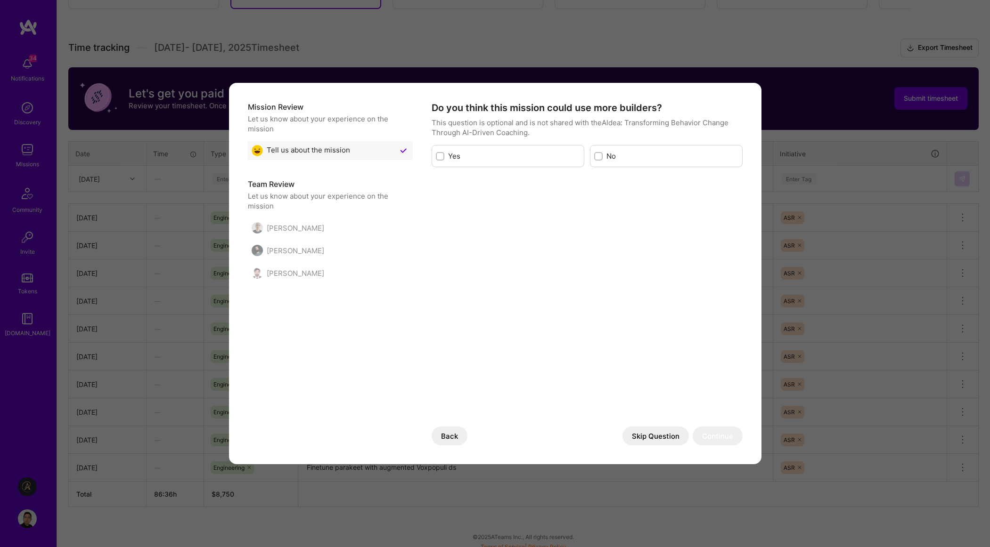
click at [664, 437] on button "Skip Question" at bounding box center [655, 436] width 66 height 19
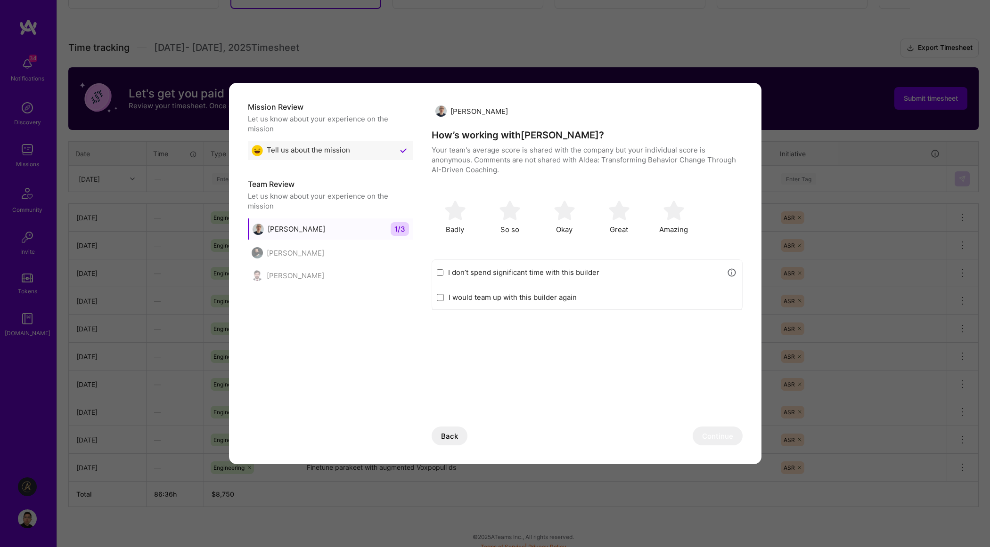
click at [452, 435] on button "Back" at bounding box center [450, 436] width 36 height 19
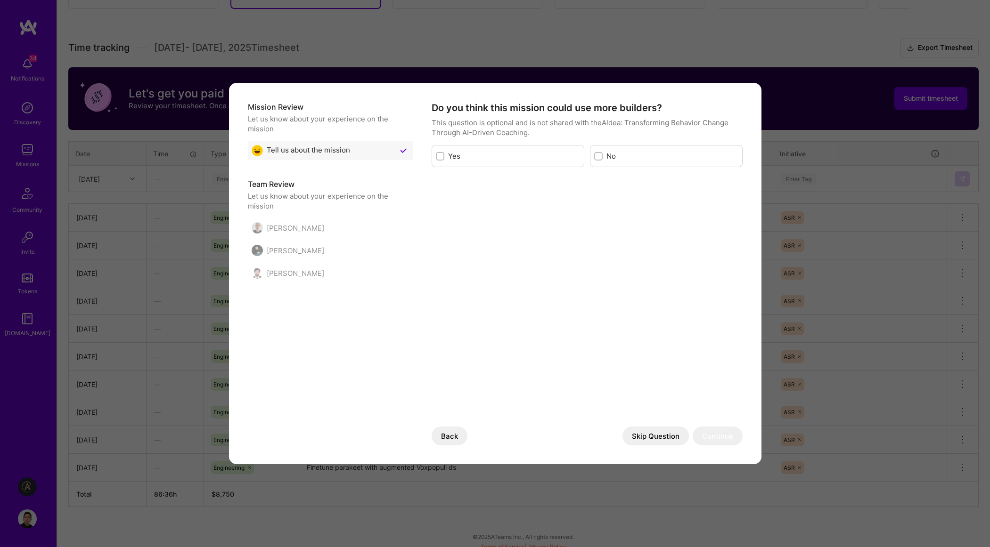
click at [454, 438] on button "Back" at bounding box center [450, 436] width 36 height 19
click at [723, 160] on div "How’s this mission going for you? Your team’s average score is shared only with…" at bounding box center [587, 156] width 311 height 109
click at [789, 138] on div "Mission Review Let us know about your experience on the mission Tell us about t…" at bounding box center [495, 273] width 990 height 547
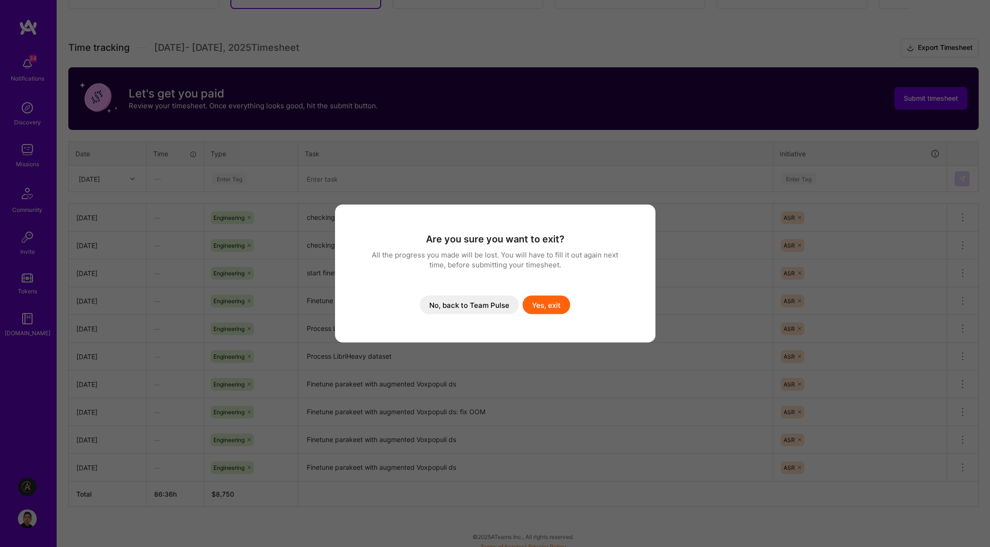
click at [556, 309] on button "Yes, exit" at bounding box center [546, 305] width 48 height 19
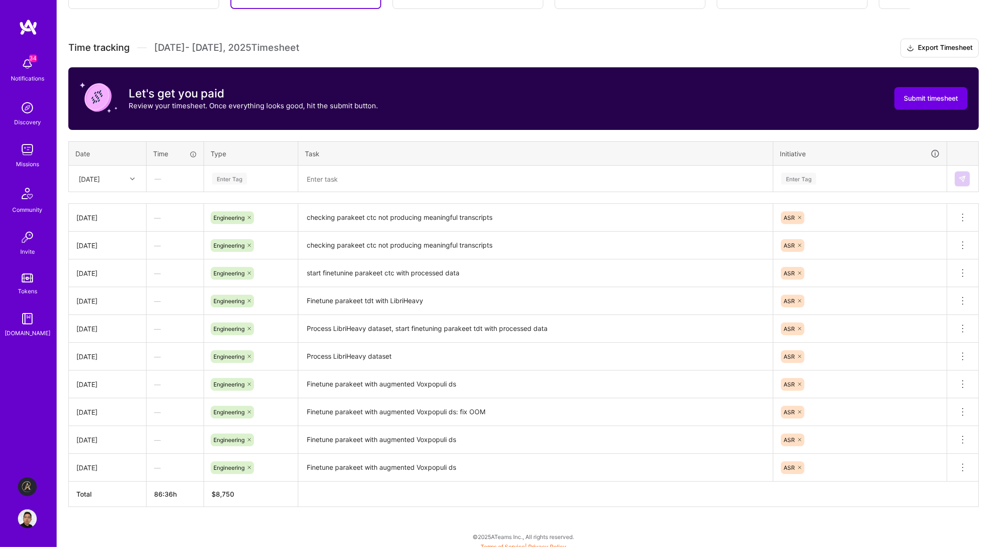
scroll to position [261, 0]
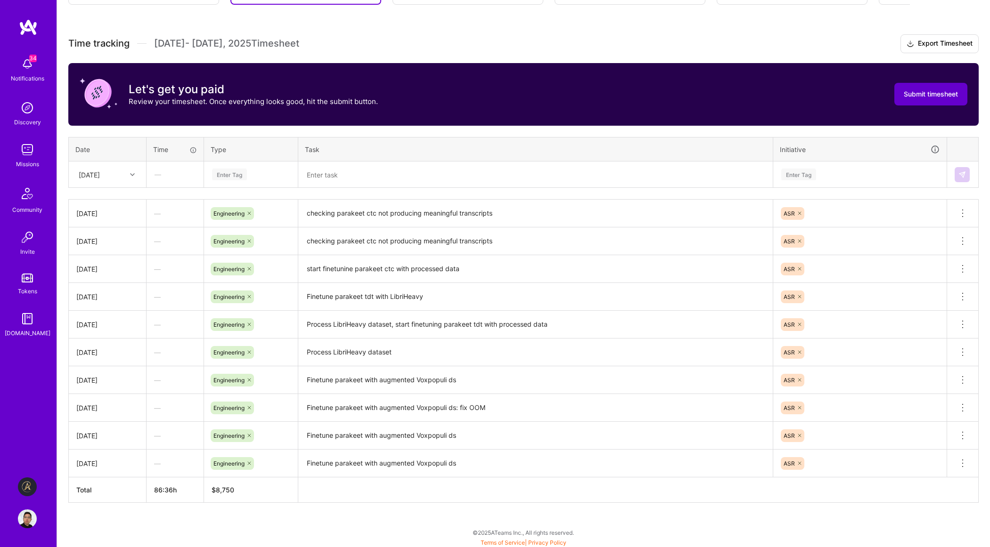
click at [949, 103] on button "Submit timesheet" at bounding box center [930, 94] width 73 height 23
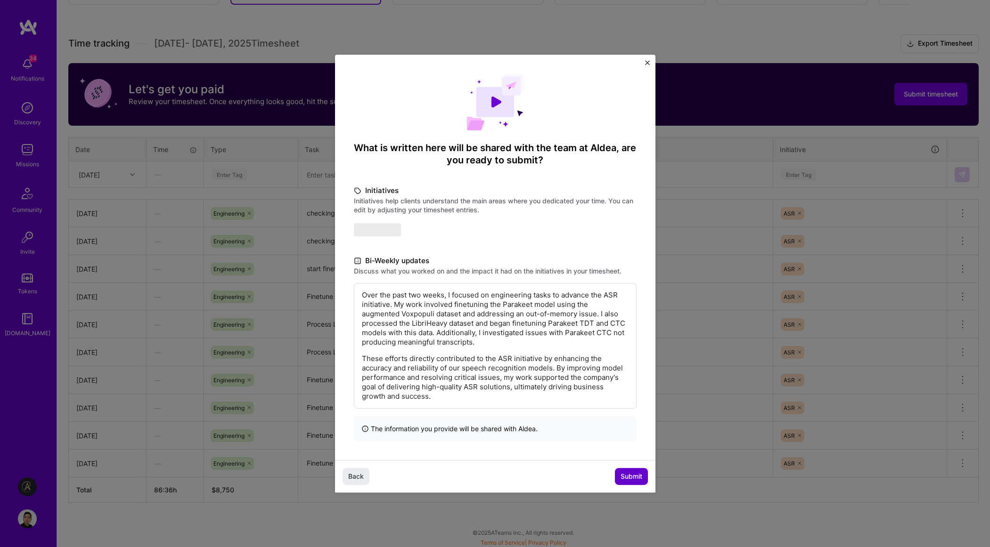
click at [627, 473] on span "Submit" at bounding box center [631, 476] width 22 height 9
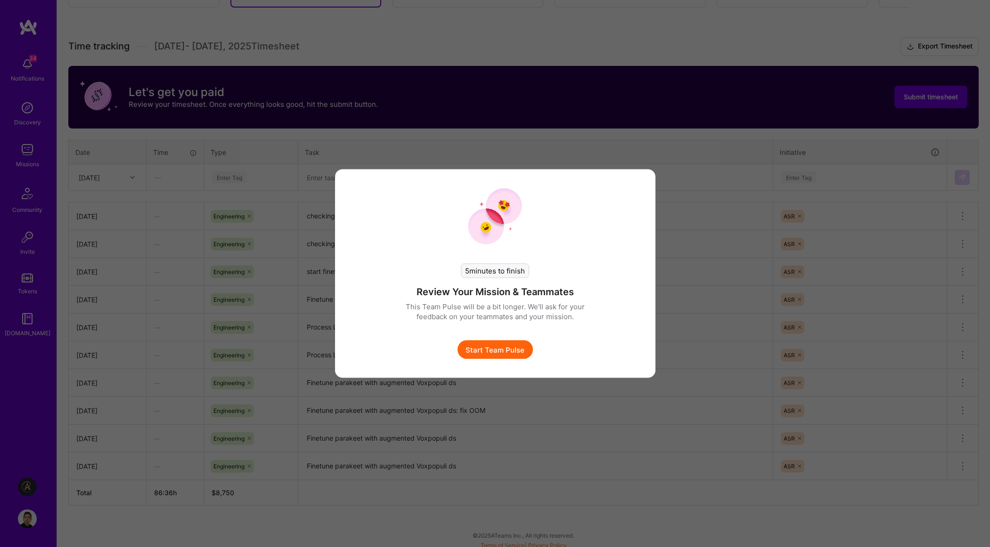
scroll to position [257, 0]
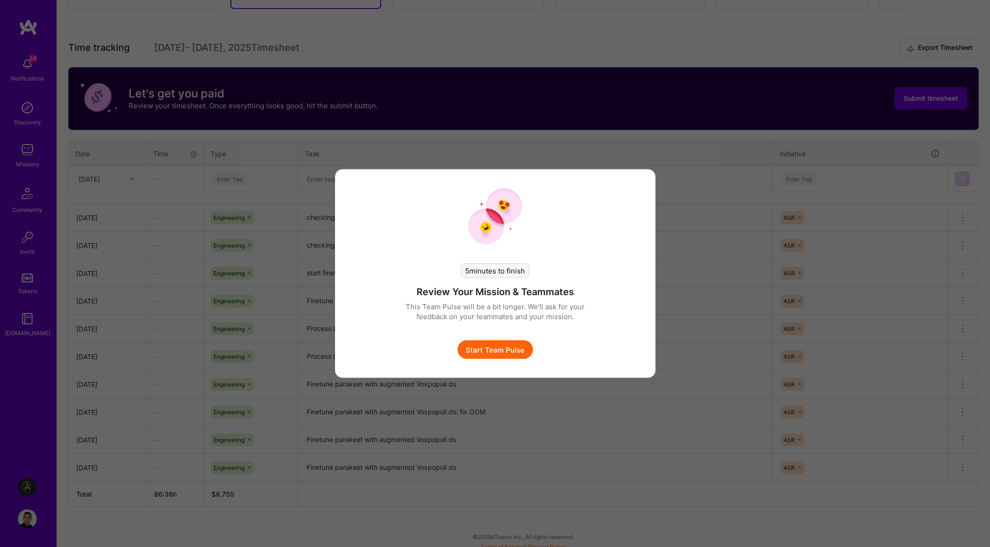
click at [503, 351] on button "Start Team Pulse" at bounding box center [494, 350] width 75 height 19
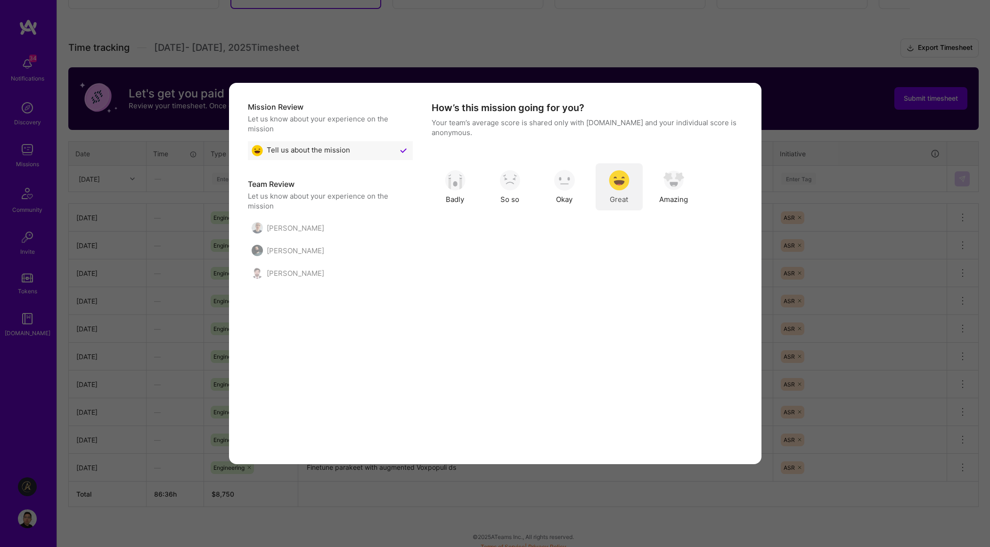
click at [620, 181] on img "modal" at bounding box center [619, 180] width 21 height 21
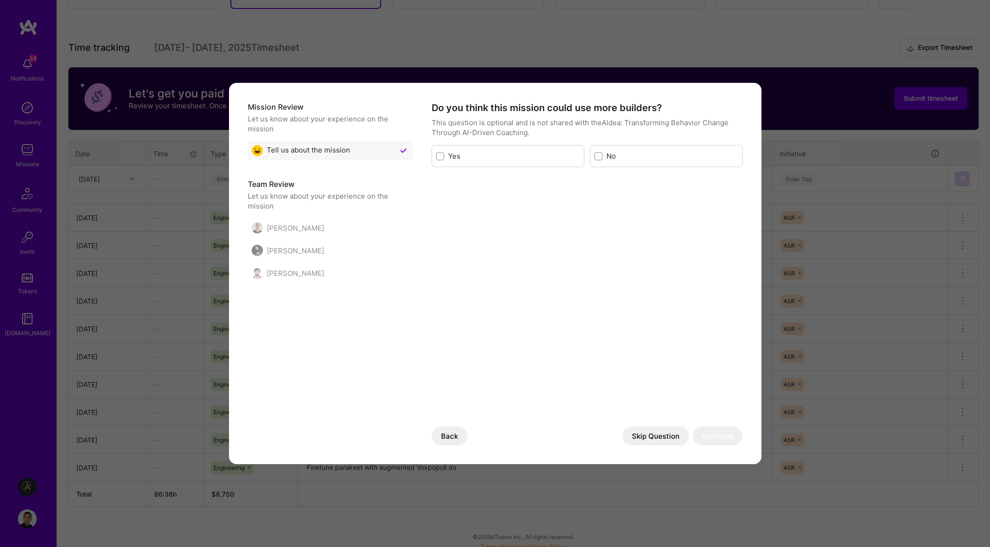
click at [668, 435] on button "Skip Question" at bounding box center [655, 436] width 66 height 19
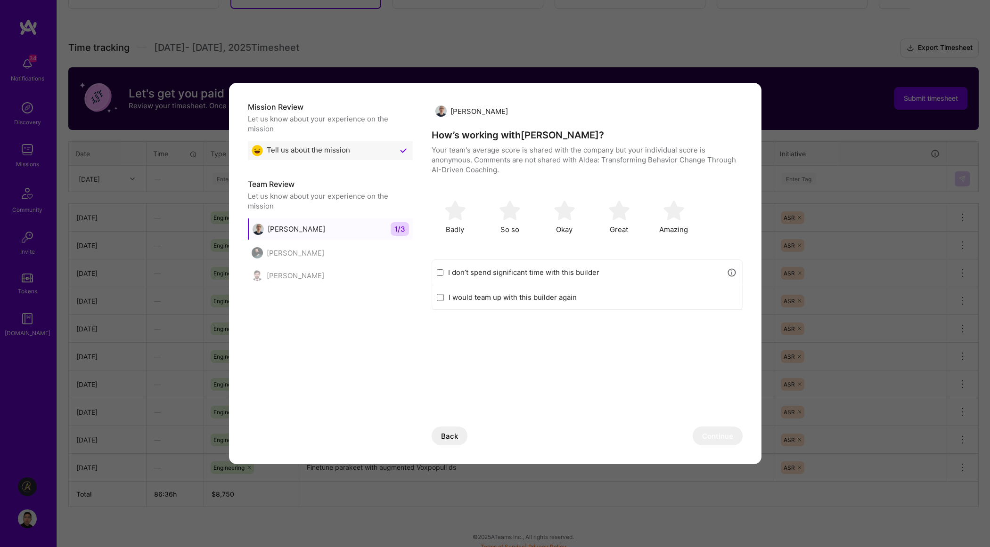
click at [581, 275] on label "I don’t spend significant time with this builder" at bounding box center [585, 273] width 274 height 10
click at [444, 275] on input "I don’t spend significant time with this builder" at bounding box center [440, 273] width 7 height 8
click at [711, 433] on button "Continue" at bounding box center [718, 436] width 50 height 19
click at [572, 273] on label "I don’t spend significant time with this builder" at bounding box center [585, 273] width 274 height 10
click at [444, 273] on input "I don’t spend significant time with this builder" at bounding box center [440, 273] width 7 height 8
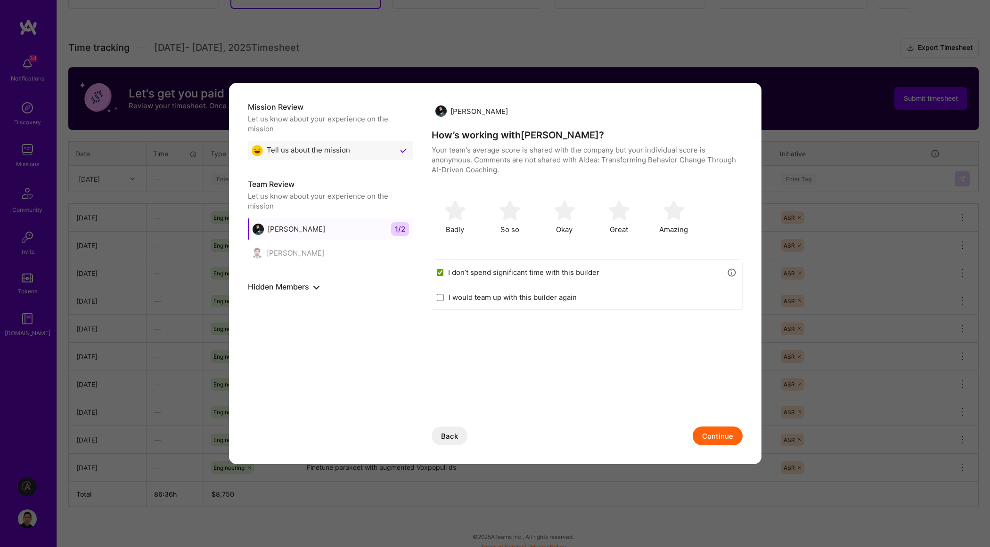
click at [716, 440] on button "Continue" at bounding box center [718, 436] width 50 height 19
click at [571, 275] on label "I don’t spend significant time with this builder" at bounding box center [585, 273] width 274 height 10
click at [444, 275] on input "I don’t spend significant time with this builder" at bounding box center [440, 273] width 7 height 8
checkbox input "true"
click at [711, 438] on button "Continue" at bounding box center [718, 436] width 50 height 19
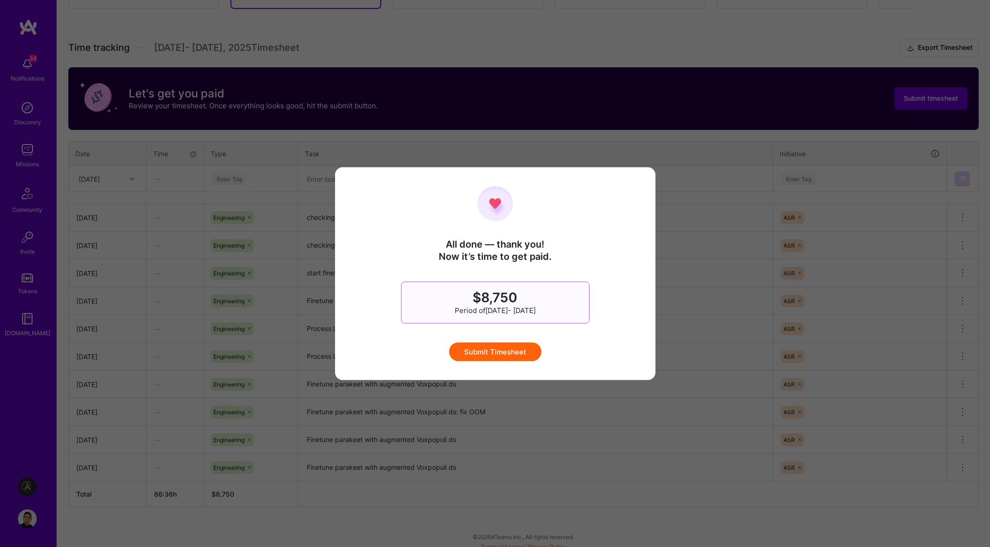
click at [514, 357] on button "Submit Timesheet" at bounding box center [495, 351] width 92 height 19
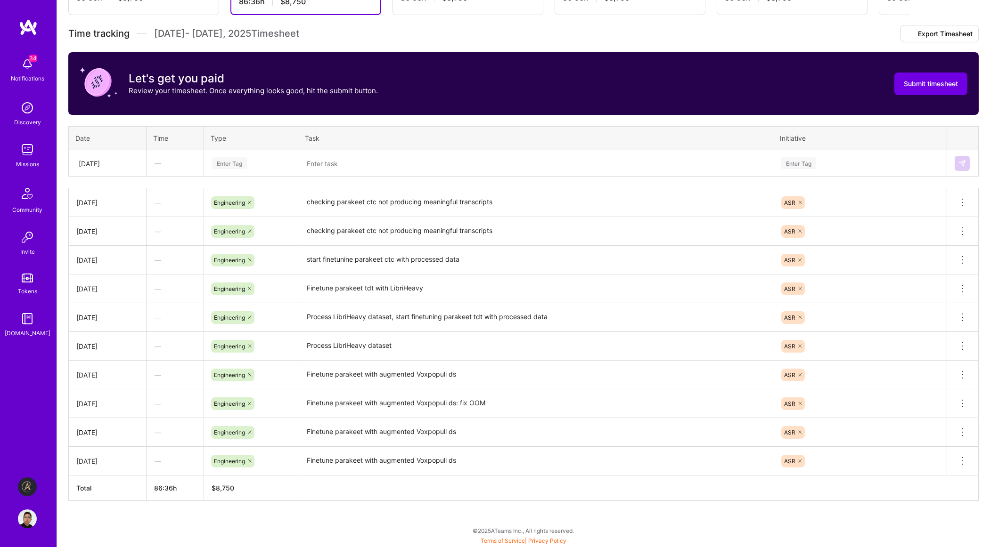
scroll to position [196, 0]
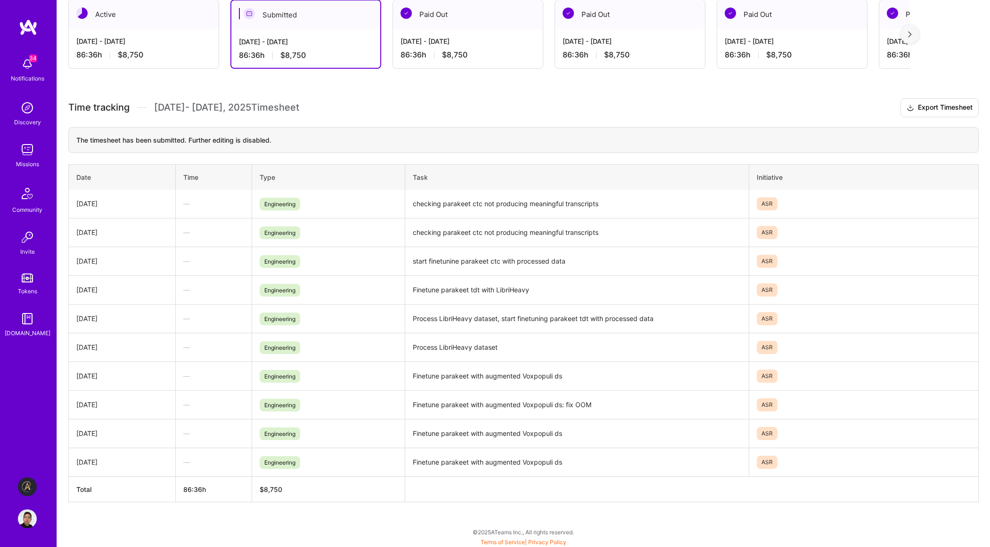
click at [464, 101] on h3 "Time tracking [DATE] - [DATE] Timesheet Export Timesheet" at bounding box center [523, 107] width 910 height 19
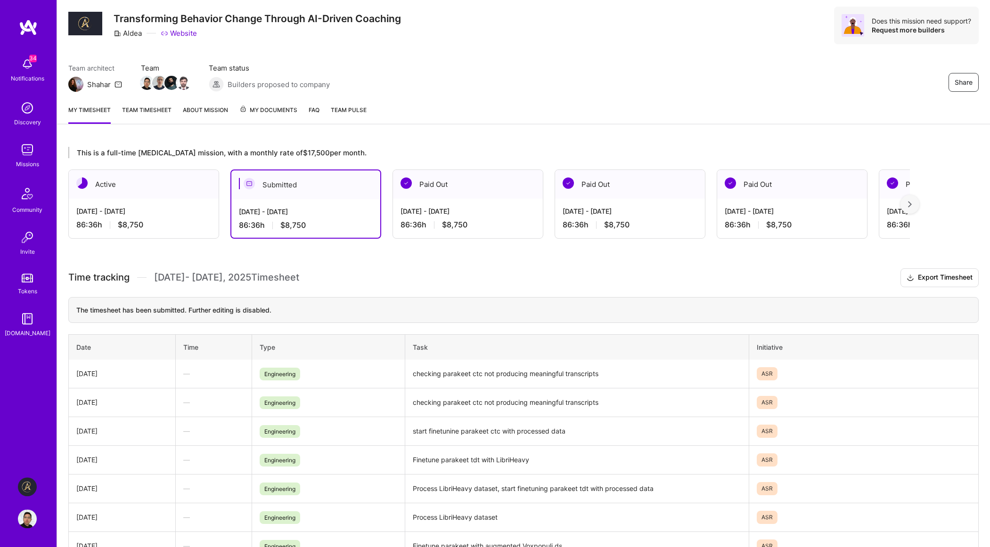
scroll to position [0, 0]
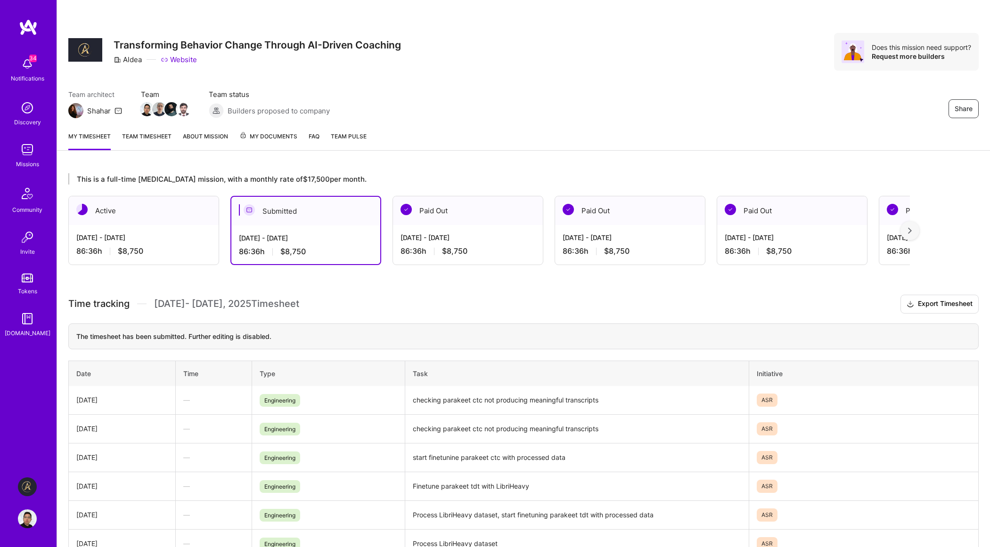
click at [468, 94] on div "Team architect Shahar Team Team status Builders proposed to company Share" at bounding box center [523, 104] width 910 height 29
